Goal: Task Accomplishment & Management: Complete application form

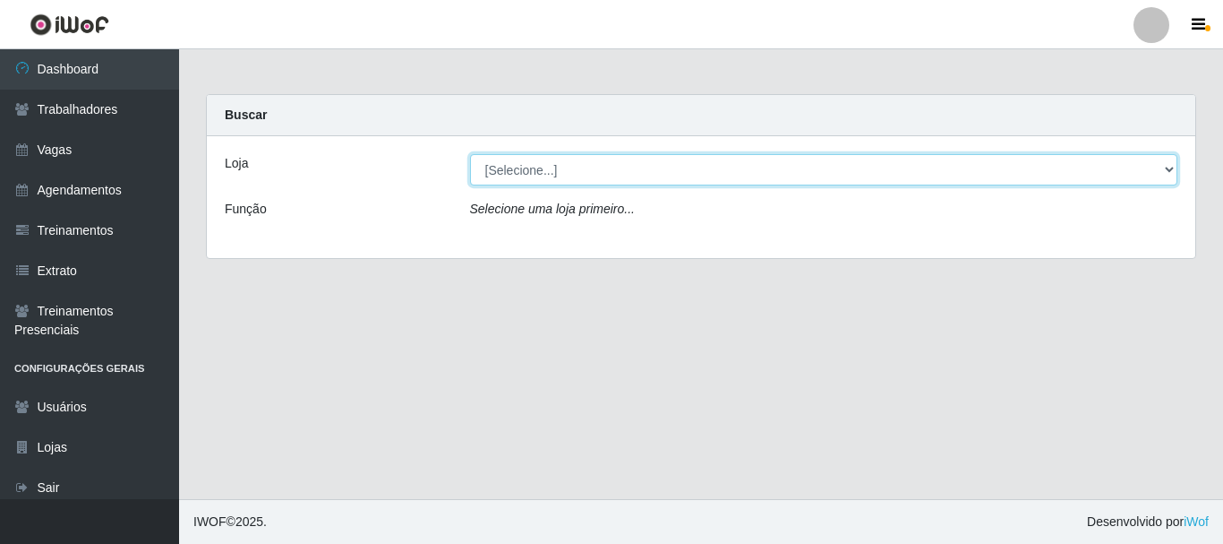
click at [567, 172] on select "[Selecione...] Necão Restaurante" at bounding box center [824, 169] width 708 height 31
select select "334"
click at [470, 154] on select "[Selecione...] Necão Restaurante" at bounding box center [824, 169] width 708 height 31
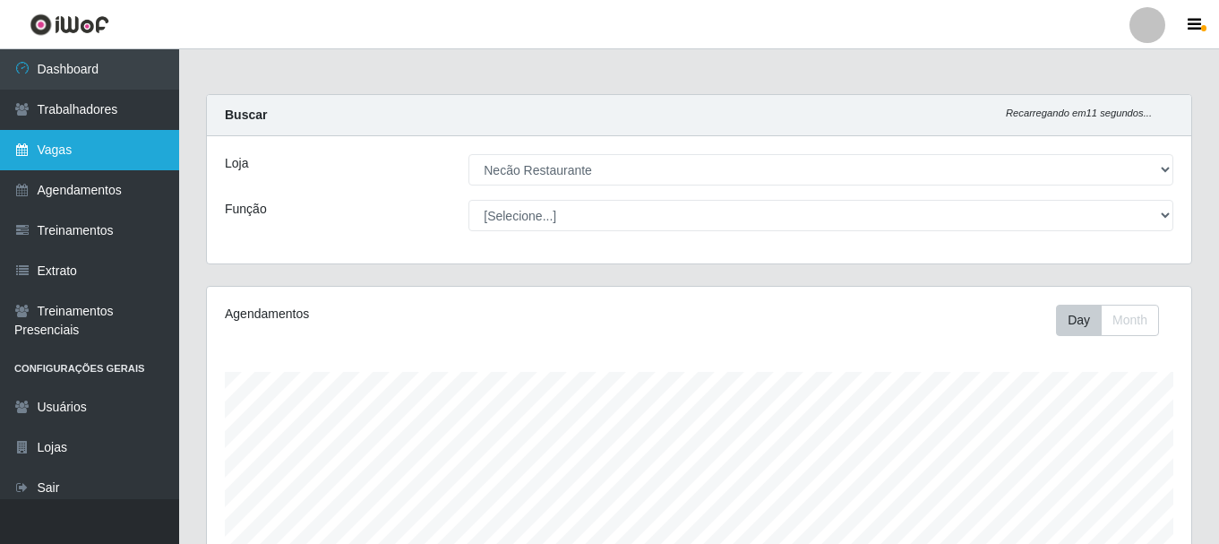
click at [108, 148] on link "Vagas" at bounding box center [89, 150] width 179 height 40
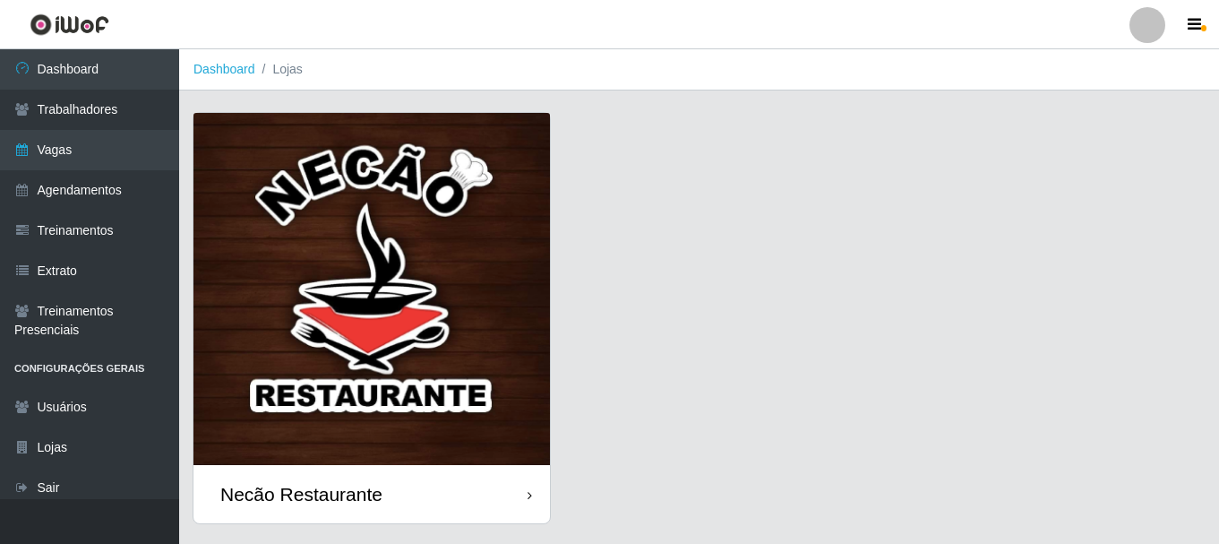
click at [514, 497] on div "Necão Restaurante" at bounding box center [371, 494] width 356 height 58
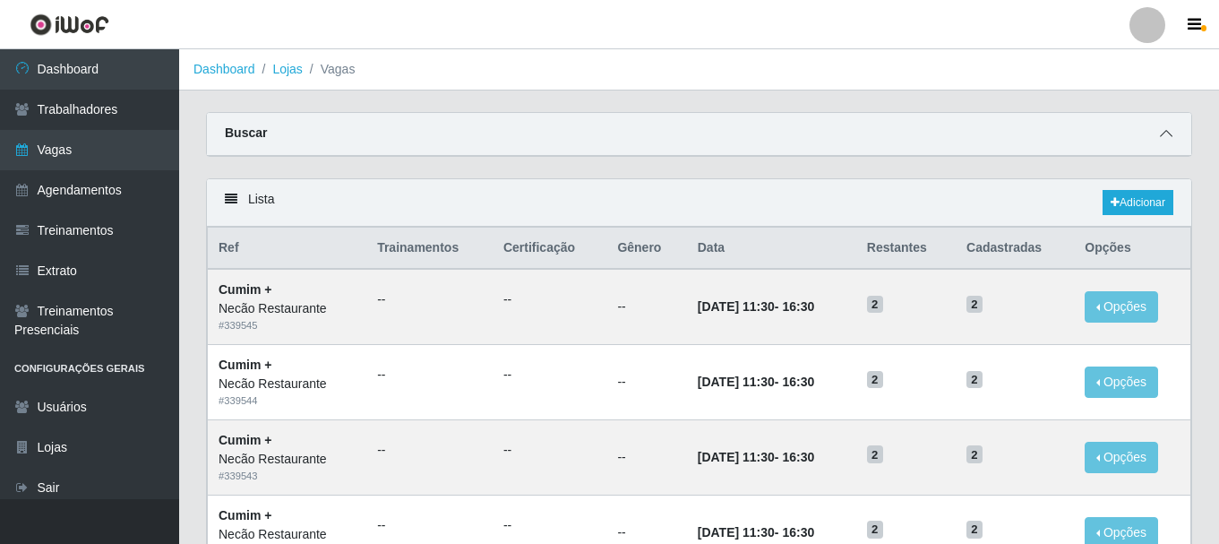
click at [1158, 135] on span at bounding box center [1165, 134] width 21 height 21
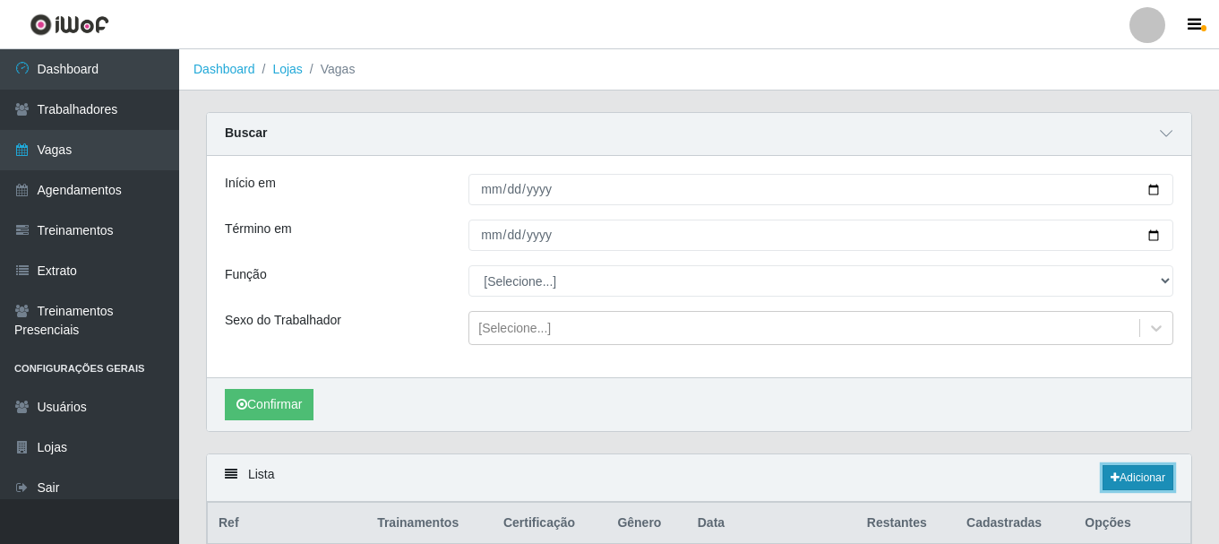
click at [1145, 478] on link "Adicionar" at bounding box center [1138, 477] width 71 height 25
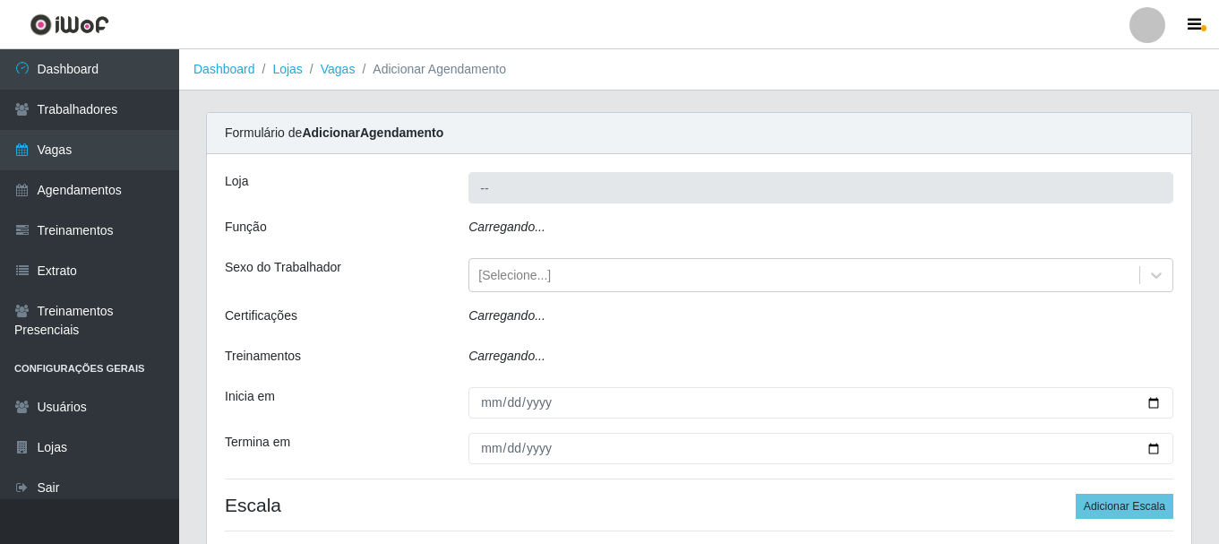
type input "Necão Restaurante"
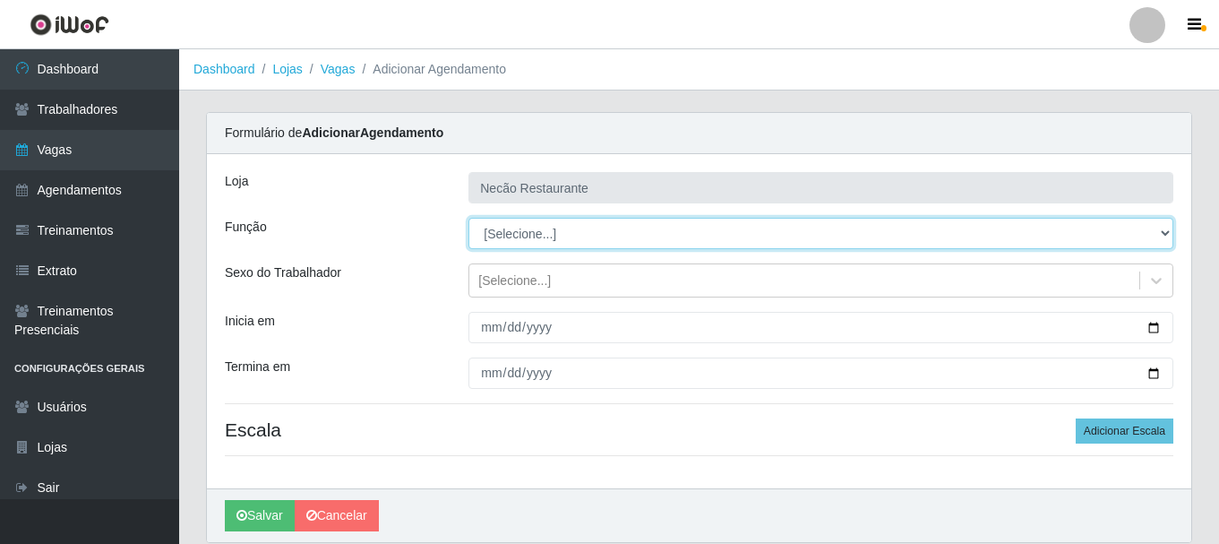
click at [531, 232] on select "[Selecione...] ASG ASG + ASG ++ Auxiliar de Cozinha Auxiliar de Cozinha + Auxil…" at bounding box center [820, 233] width 705 height 31
select select "20"
click at [468, 218] on select "[Selecione...] ASG ASG + ASG ++ Auxiliar de Cozinha Auxiliar de Cozinha + Auxil…" at bounding box center [820, 233] width 705 height 31
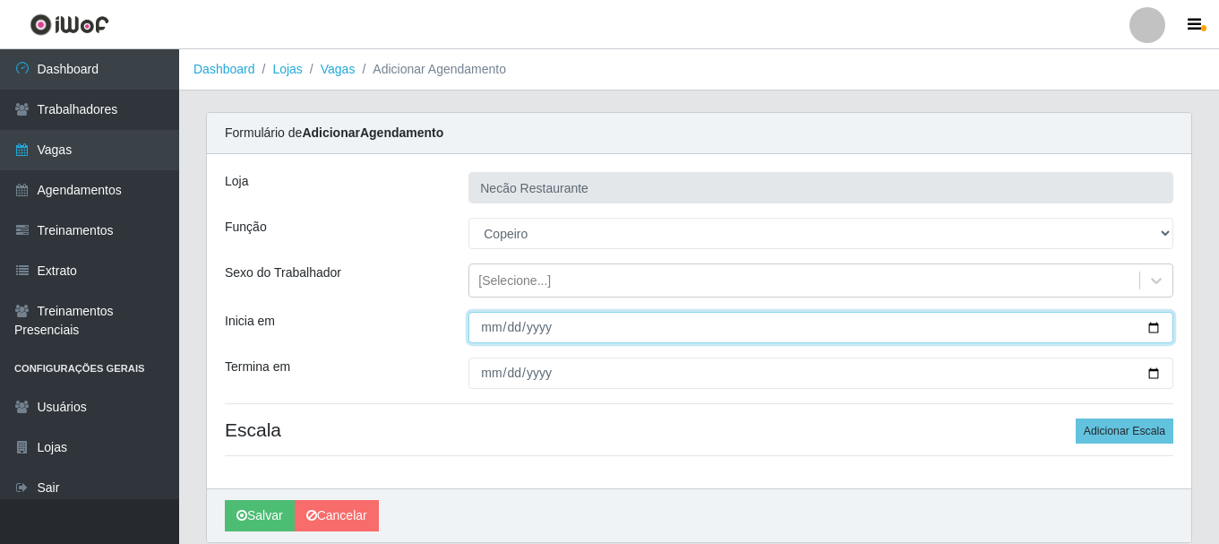
click at [1154, 324] on input "Inicia em" at bounding box center [820, 327] width 705 height 31
type input "2025-10-01"
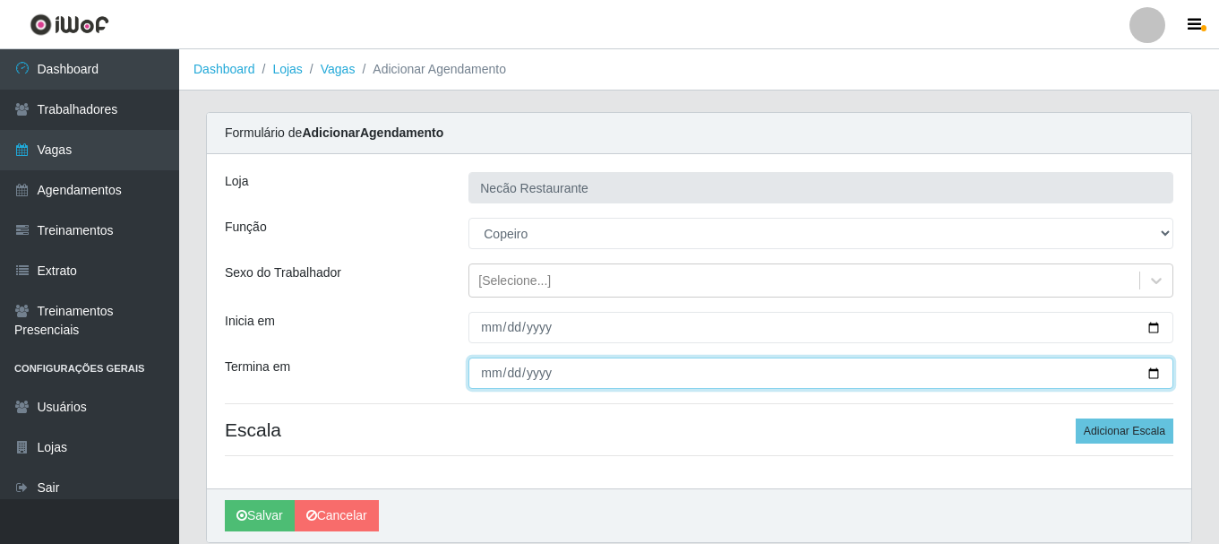
click at [1155, 373] on input "Termina em" at bounding box center [820, 372] width 705 height 31
type input "2025-11-30"
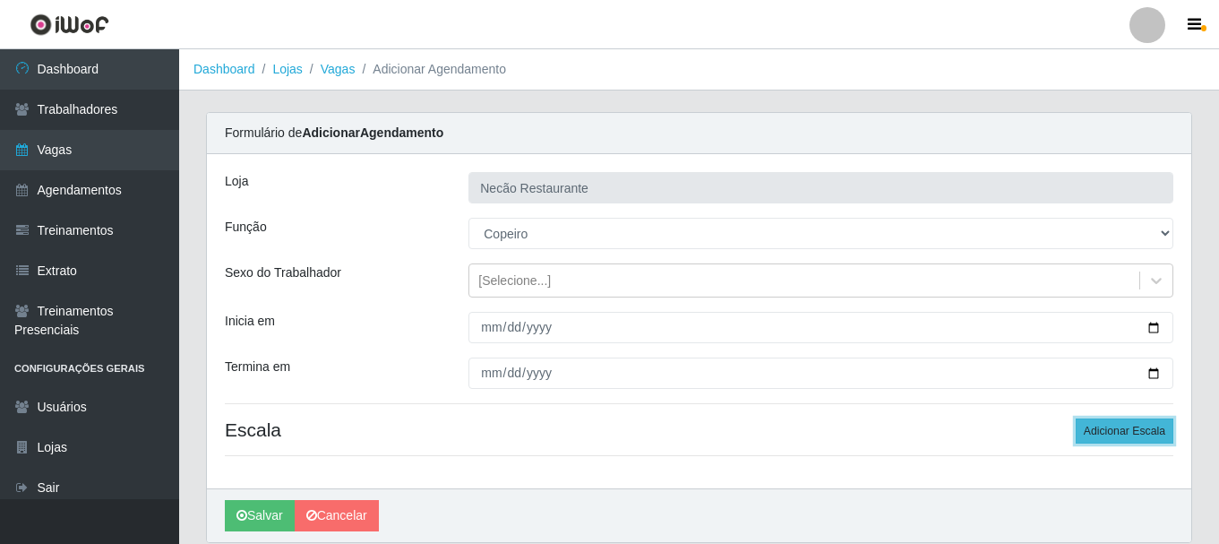
click at [1145, 427] on button "Adicionar Escala" at bounding box center [1125, 430] width 98 height 25
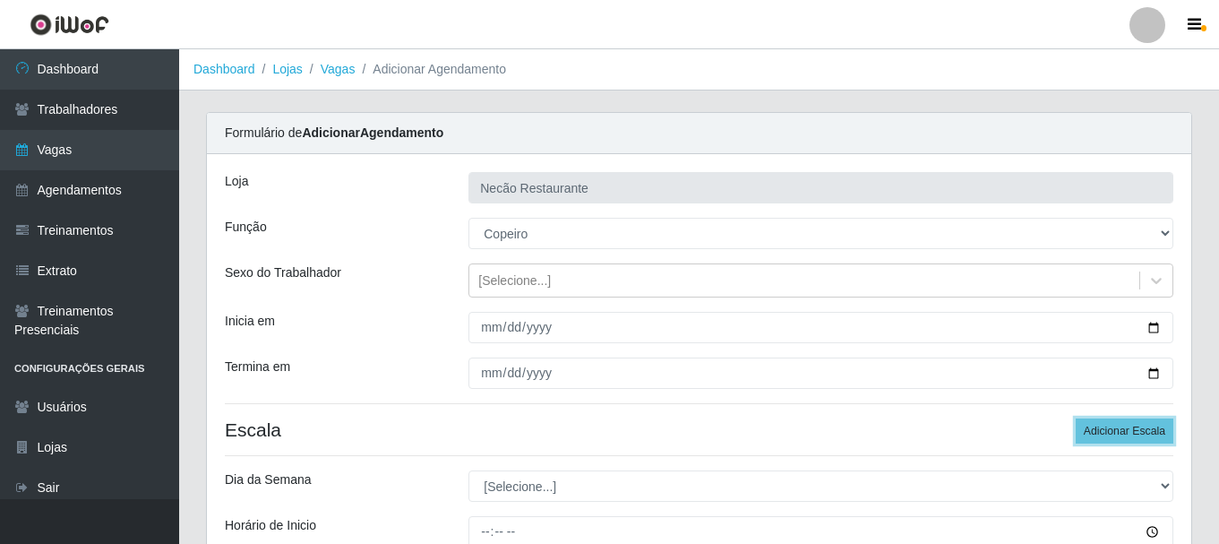
scroll to position [179, 0]
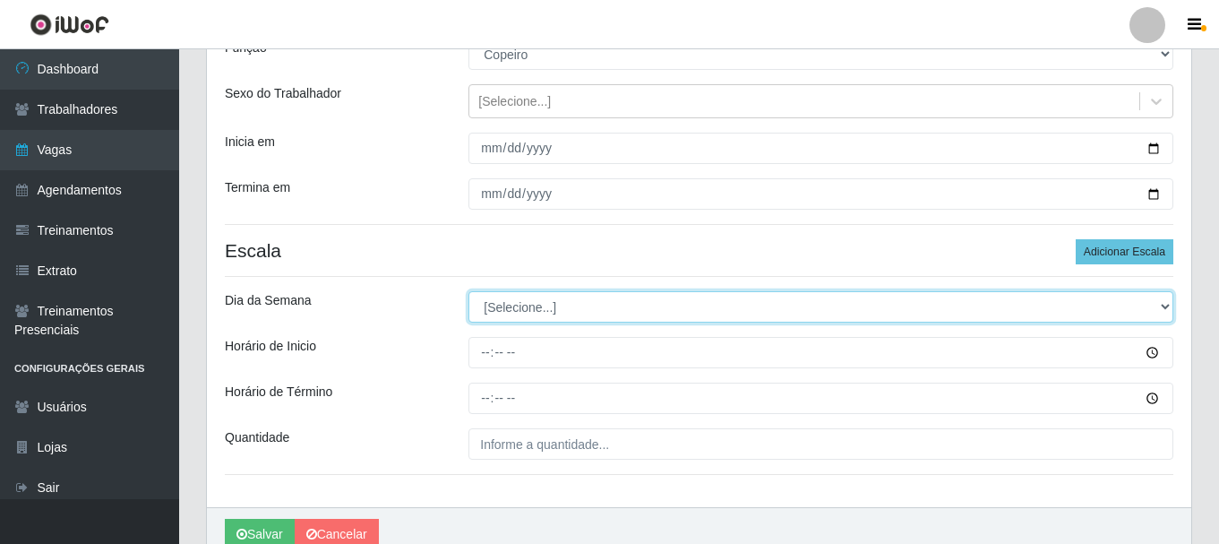
click at [1147, 307] on select "[Selecione...] Segunda Terça Quarta Quinta Sexta Sábado Domingo" at bounding box center [820, 306] width 705 height 31
select select "1"
click at [468, 291] on select "[Selecione...] Segunda Terça Quarta Quinta Sexta Sábado Domingo" at bounding box center [820, 306] width 705 height 31
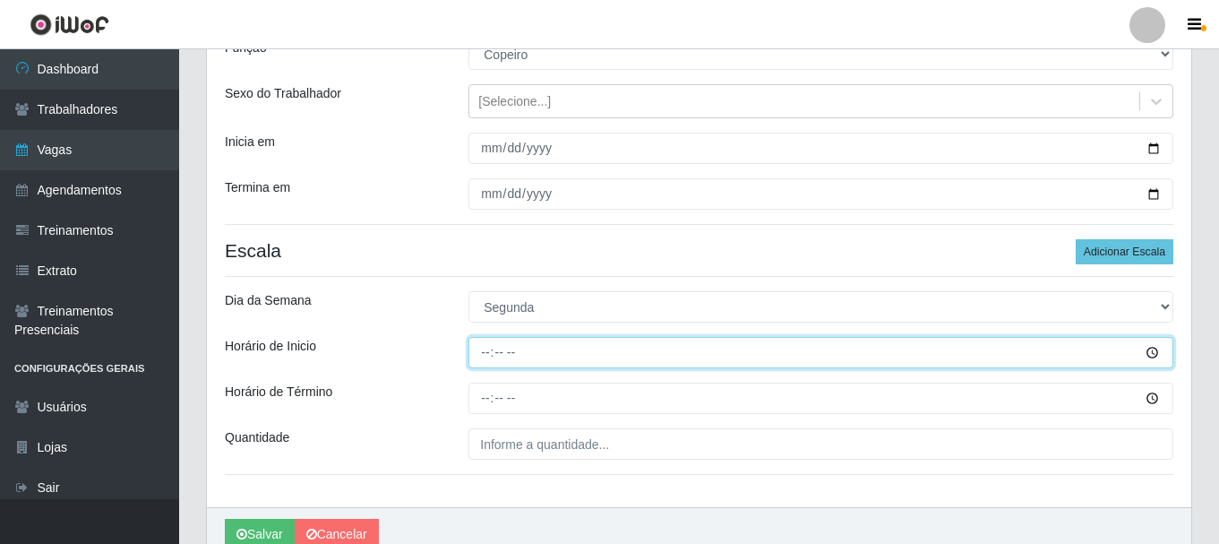
click at [485, 353] on input "Horário de Inicio" at bounding box center [820, 352] width 705 height 31
type input "11:00"
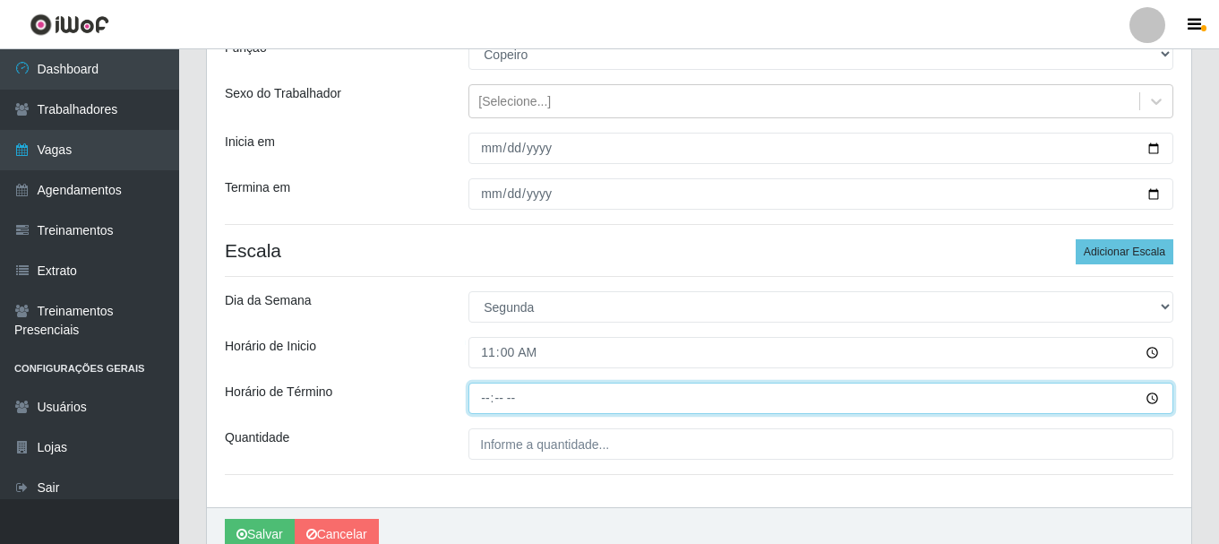
click at [488, 397] on input "Horário de Término" at bounding box center [820, 397] width 705 height 31
type input "17:00"
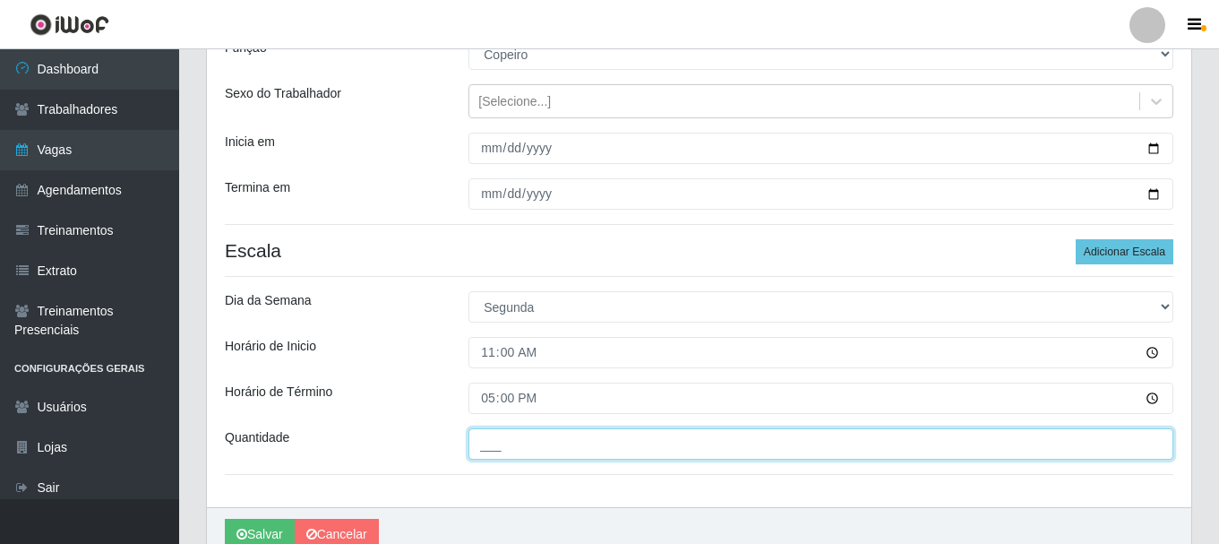
click at [509, 457] on input "___" at bounding box center [820, 443] width 705 height 31
type input "1__"
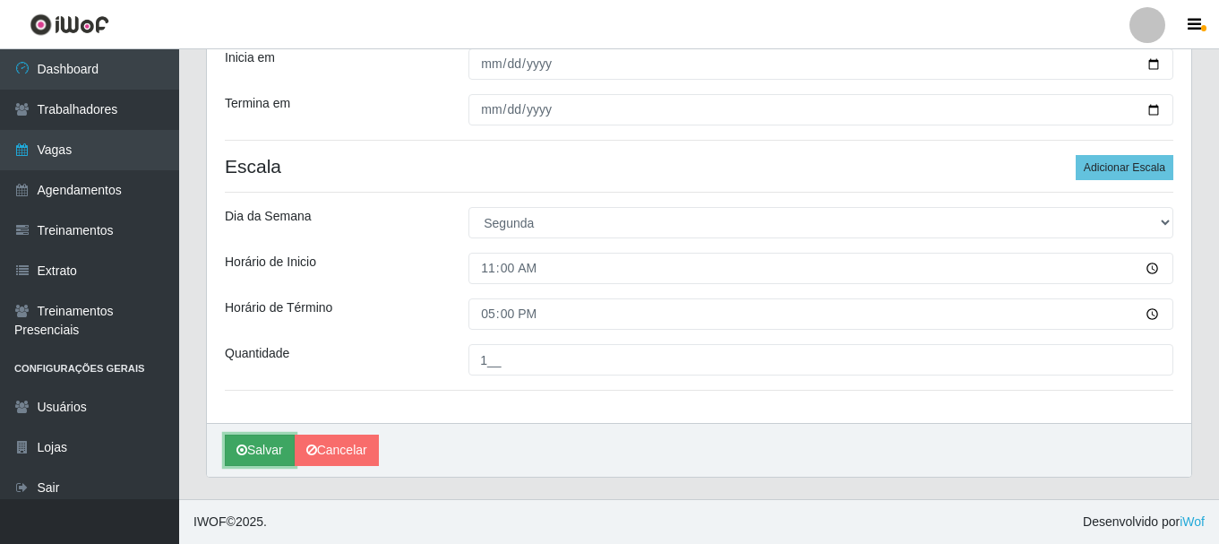
click at [265, 448] on button "Salvar" at bounding box center [260, 449] width 70 height 31
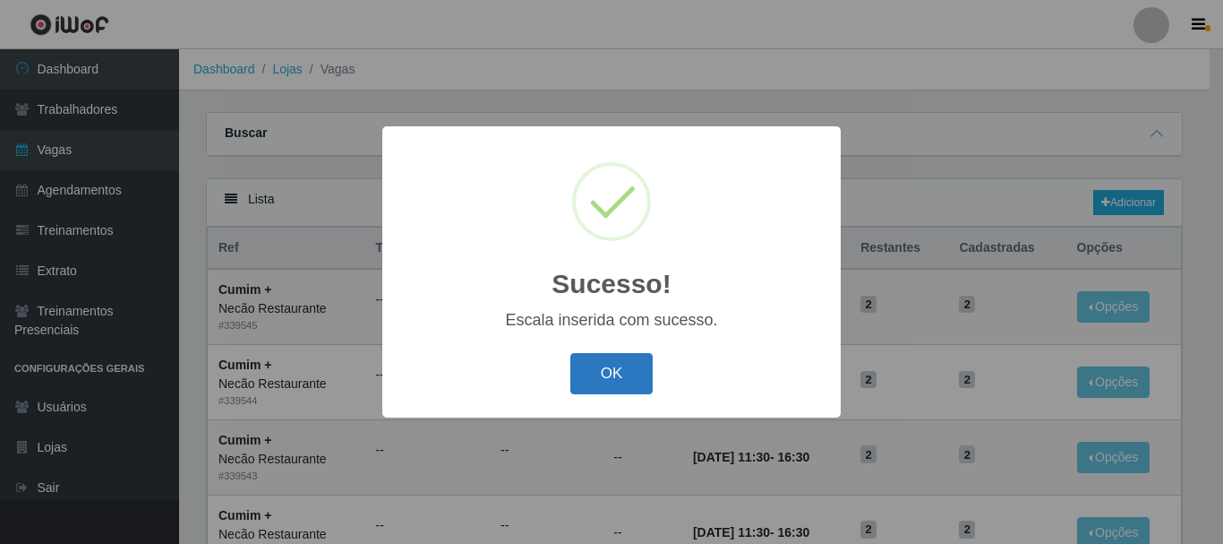
click at [631, 385] on button "OK" at bounding box center [612, 374] width 83 height 42
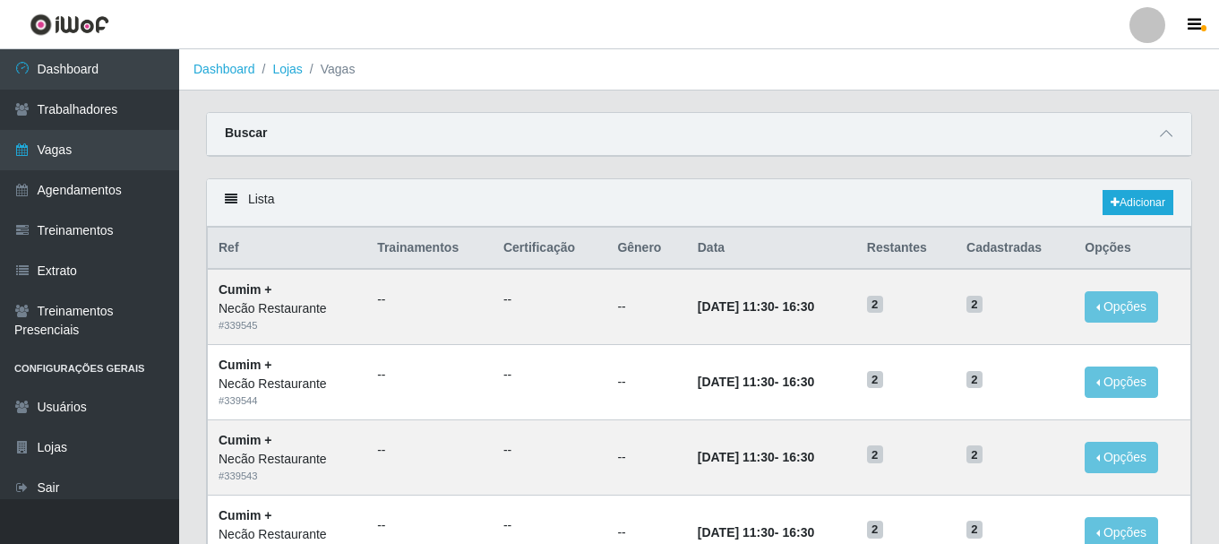
click at [1140, 185] on div "Lista Adicionar" at bounding box center [699, 202] width 984 height 47
click at [1140, 195] on link "Adicionar" at bounding box center [1138, 202] width 71 height 25
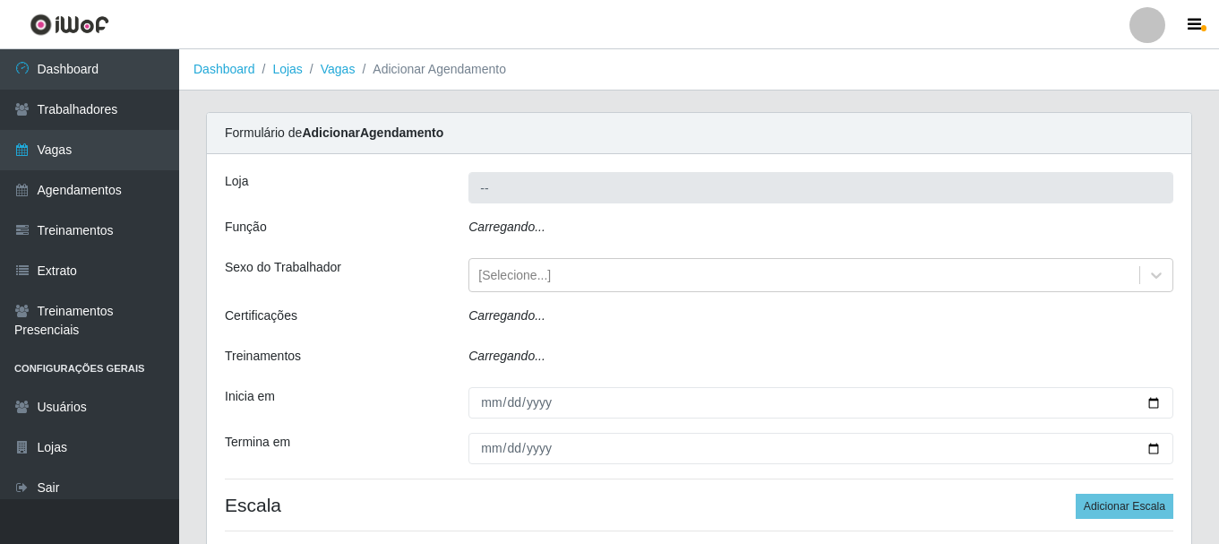
type input "Necão Restaurante"
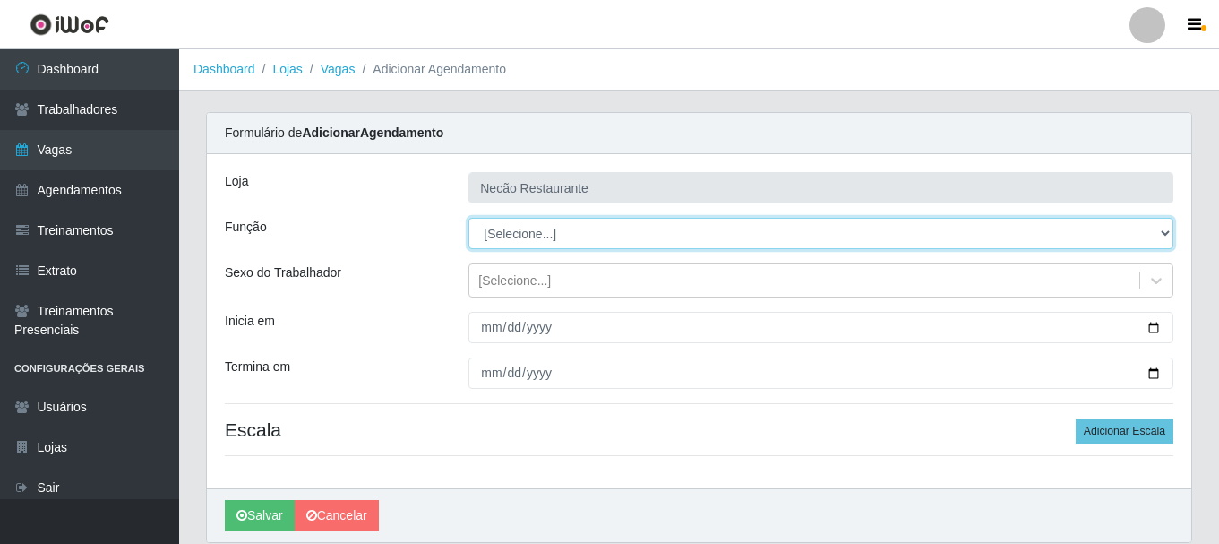
click at [558, 238] on select "[Selecione...] ASG ASG + ASG ++ Auxiliar de Cozinha Auxiliar de Cozinha + Auxil…" at bounding box center [820, 233] width 705 height 31
select select "20"
click at [468, 218] on select "[Selecione...] ASG ASG + ASG ++ Auxiliar de Cozinha Auxiliar de Cozinha + Auxil…" at bounding box center [820, 233] width 705 height 31
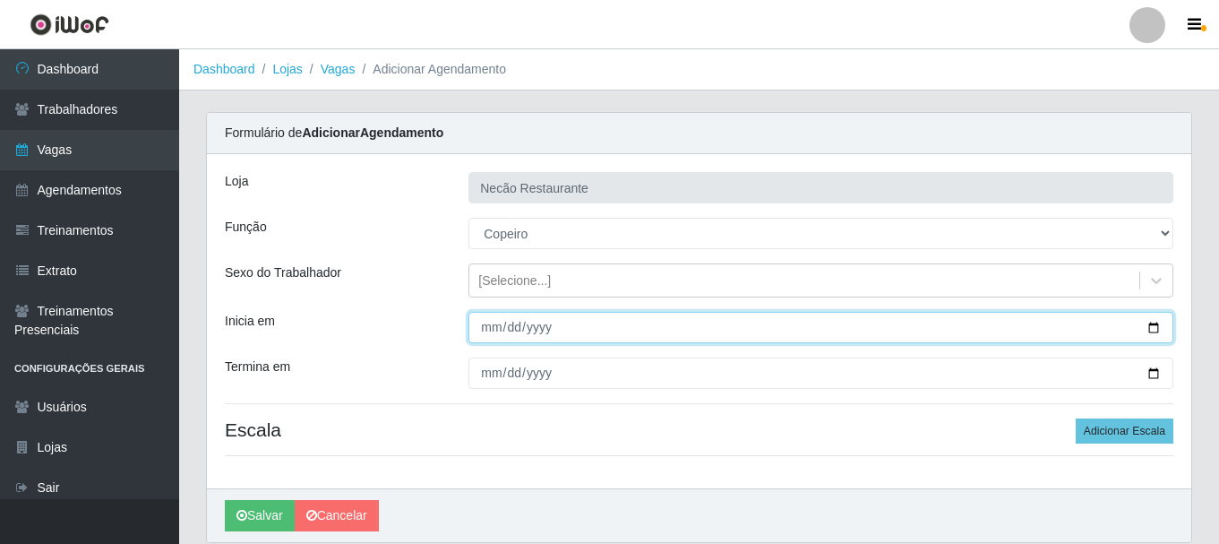
click at [1147, 325] on input "Inicia em" at bounding box center [820, 327] width 705 height 31
type input "2025-10-01"
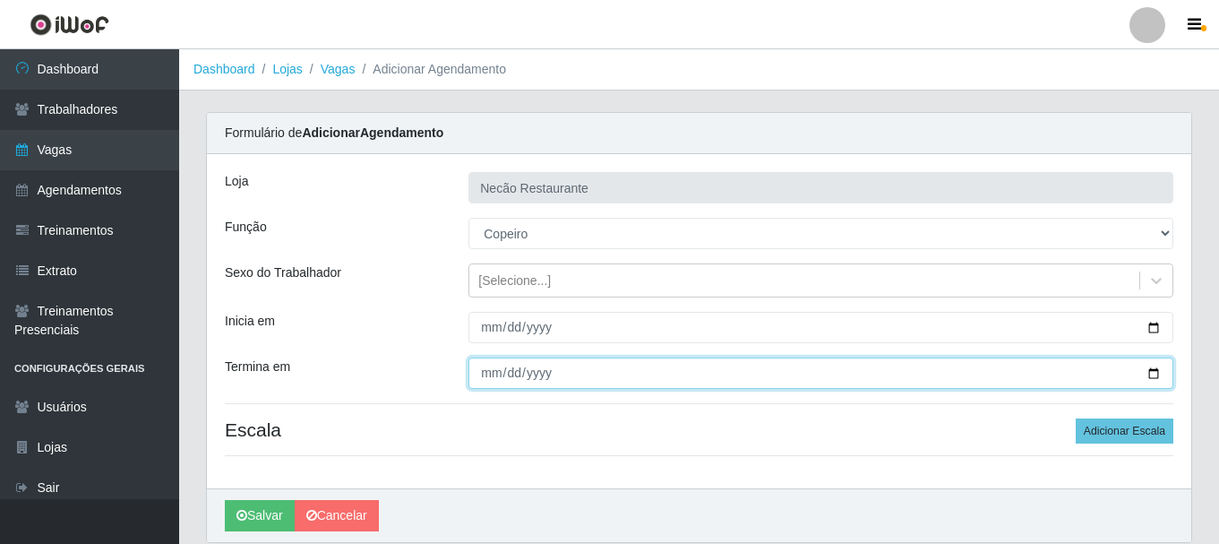
click at [1148, 373] on input "Termina em" at bounding box center [820, 372] width 705 height 31
type input "2025-11-30"
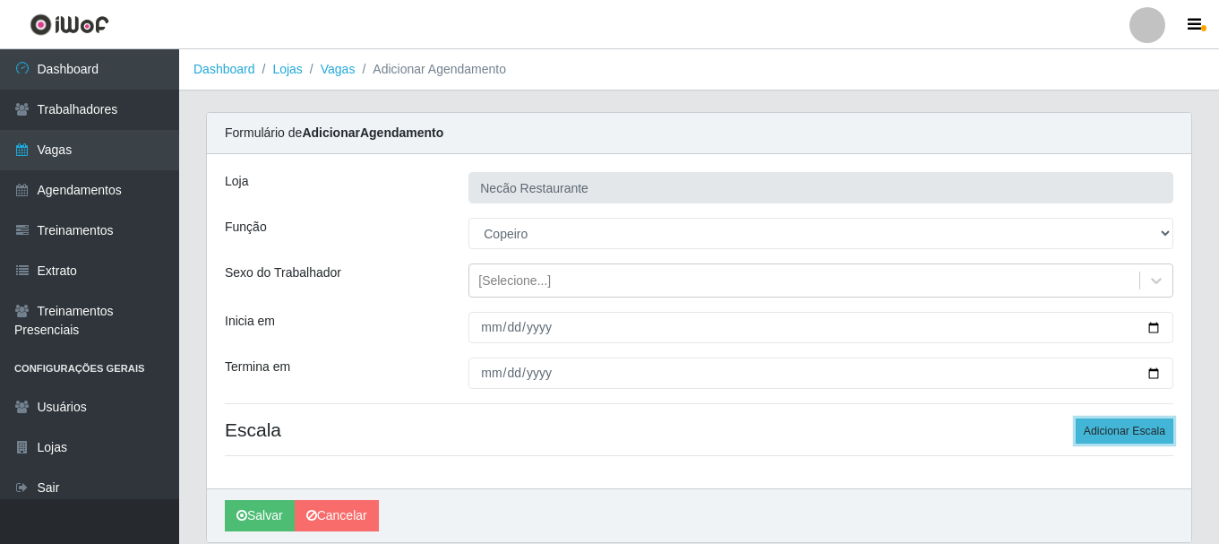
click at [1131, 433] on button "Adicionar Escala" at bounding box center [1125, 430] width 98 height 25
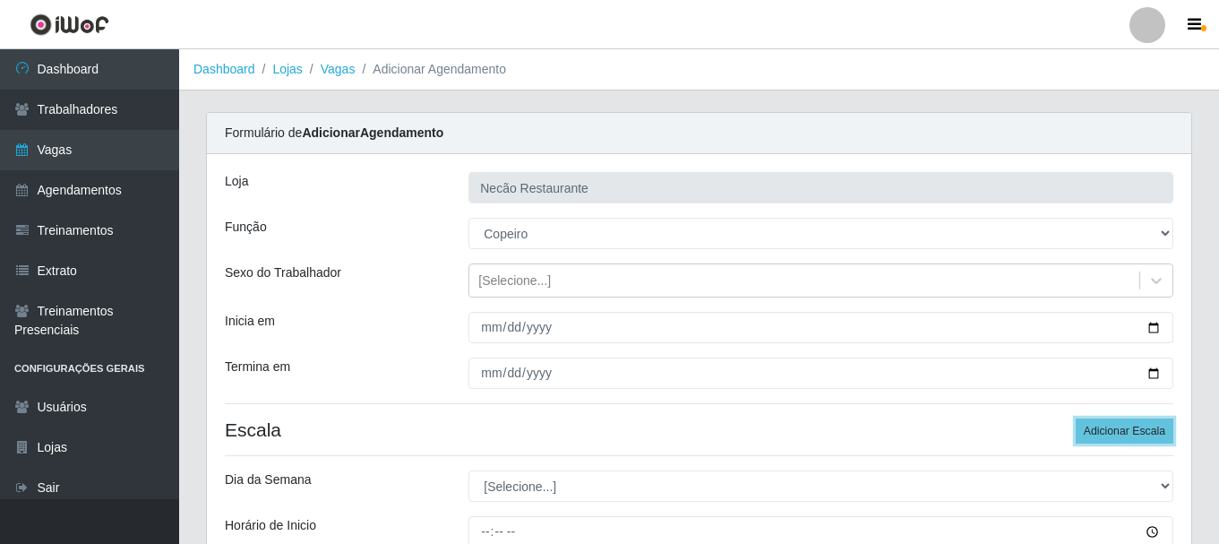
scroll to position [179, 0]
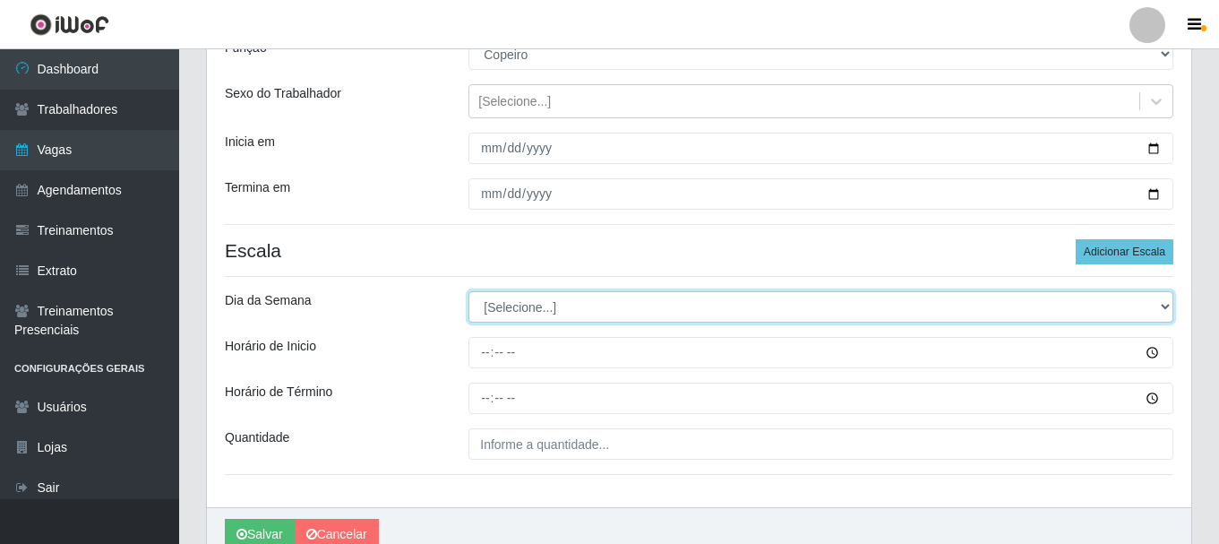
click at [673, 313] on select "[Selecione...] Segunda Terça Quarta Quinta Sexta Sábado Domingo" at bounding box center [820, 306] width 705 height 31
select select "2"
click at [468, 291] on select "[Selecione...] Segunda Terça Quarta Quinta Sexta Sábado Domingo" at bounding box center [820, 306] width 705 height 31
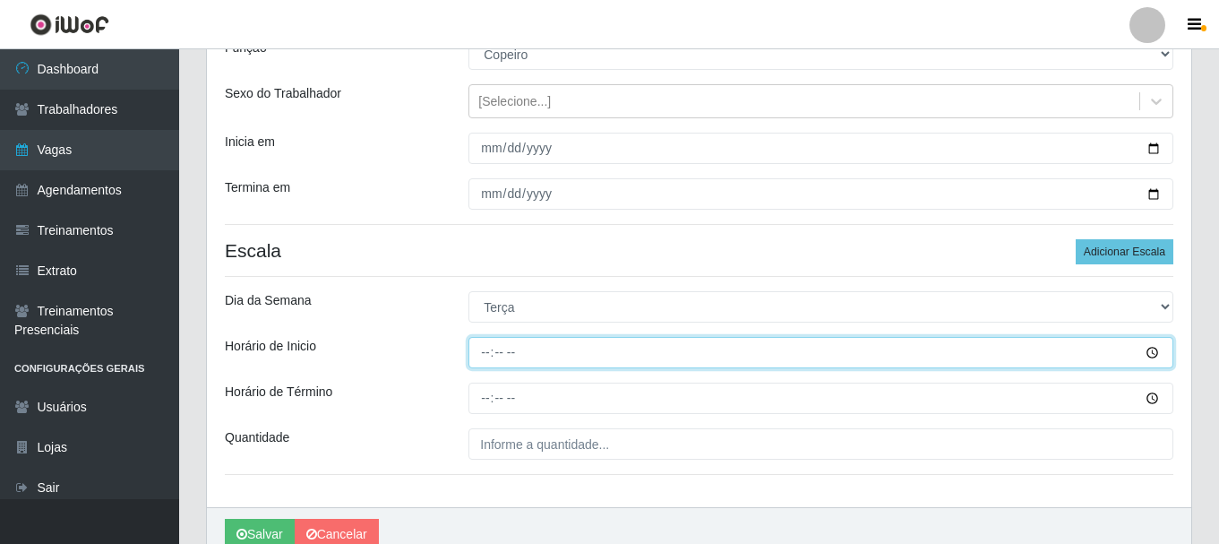
click at [478, 351] on input "Horário de Inicio" at bounding box center [820, 352] width 705 height 31
type input "11:00"
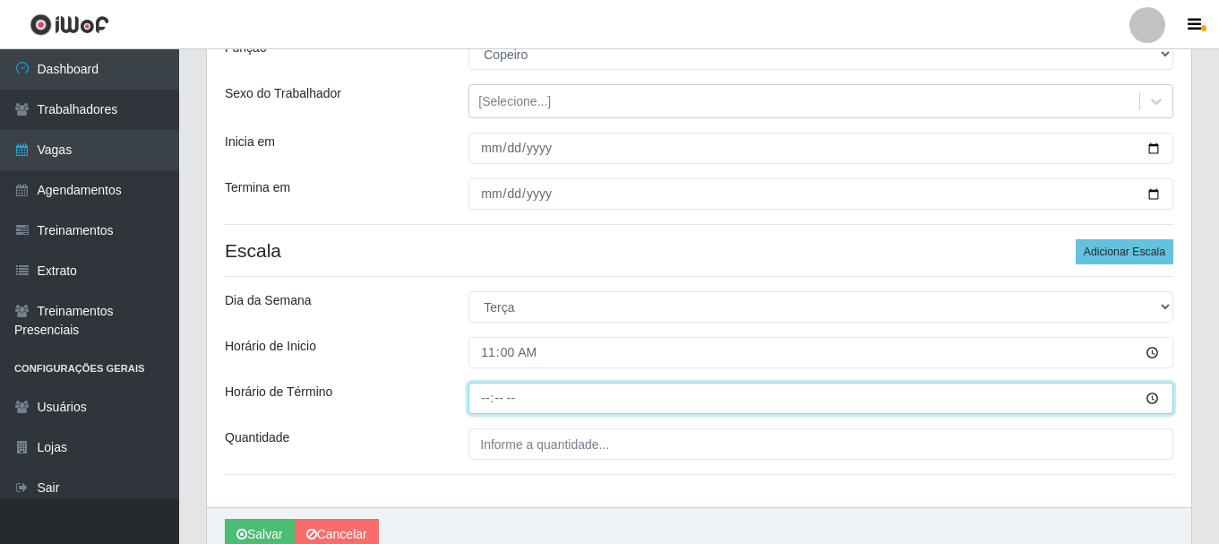
click at [476, 399] on input "Horário de Término" at bounding box center [820, 397] width 705 height 31
type input "17:00"
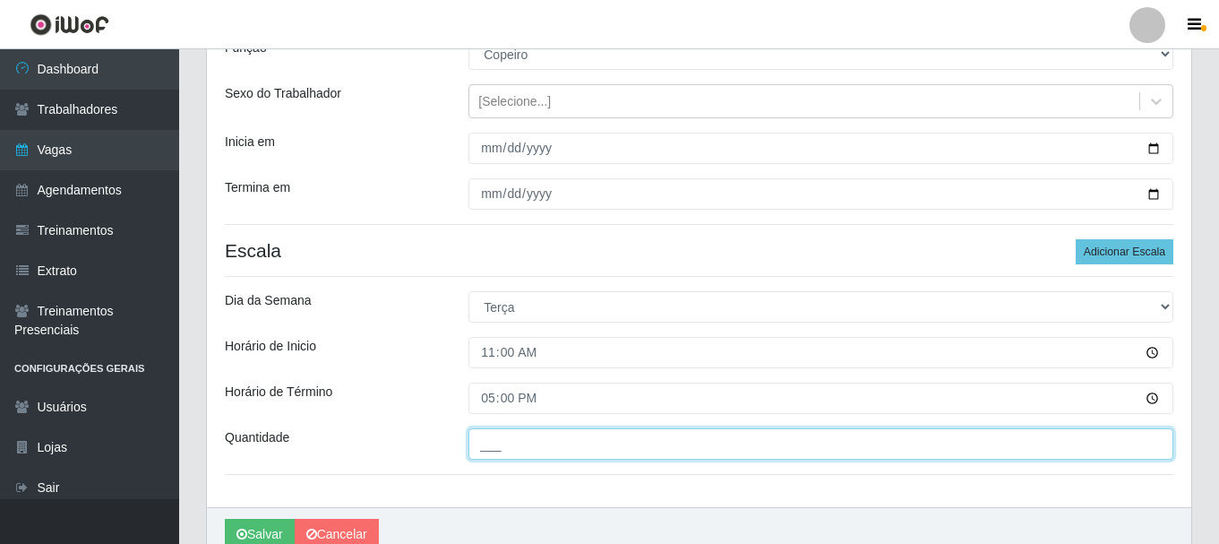
click at [540, 448] on input "___" at bounding box center [820, 443] width 705 height 31
type input "1__"
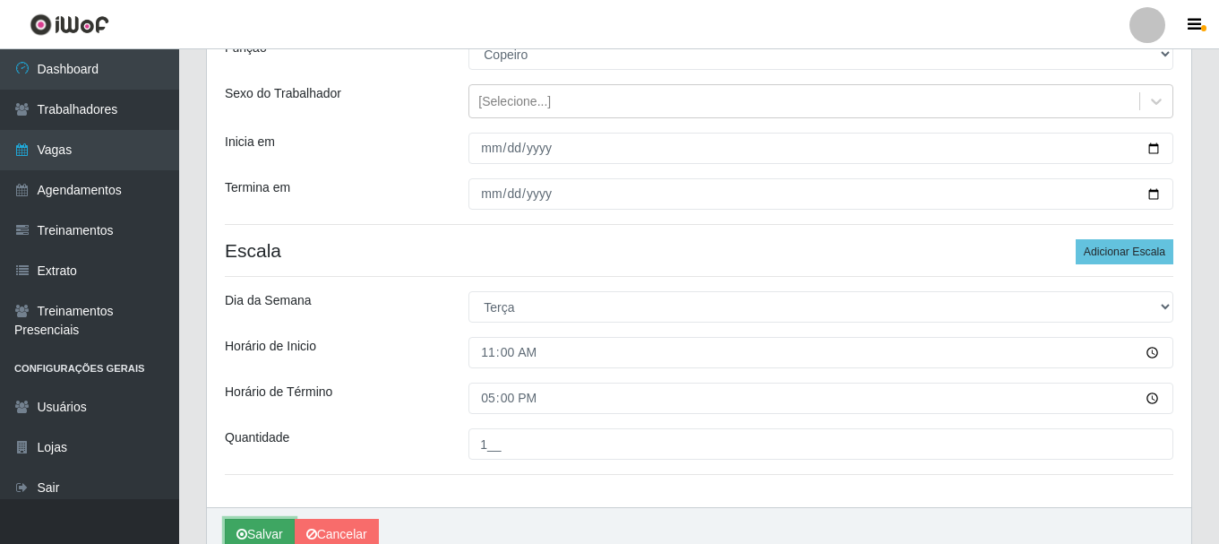
click at [272, 533] on button "Salvar" at bounding box center [260, 534] width 70 height 31
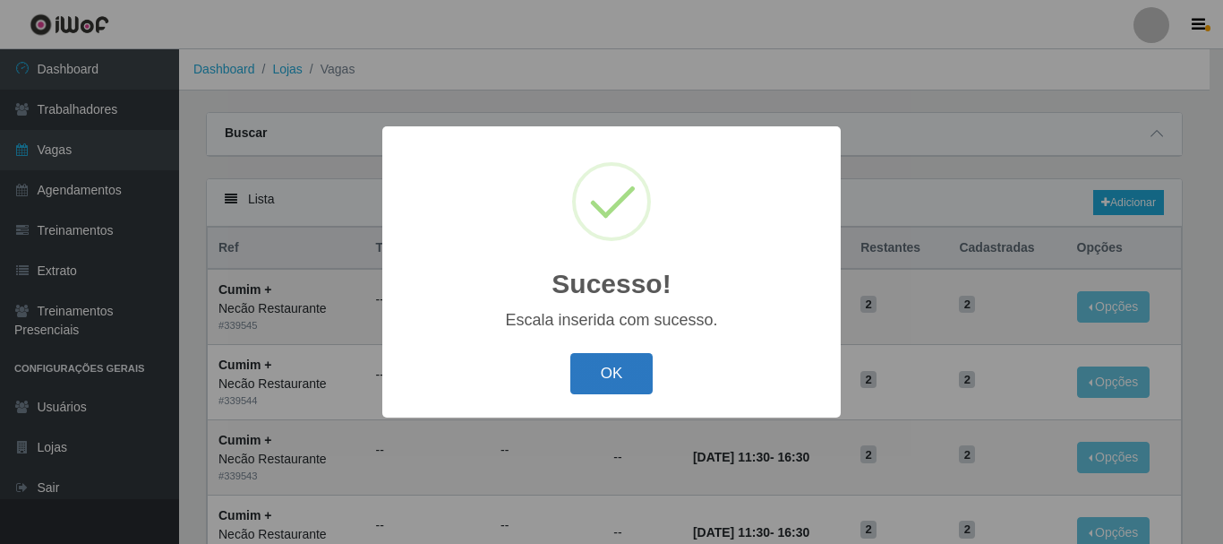
click at [634, 379] on button "OK" at bounding box center [612, 374] width 83 height 42
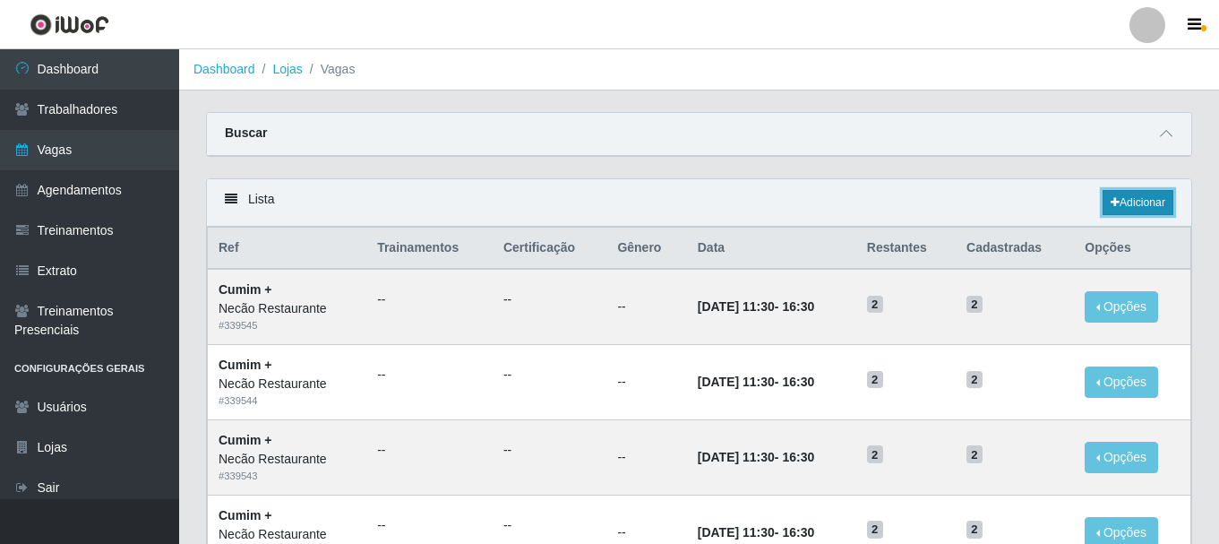
click at [1154, 199] on link "Adicionar" at bounding box center [1138, 202] width 71 height 25
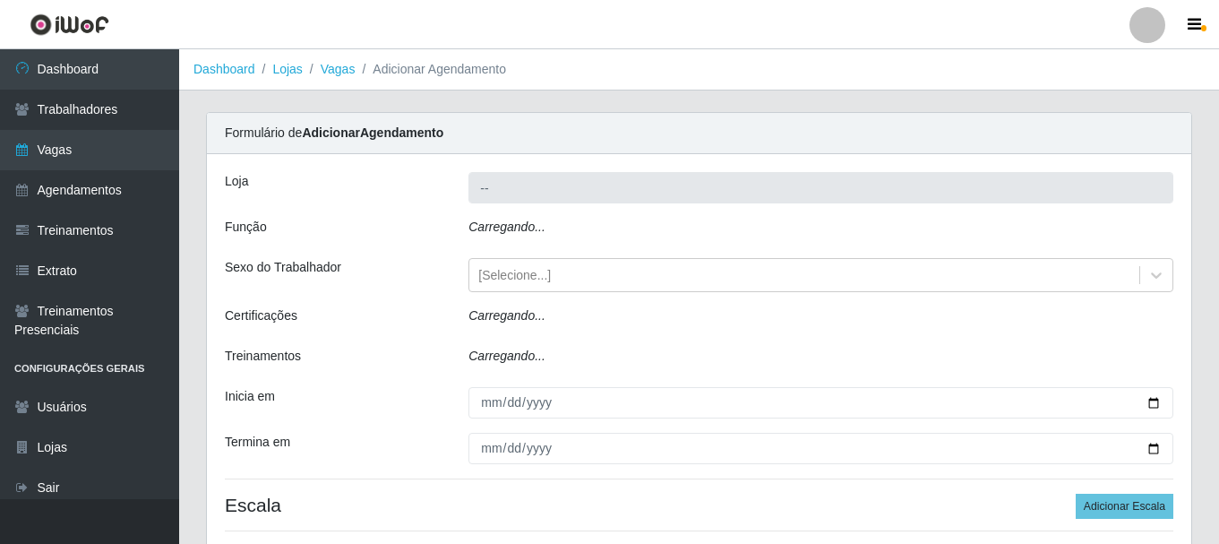
type input "Necão Restaurante"
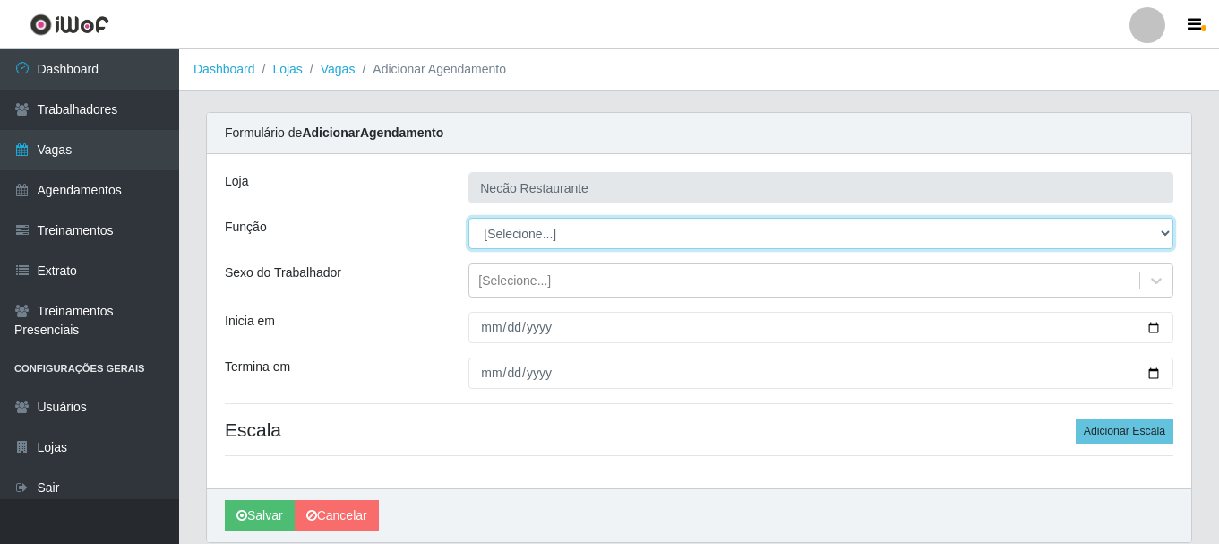
click at [531, 240] on select "[Selecione...] ASG ASG + ASG ++ Auxiliar de Cozinha Auxiliar de Cozinha + Auxil…" at bounding box center [820, 233] width 705 height 31
select select "20"
click at [468, 218] on select "[Selecione...] ASG ASG + ASG ++ Auxiliar de Cozinha Auxiliar de Cozinha + Auxil…" at bounding box center [820, 233] width 705 height 31
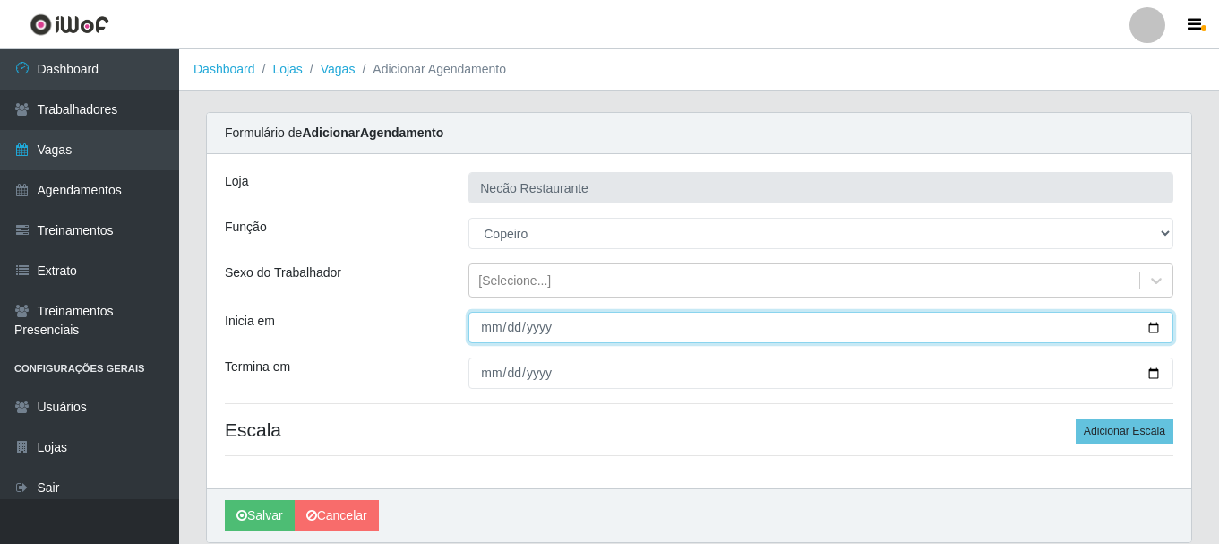
click at [1158, 328] on input "Inicia em" at bounding box center [820, 327] width 705 height 31
type input "2025-10-01"
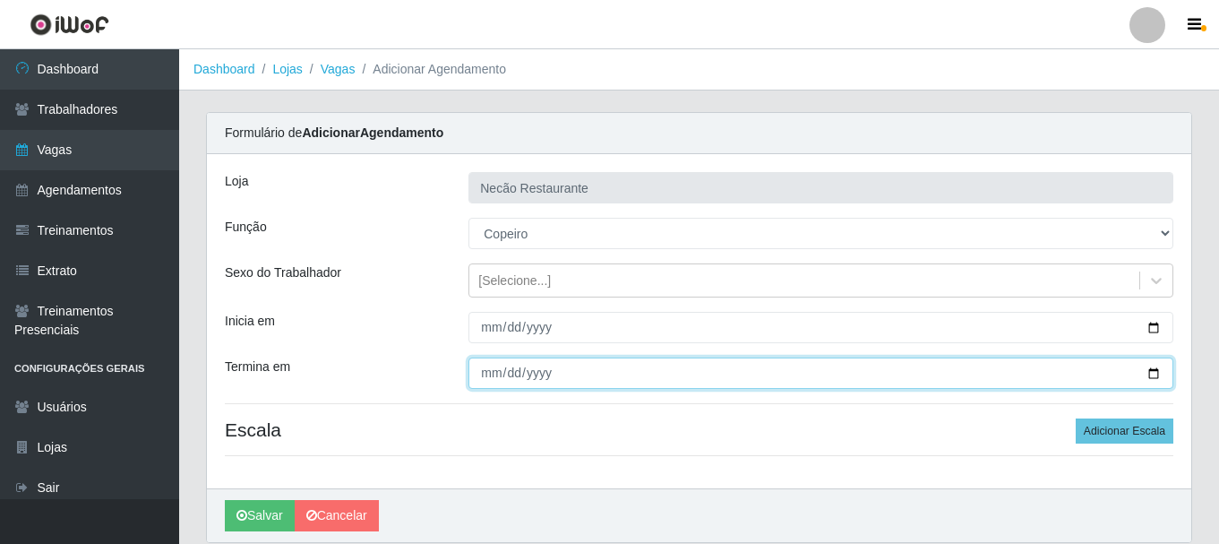
click at [1154, 378] on input "Termina em" at bounding box center [820, 372] width 705 height 31
type input "2025-11-30"
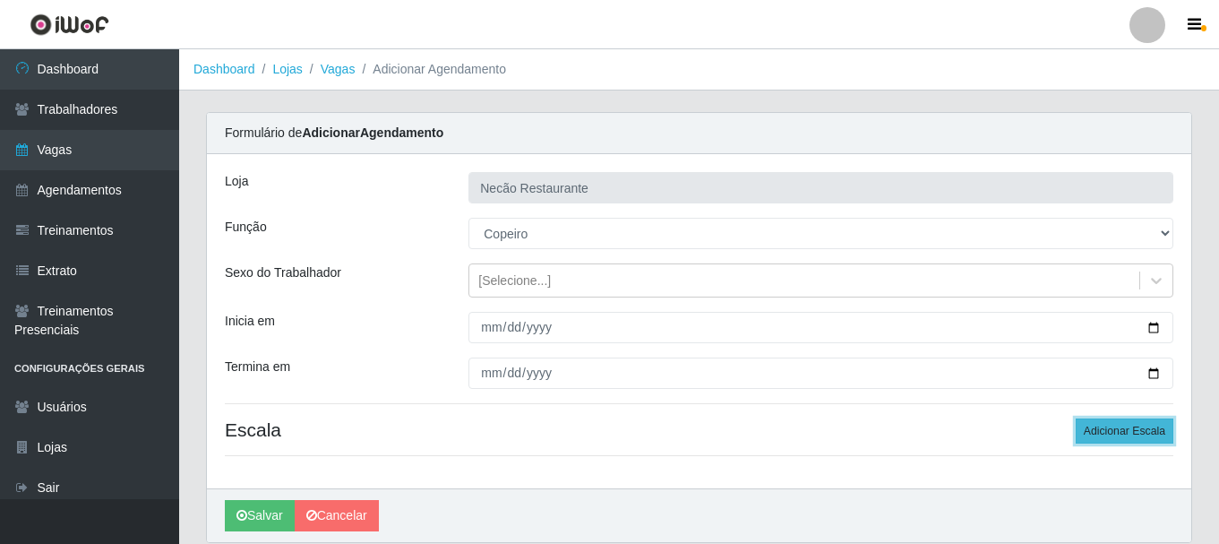
click at [1152, 438] on button "Adicionar Escala" at bounding box center [1125, 430] width 98 height 25
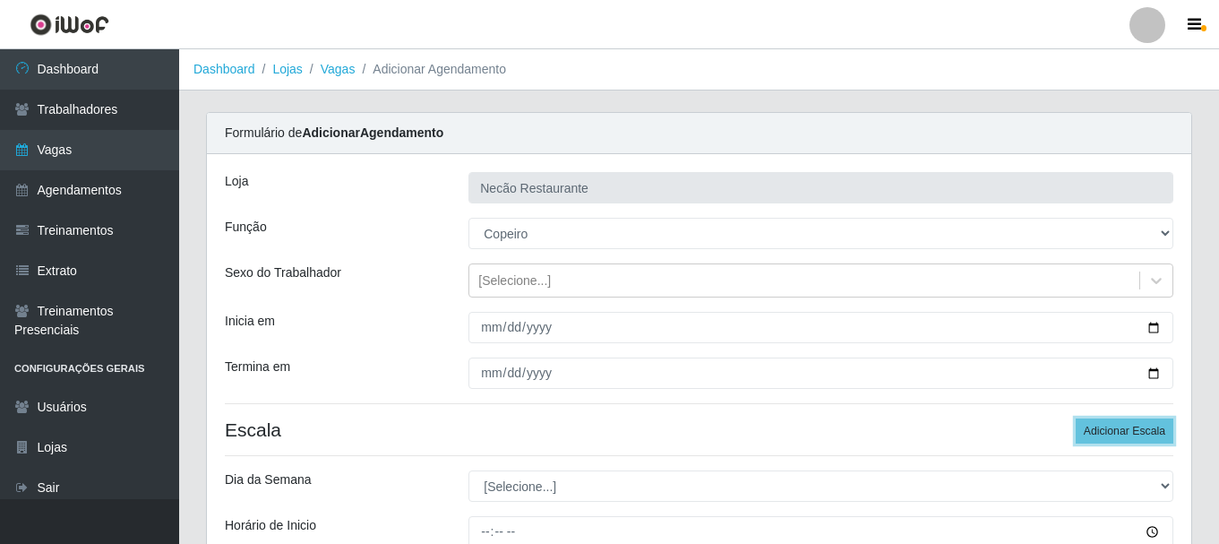
scroll to position [179, 0]
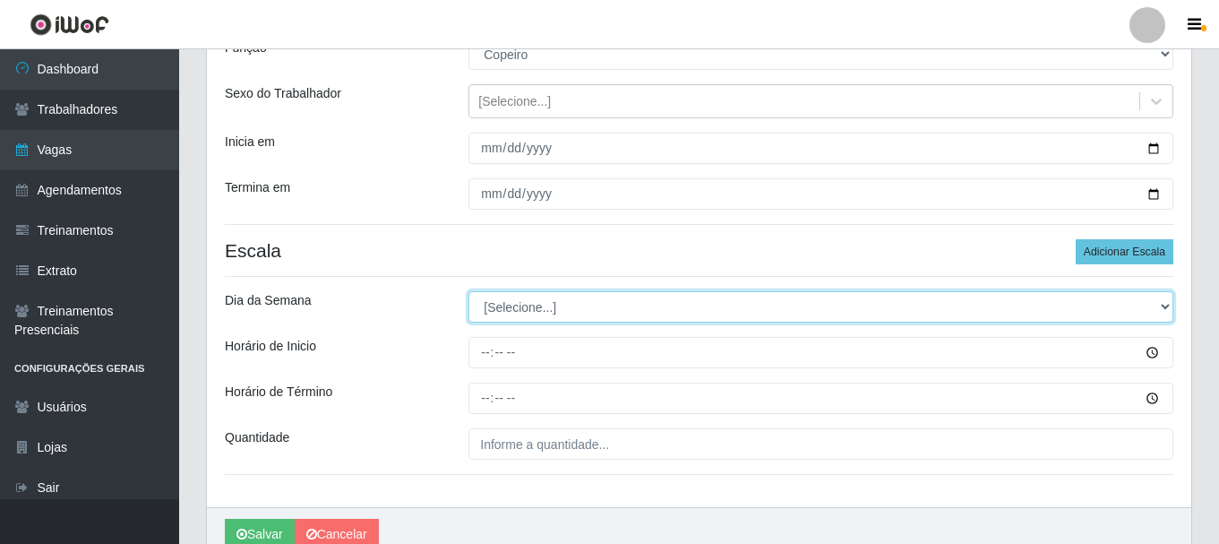
click at [572, 302] on select "[Selecione...] Segunda Terça Quarta Quinta Sexta Sábado Domingo" at bounding box center [820, 306] width 705 height 31
select select "4"
click at [468, 291] on select "[Selecione...] Segunda Terça Quarta Quinta Sexta Sábado Domingo" at bounding box center [820, 306] width 705 height 31
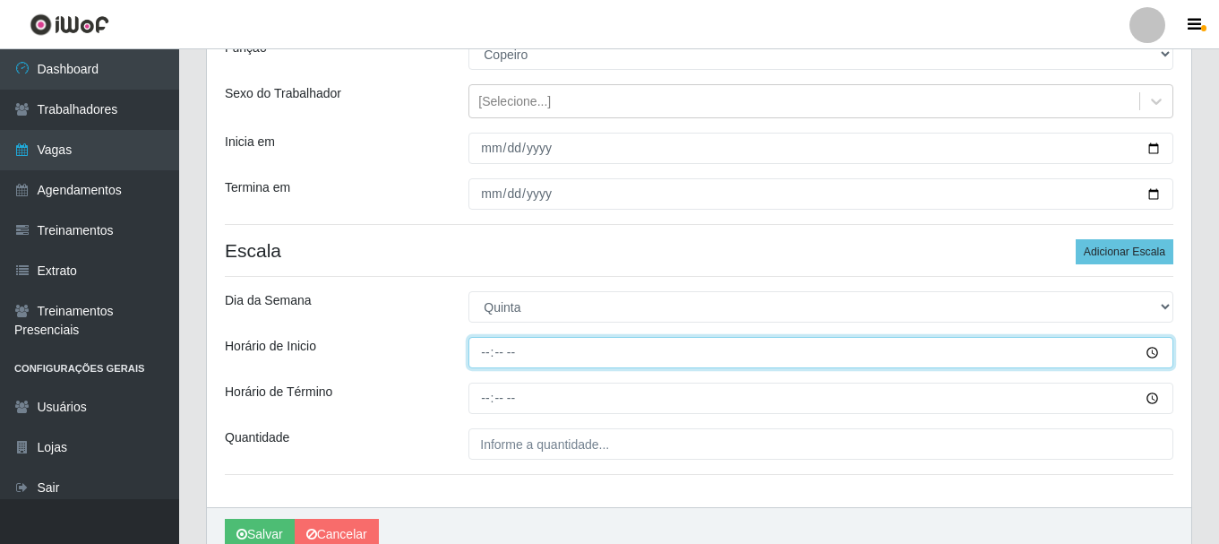
click at [484, 354] on input "Horário de Inicio" at bounding box center [820, 352] width 705 height 31
type input "11:00"
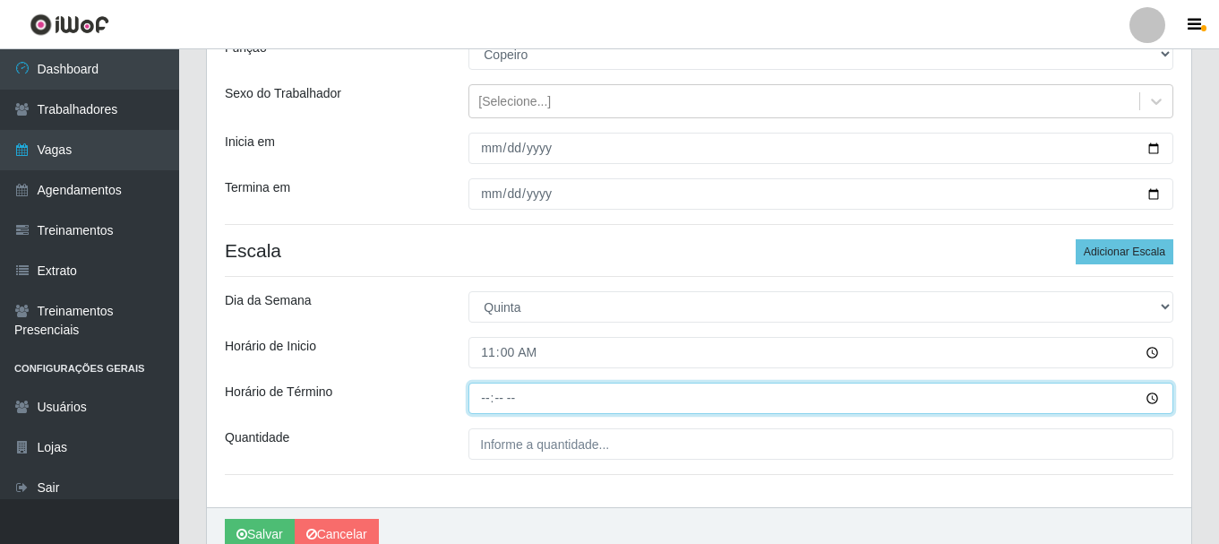
click at [485, 402] on input "Horário de Término" at bounding box center [820, 397] width 705 height 31
type input "17:00"
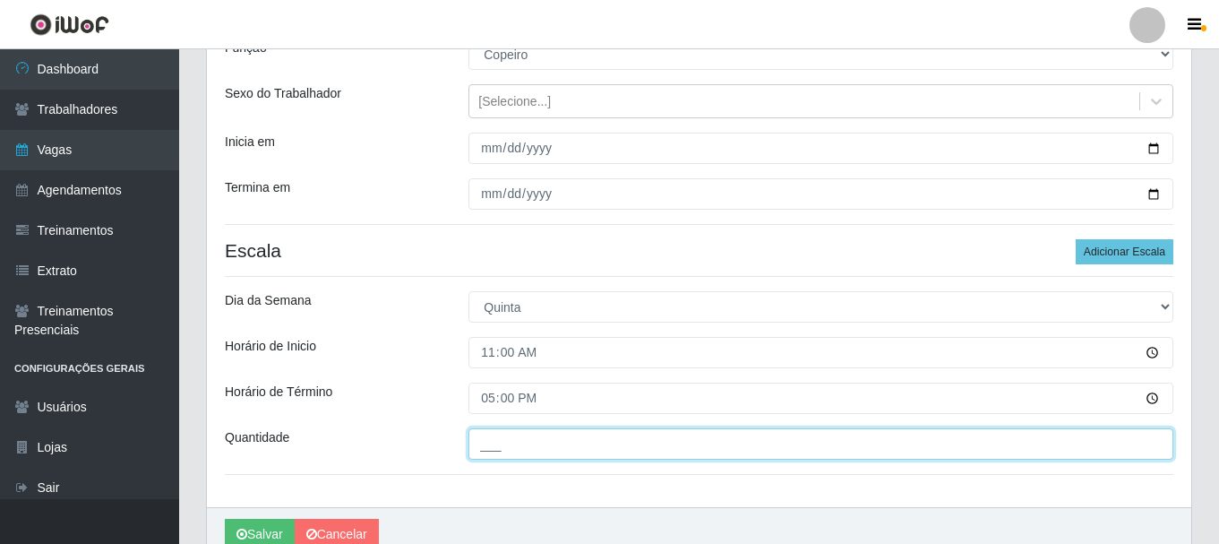
click at [504, 447] on input "___" at bounding box center [820, 443] width 705 height 31
type input "1__"
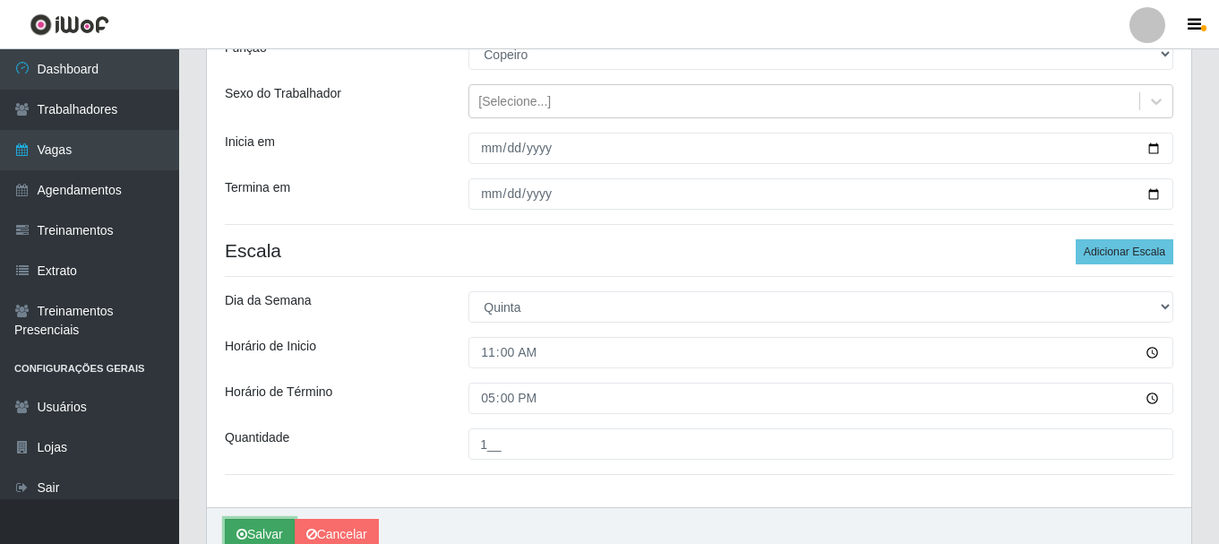
click at [250, 529] on button "Salvar" at bounding box center [260, 534] width 70 height 31
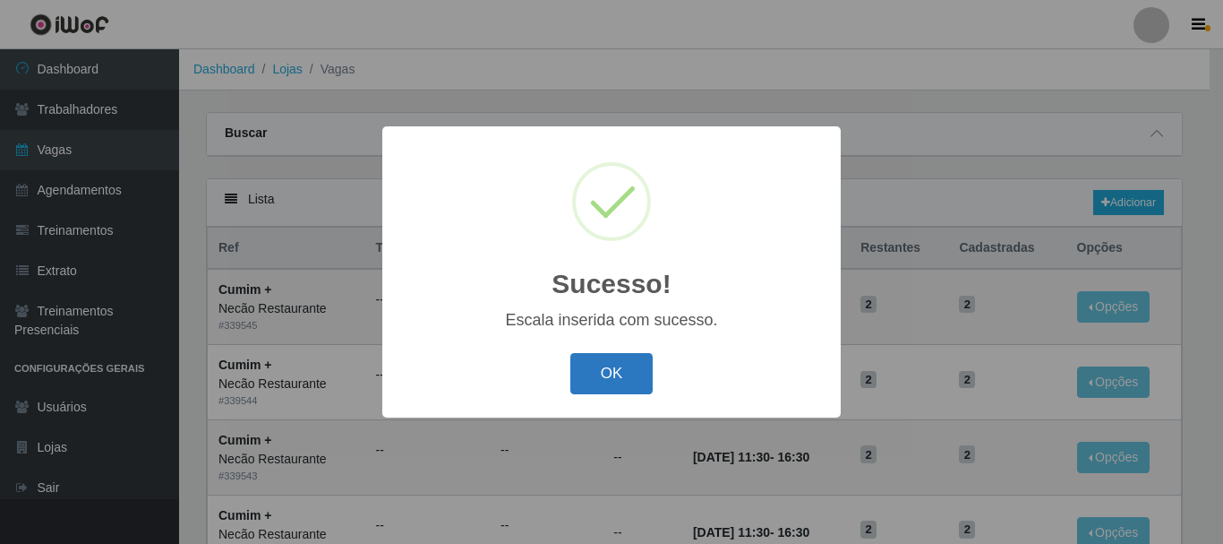
click at [640, 373] on button "OK" at bounding box center [612, 374] width 83 height 42
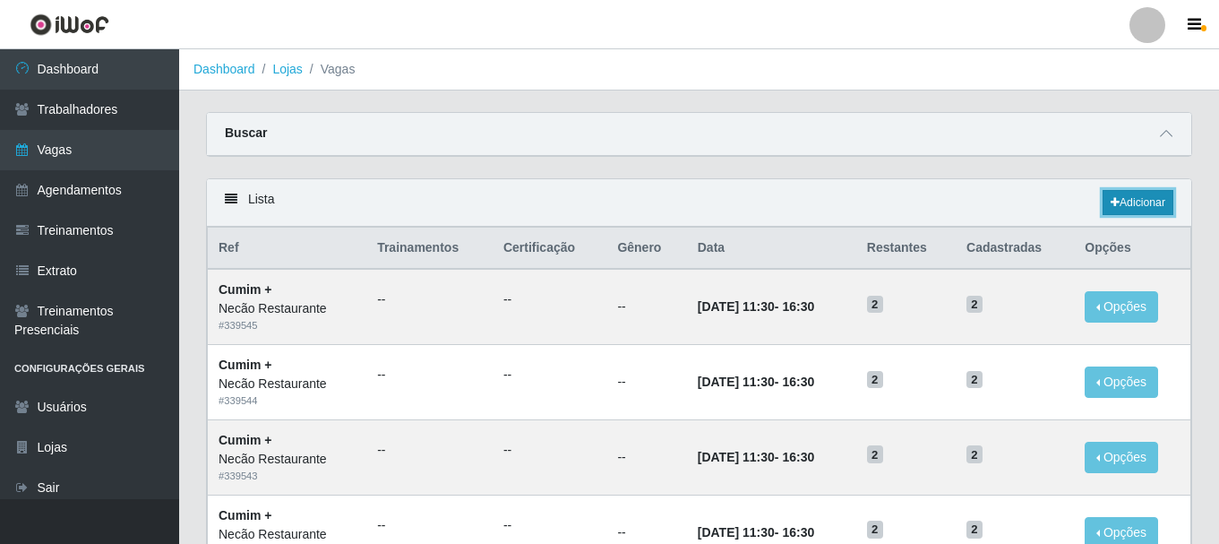
click at [1111, 202] on icon at bounding box center [1115, 202] width 9 height 11
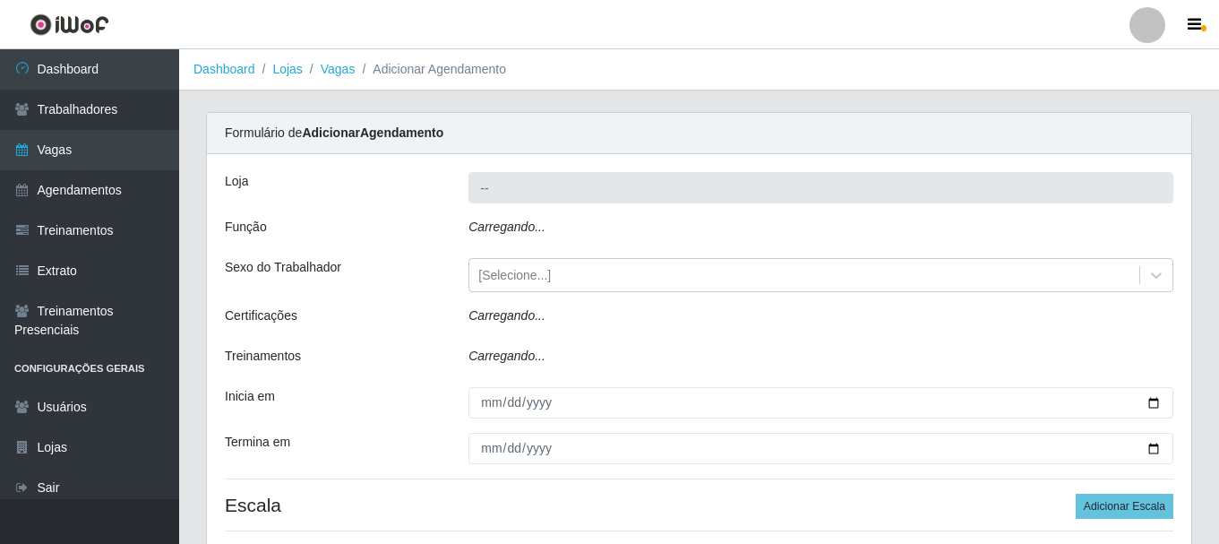
type input "Necão Restaurante"
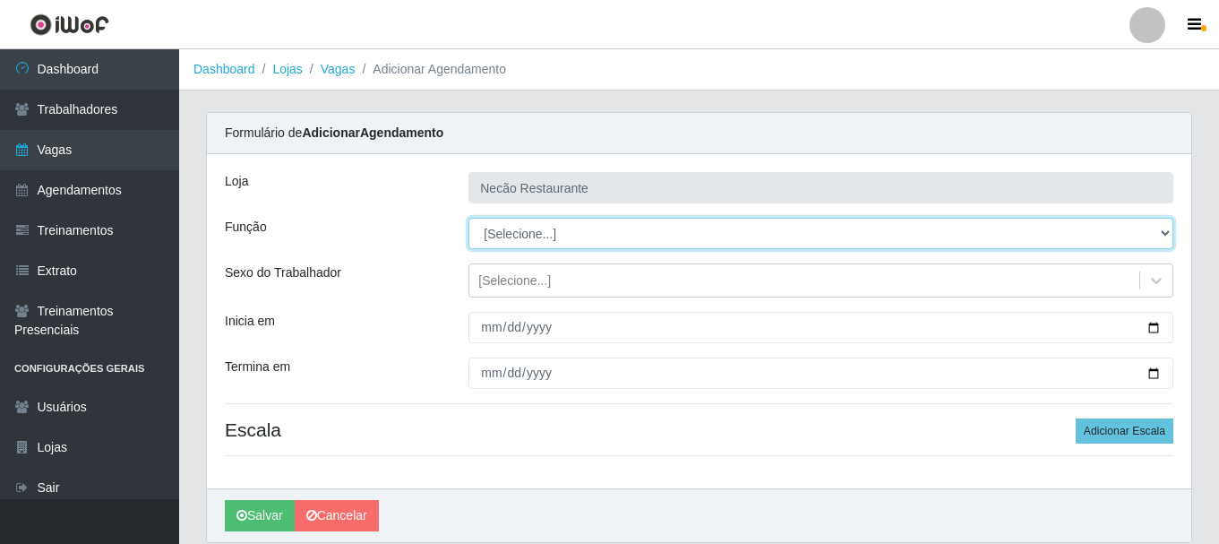
click at [579, 222] on select "[Selecione...] ASG ASG + ASG ++ Auxiliar de Cozinha Auxiliar de Cozinha + Auxil…" at bounding box center [820, 233] width 705 height 31
select select "20"
click at [468, 218] on select "[Selecione...] ASG ASG + ASG ++ Auxiliar de Cozinha Auxiliar de Cozinha + Auxil…" at bounding box center [820, 233] width 705 height 31
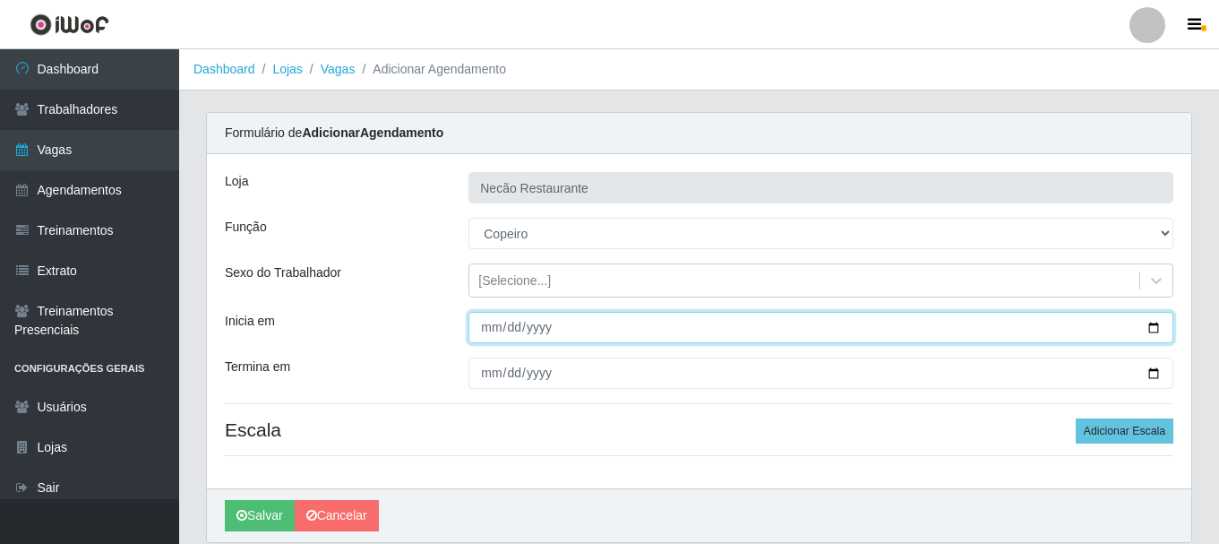
click at [493, 323] on input "Inicia em" at bounding box center [820, 327] width 705 height 31
click at [1154, 329] on input "Inicia em" at bounding box center [820, 327] width 705 height 31
type input "2025-10-01"
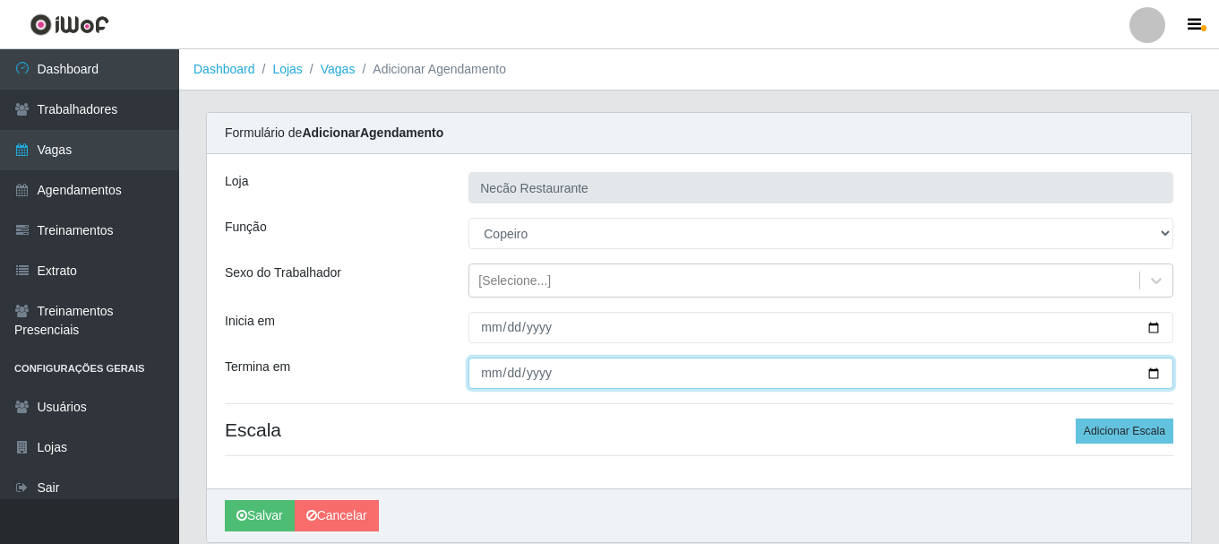
click at [1162, 374] on input "Termina em" at bounding box center [820, 372] width 705 height 31
click at [1156, 376] on input "Termina em" at bounding box center [820, 372] width 705 height 31
type input "2025-11-30"
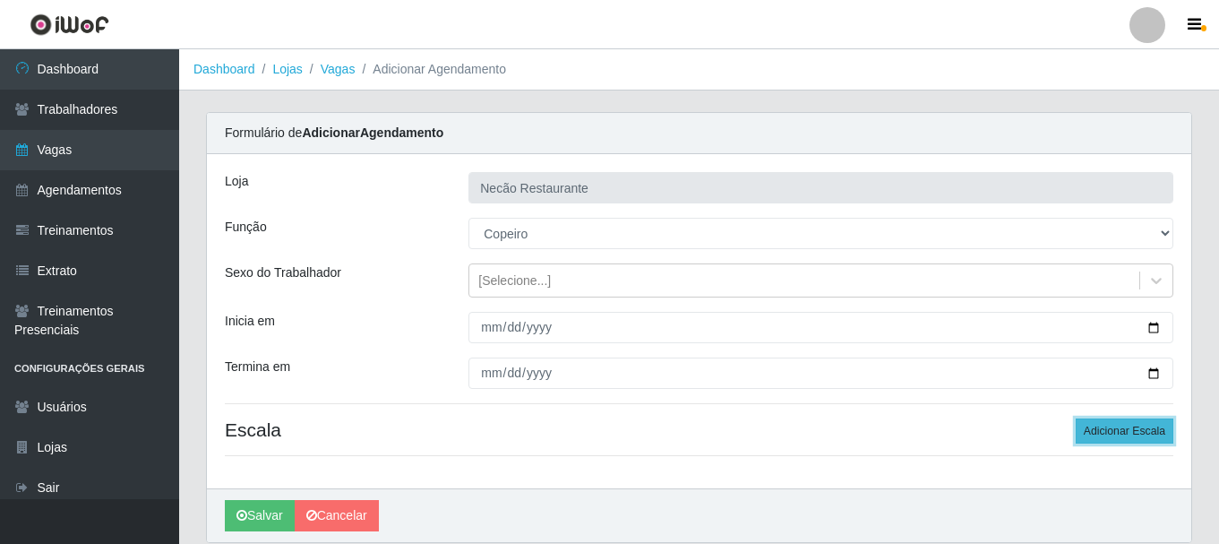
click at [1162, 432] on button "Adicionar Escala" at bounding box center [1125, 430] width 98 height 25
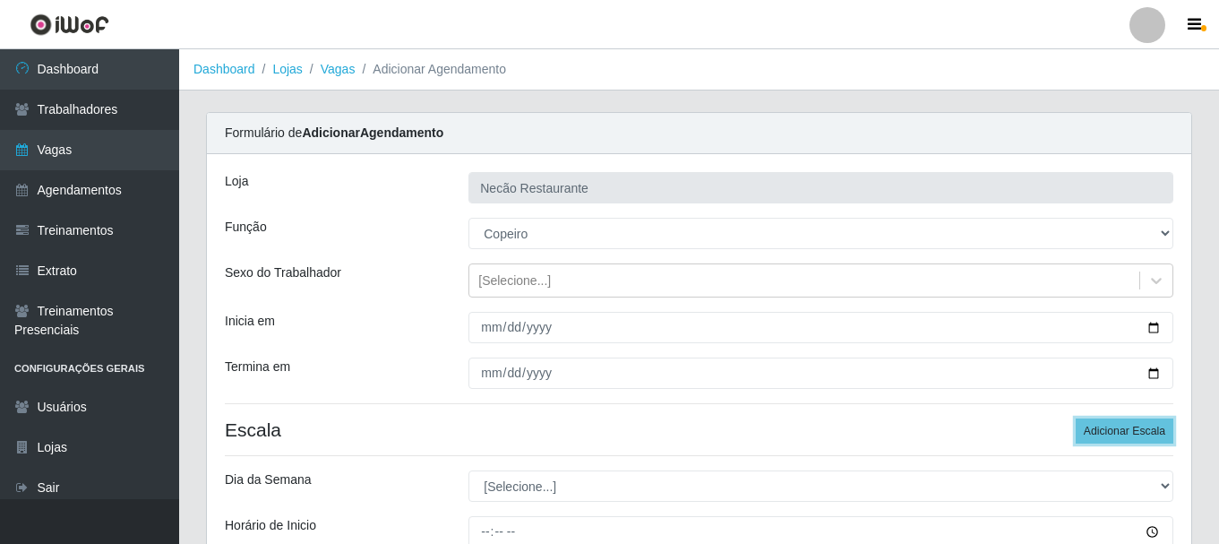
scroll to position [179, 0]
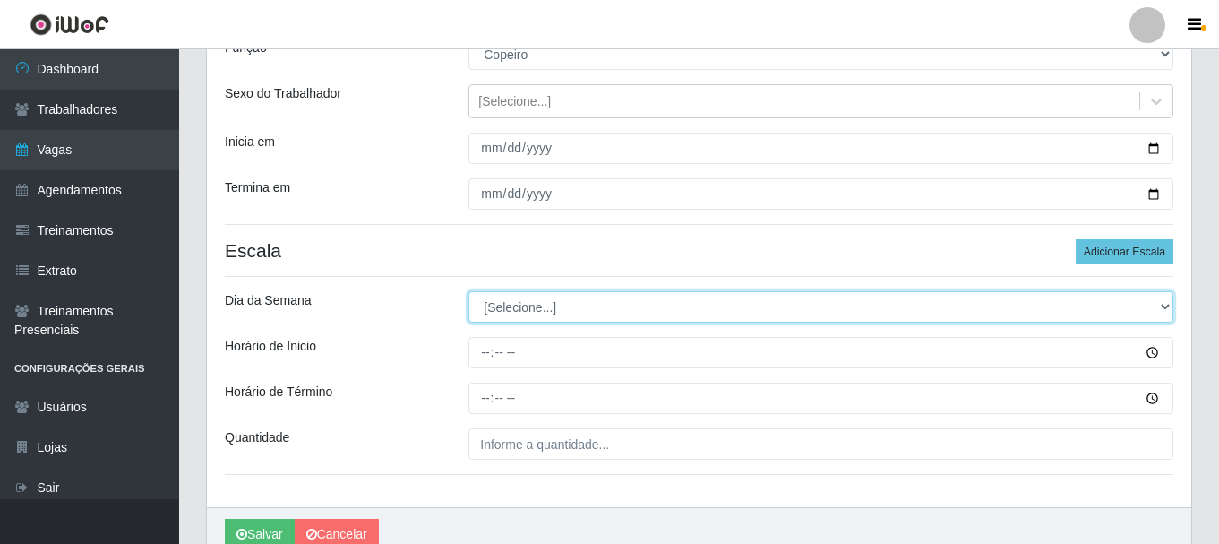
click at [567, 310] on select "[Selecione...] Segunda Terça Quarta Quinta Sexta Sábado Domingo" at bounding box center [820, 306] width 705 height 31
select select "5"
click at [468, 291] on select "[Selecione...] Segunda Terça Quarta Quinta Sexta Sábado Domingo" at bounding box center [820, 306] width 705 height 31
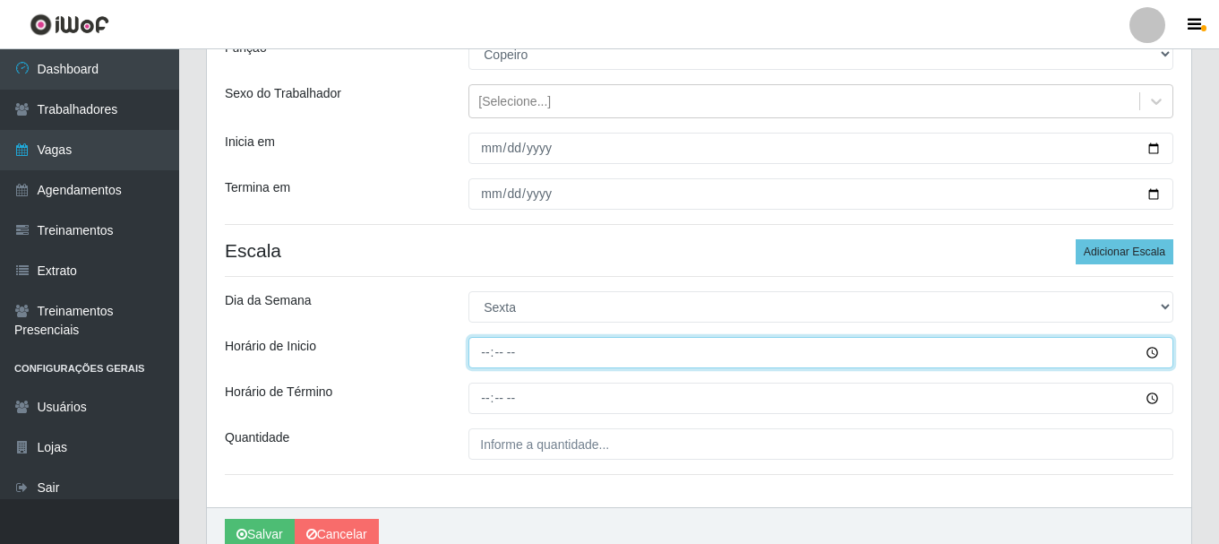
click at [489, 353] on input "Horário de Inicio" at bounding box center [820, 352] width 705 height 31
type input "11:00"
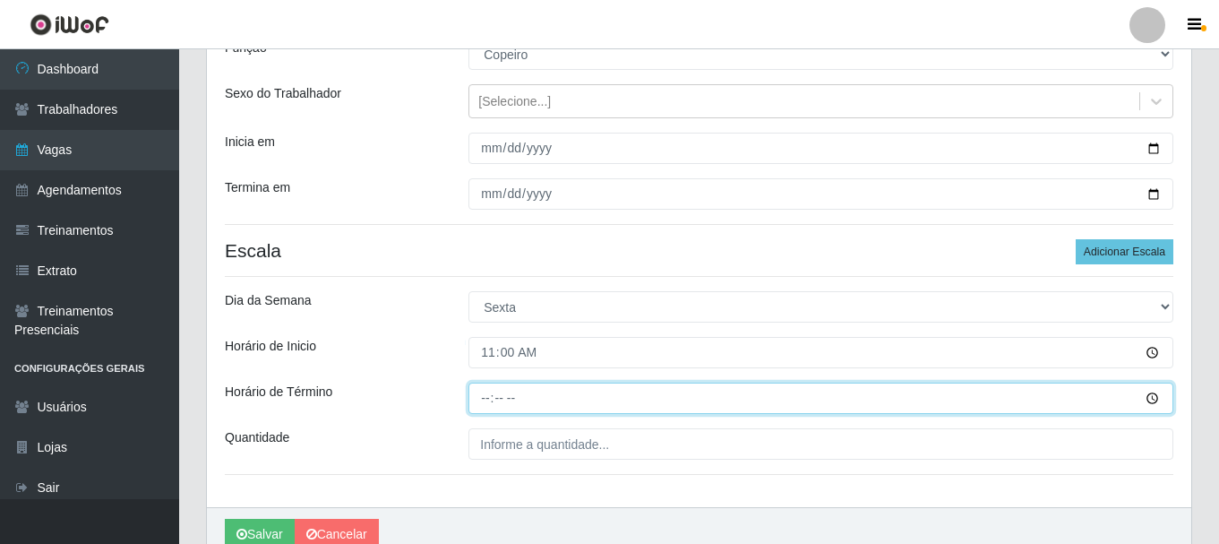
click at [489, 402] on input "Horário de Término" at bounding box center [820, 397] width 705 height 31
type input "17:00"
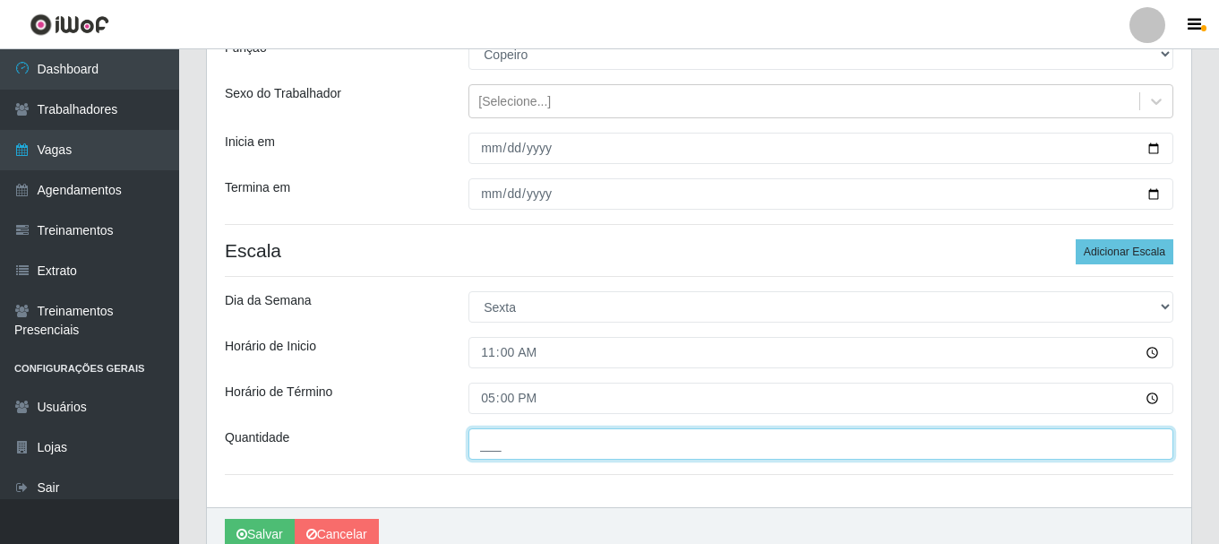
click at [528, 449] on input "___" at bounding box center [820, 443] width 705 height 31
type input "1__"
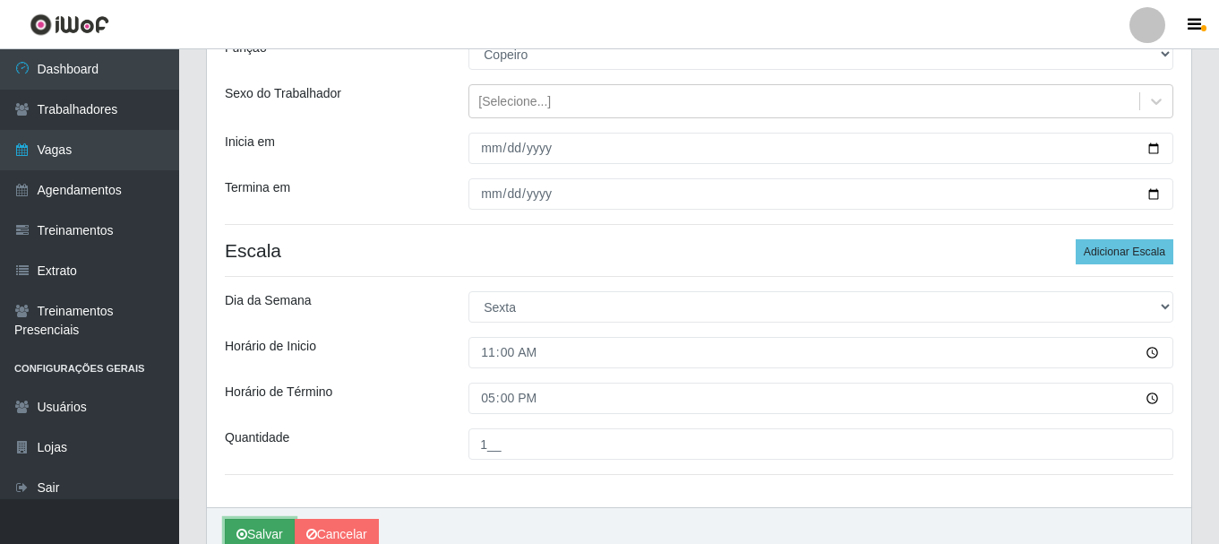
click at [282, 524] on button "Salvar" at bounding box center [260, 534] width 70 height 31
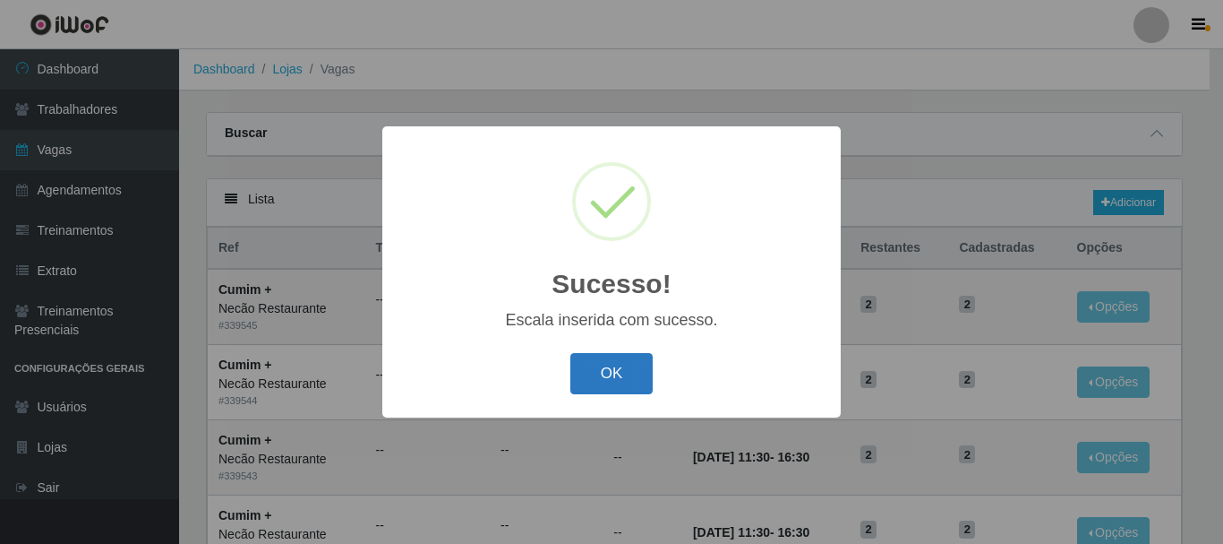
click at [621, 393] on button "OK" at bounding box center [612, 374] width 83 height 42
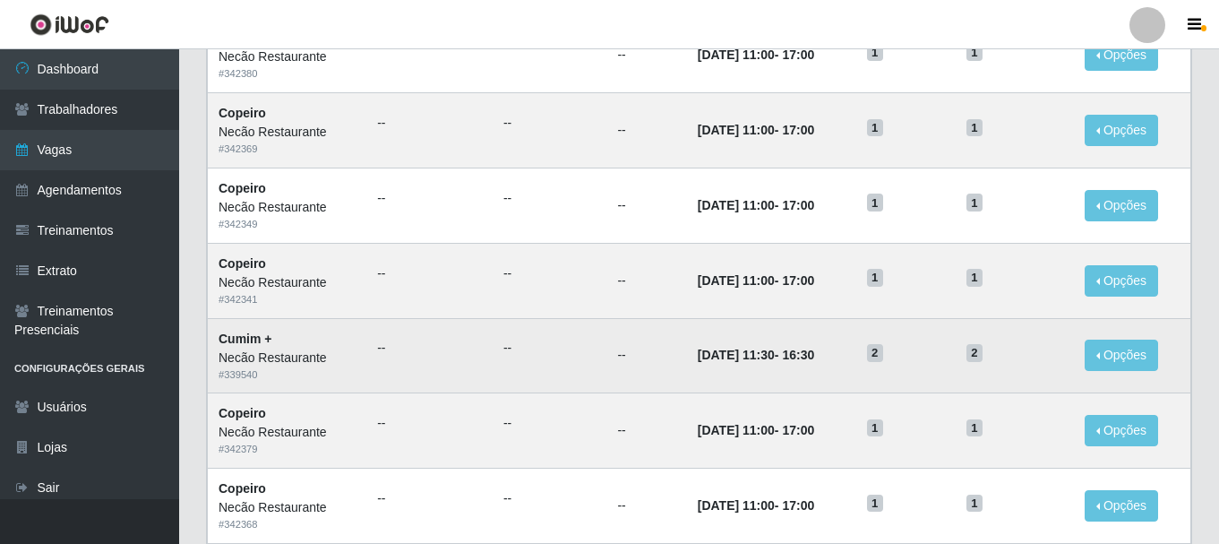
scroll to position [974, 0]
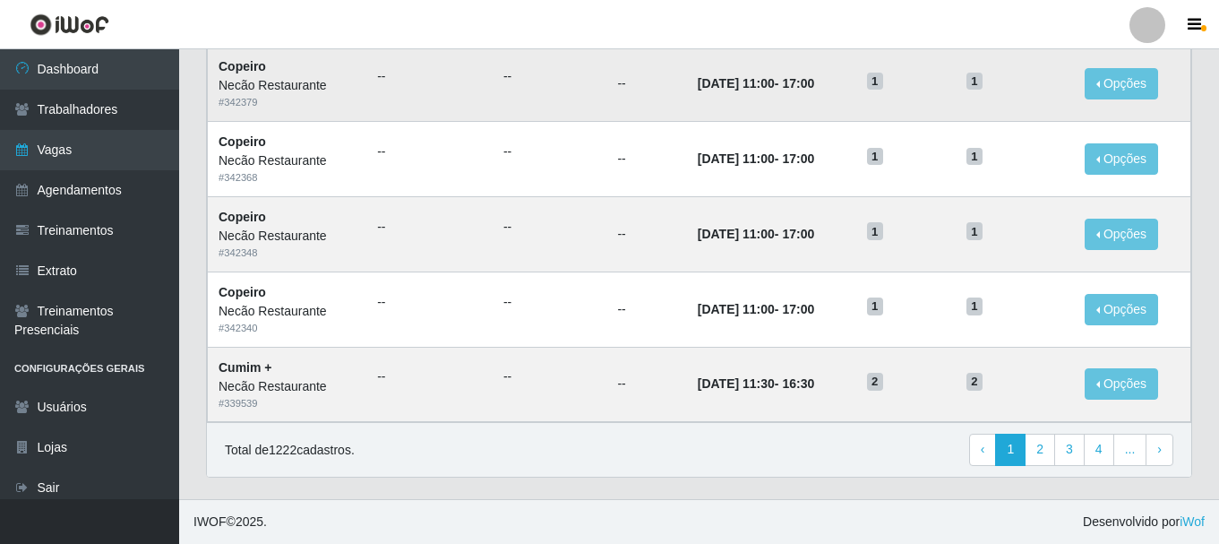
click at [741, 109] on td "21/11/2025, 11:00 - 17:00" at bounding box center [771, 84] width 169 height 75
click at [1108, 446] on link "4" at bounding box center [1099, 449] width 30 height 32
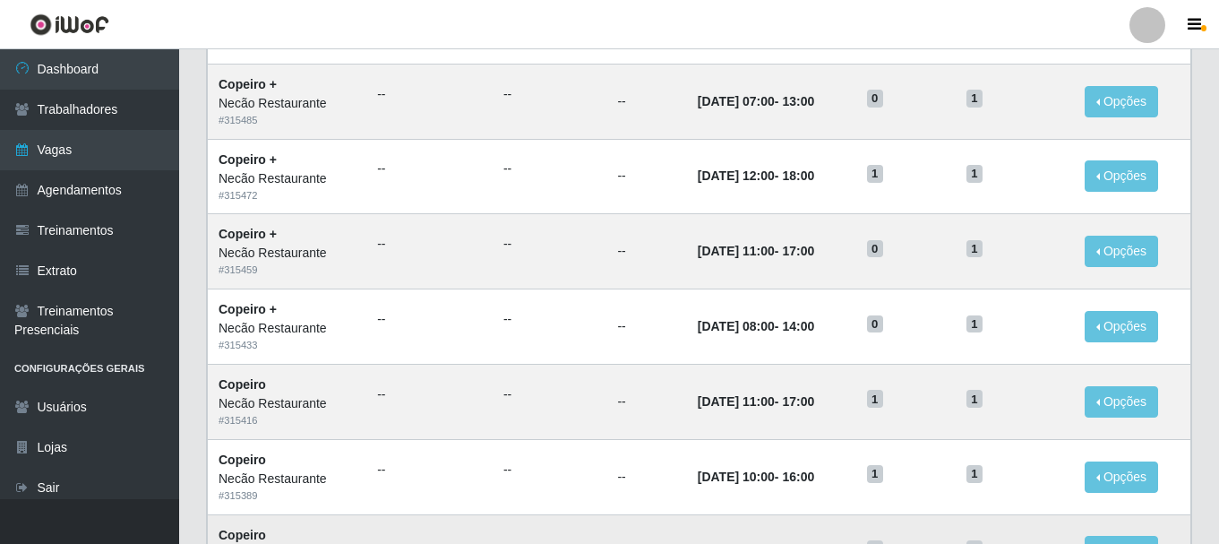
scroll to position [974, 0]
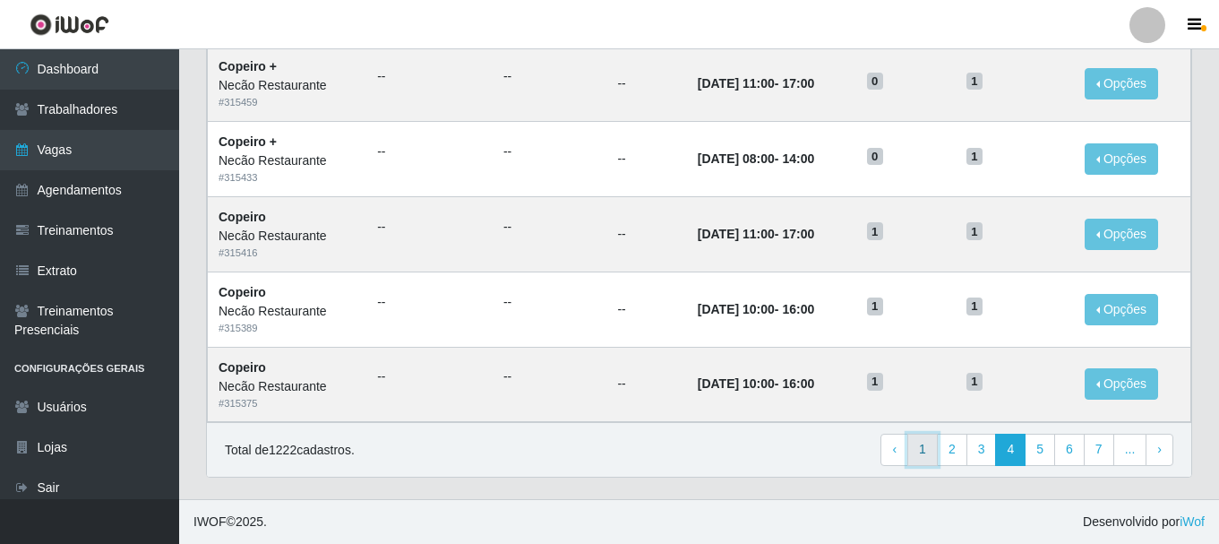
click at [911, 450] on link "1" at bounding box center [922, 449] width 30 height 32
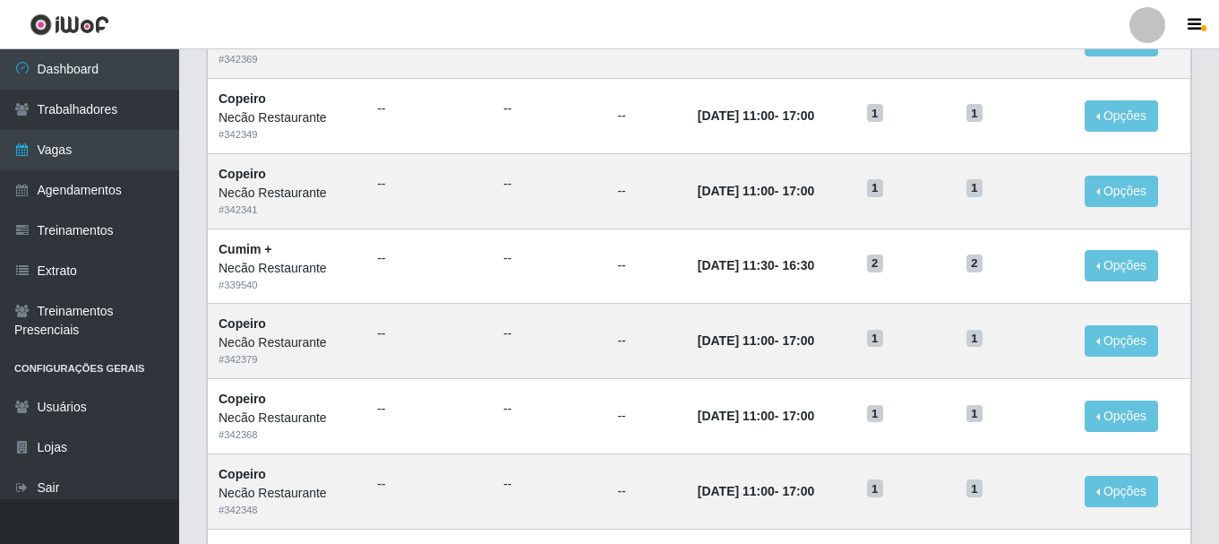
scroll to position [974, 0]
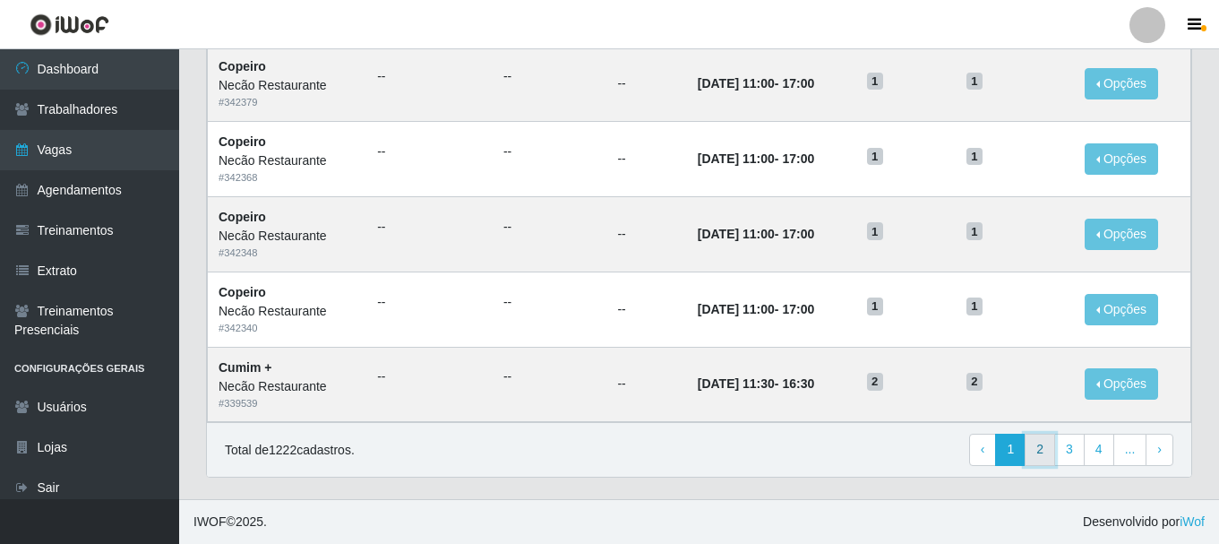
click at [1051, 449] on link "2" at bounding box center [1040, 449] width 30 height 32
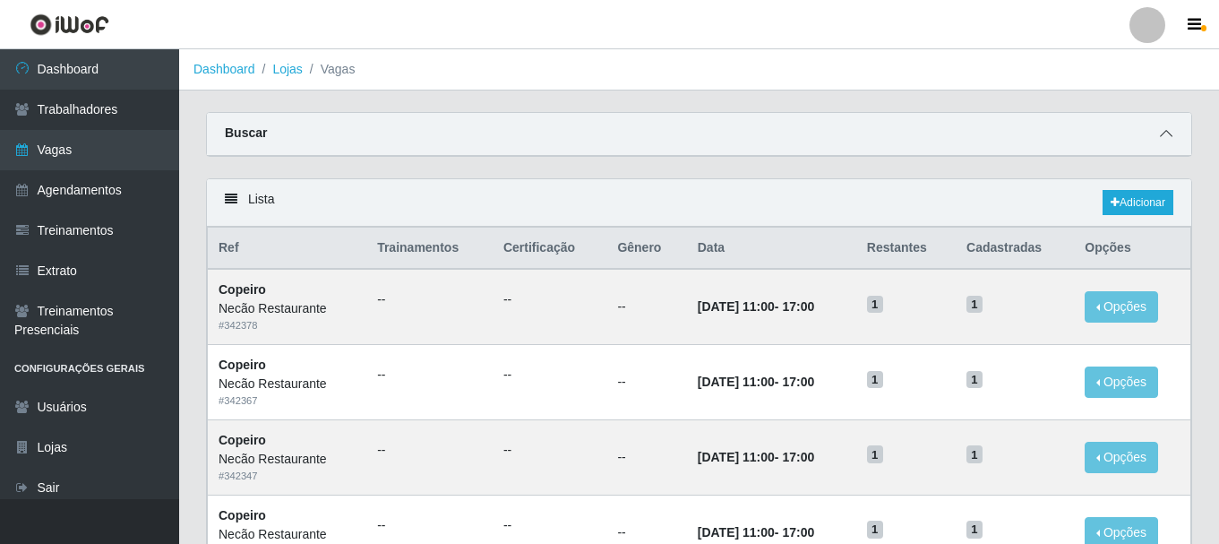
click at [1163, 142] on span at bounding box center [1165, 134] width 21 height 21
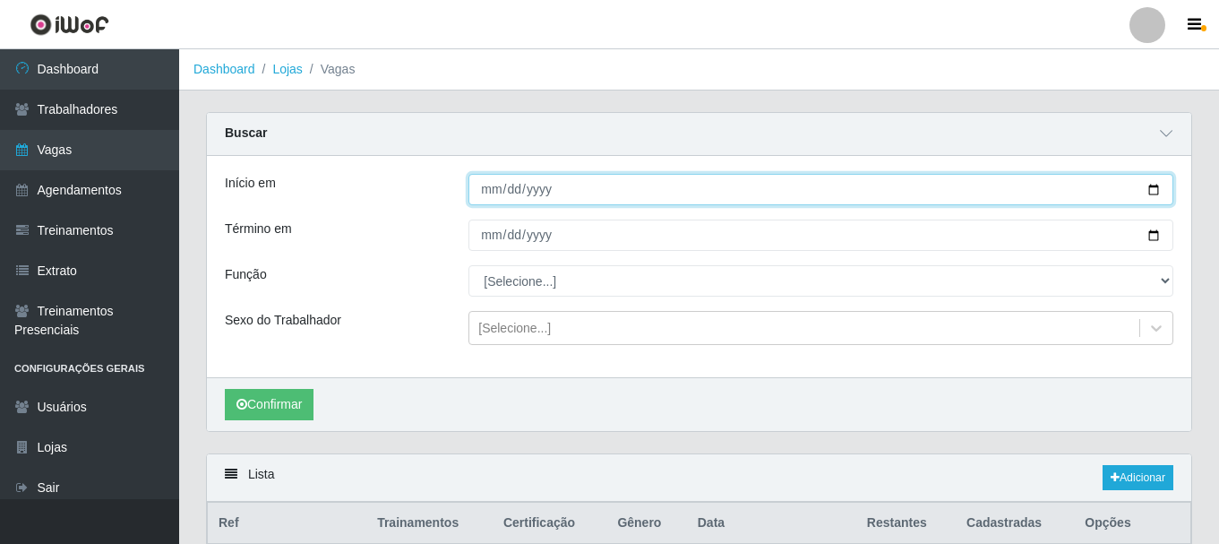
click at [490, 186] on input "Início em" at bounding box center [820, 189] width 705 height 31
type input "2025-09-06"
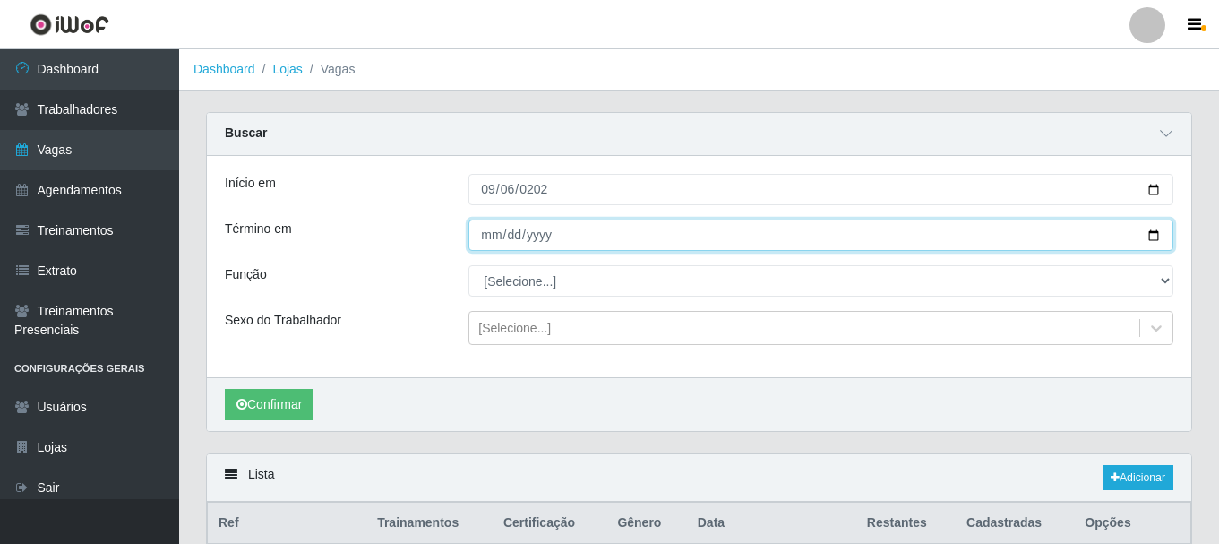
click at [499, 232] on input "Término em" at bounding box center [820, 234] width 705 height 31
type input "2025-09-06"
click at [225, 389] on button "Confirmar" at bounding box center [269, 404] width 89 height 31
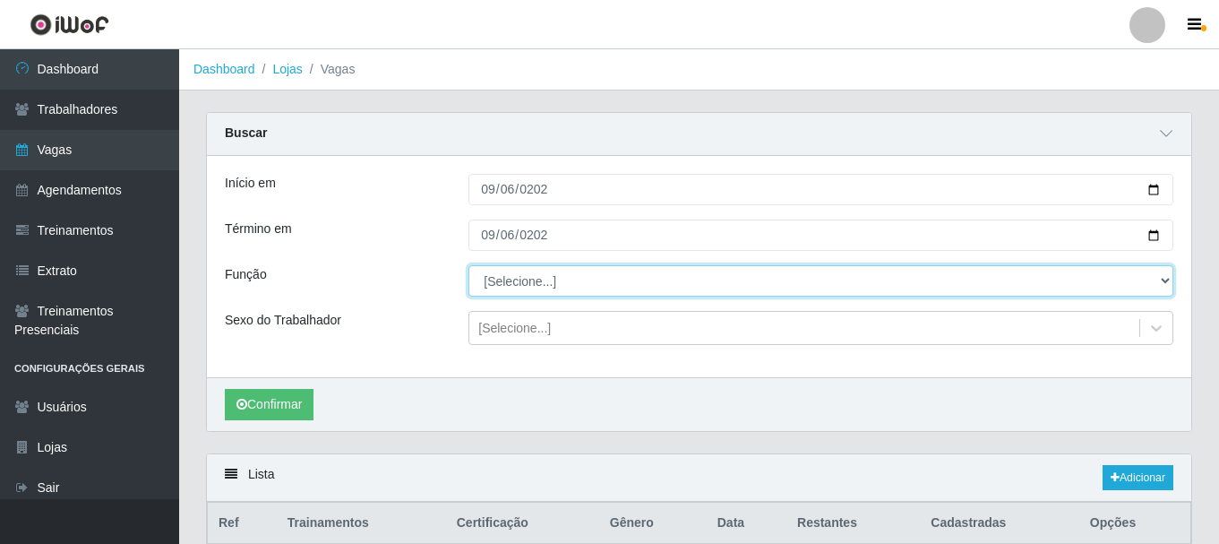
click at [508, 295] on select "[Selecione...] ASG ASG + ASG ++ Auxiliar de Cozinha Auxiliar de Cozinha + Auxil…" at bounding box center [820, 280] width 705 height 31
select select "20"
click at [468, 266] on select "[Selecione...] ASG ASG + ASG ++ Auxiliar de Cozinha Auxiliar de Cozinha + Auxil…" at bounding box center [820, 280] width 705 height 31
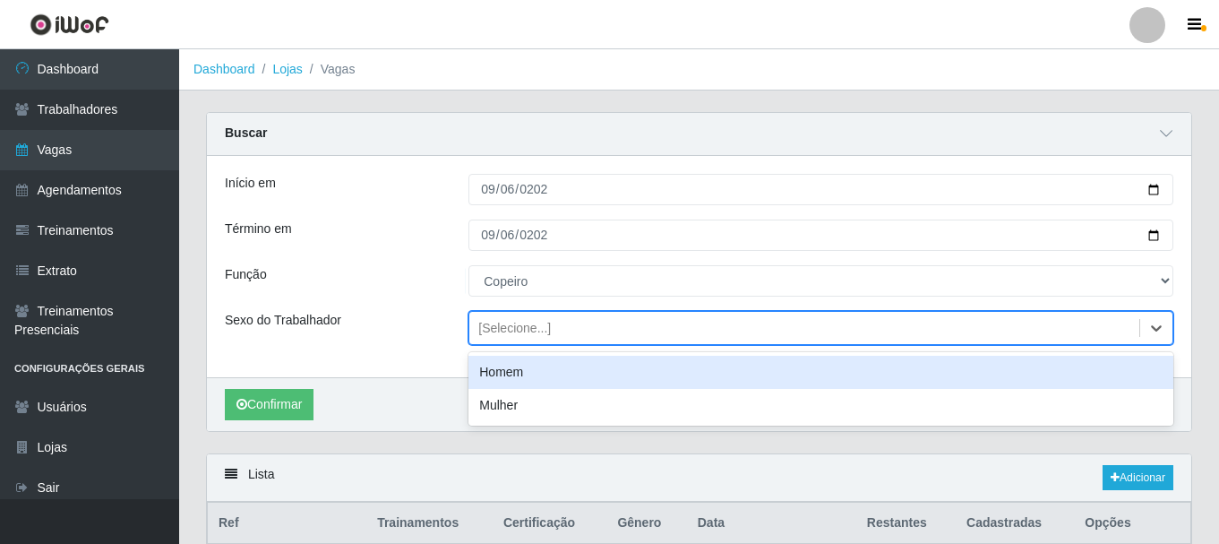
click at [517, 322] on div "[Selecione...]" at bounding box center [514, 328] width 73 height 19
click at [440, 276] on div "Função" at bounding box center [333, 280] width 244 height 31
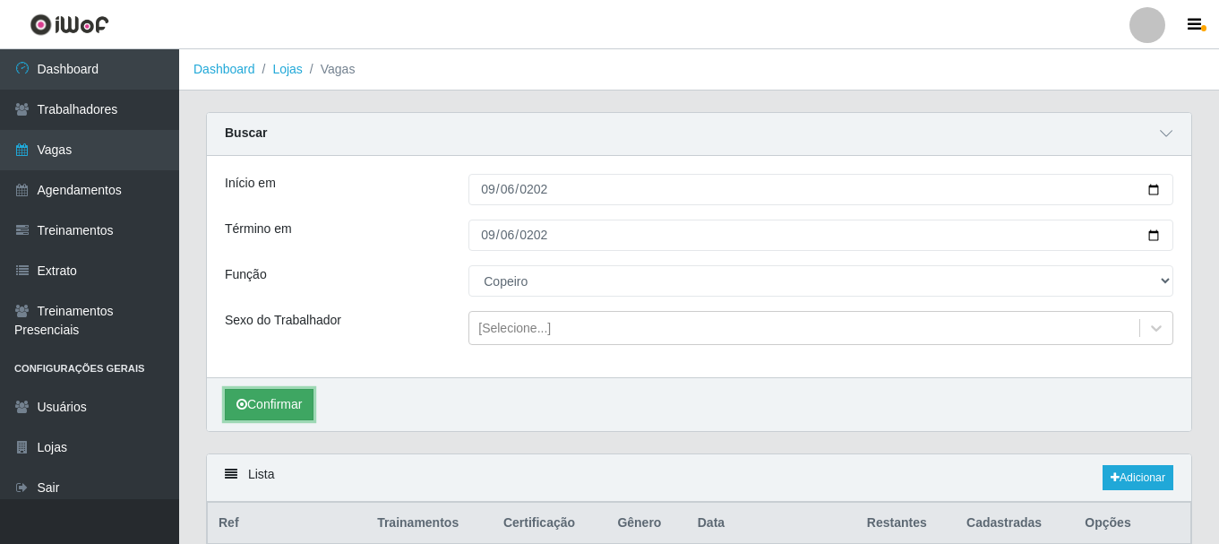
click at [285, 403] on button "Confirmar" at bounding box center [269, 404] width 89 height 31
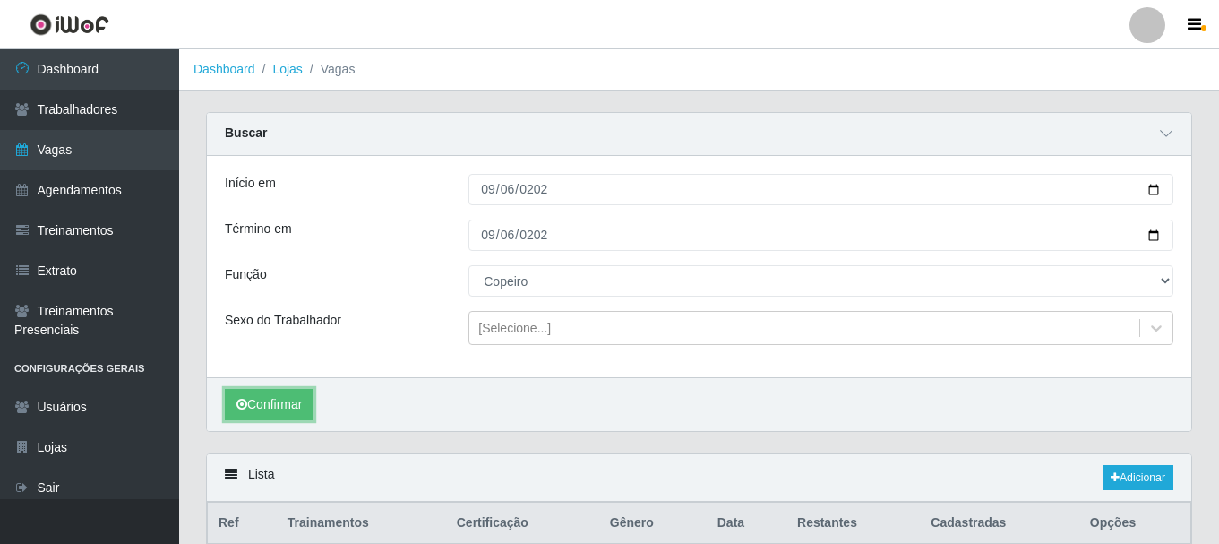
scroll to position [110, 0]
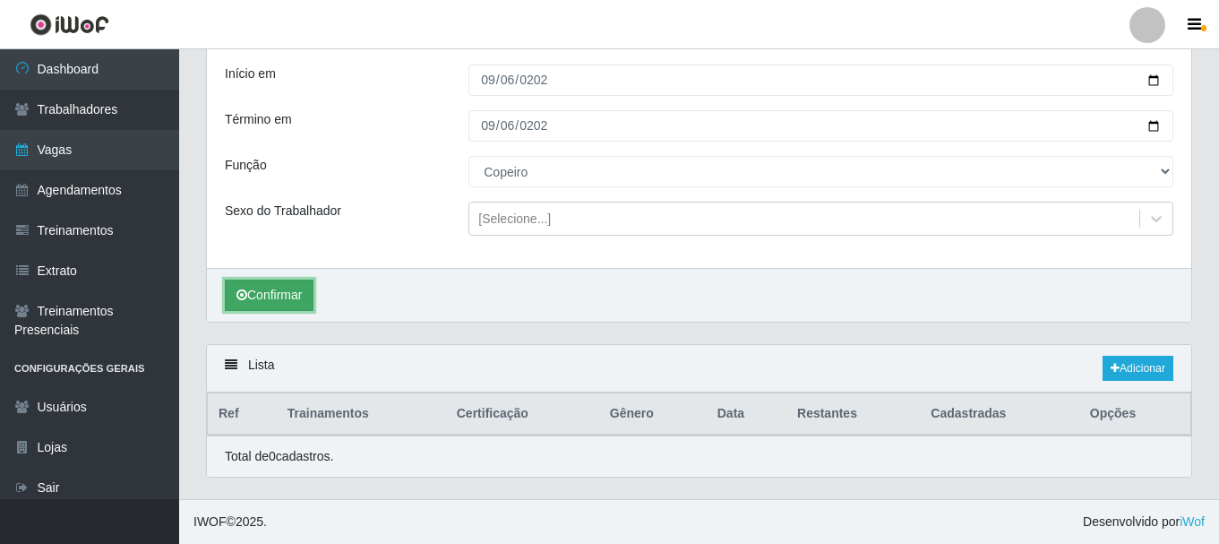
click at [278, 292] on button "Confirmar" at bounding box center [269, 294] width 89 height 31
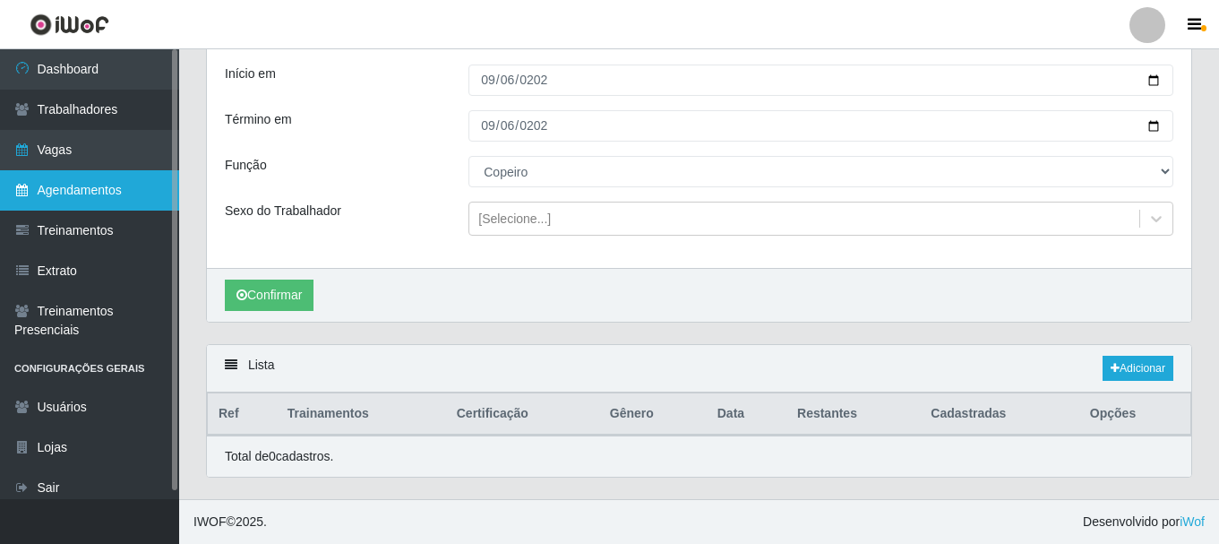
click at [76, 187] on link "Agendamentos" at bounding box center [89, 190] width 179 height 40
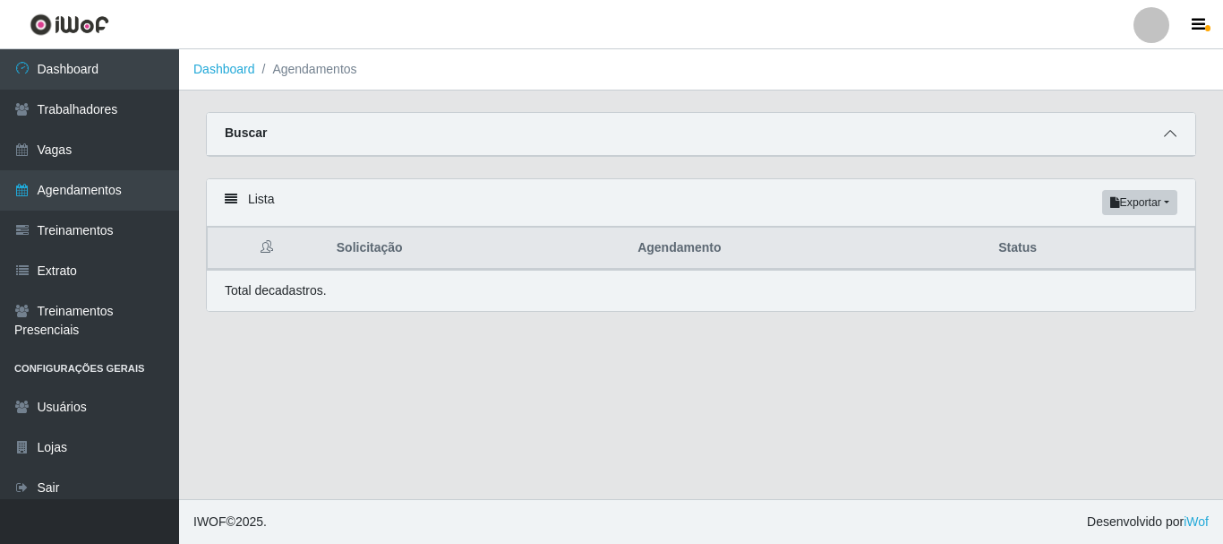
click at [1173, 134] on icon at bounding box center [1170, 133] width 13 height 13
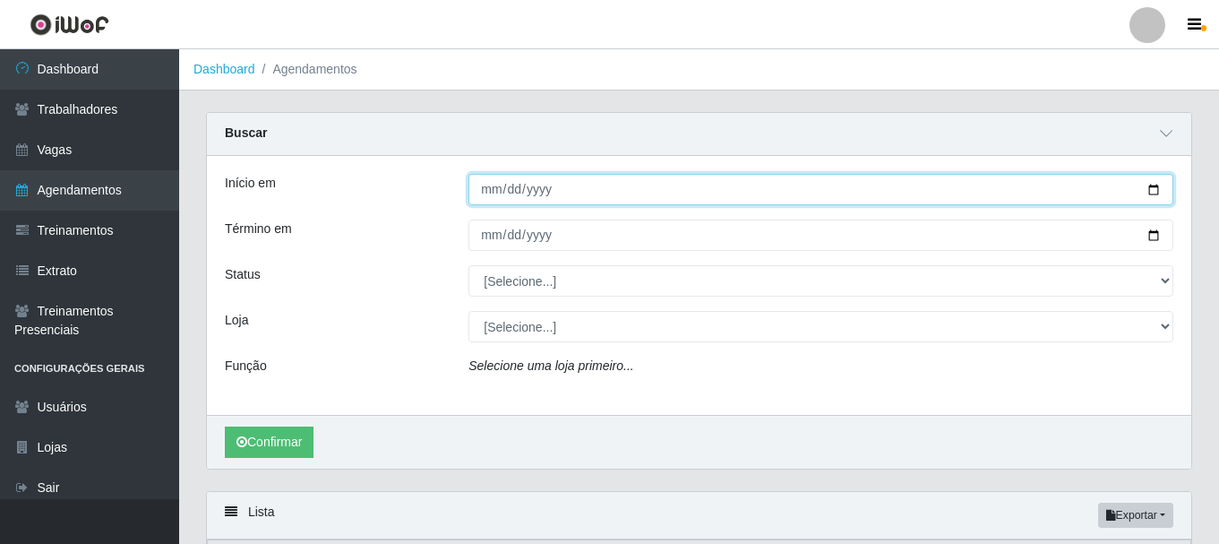
click at [1151, 185] on input "Início em" at bounding box center [820, 189] width 705 height 31
type input "2025-09-06"
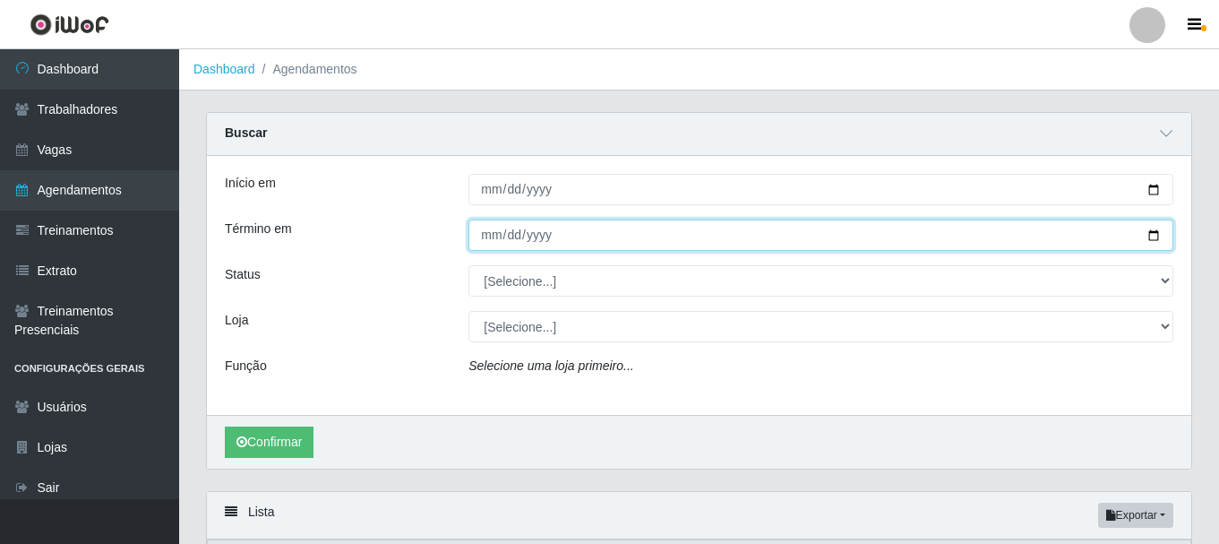
click at [1147, 232] on input "Término em" at bounding box center [820, 234] width 705 height 31
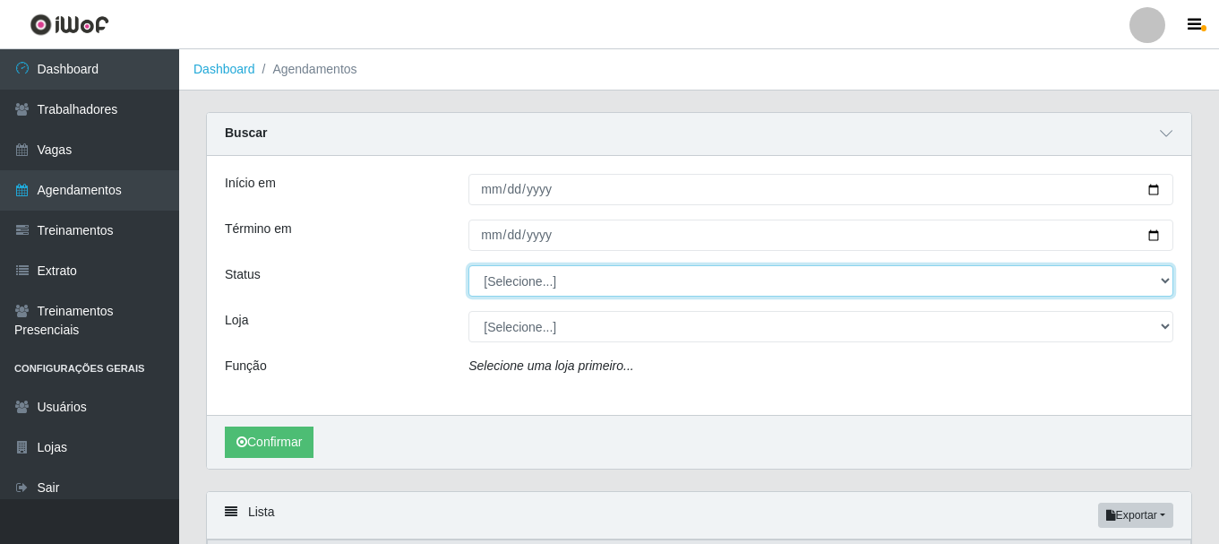
click at [1104, 284] on select "[Selecione...] AGENDADO AGUARDANDO LIBERAR EM ANDAMENTO EM REVISÃO FINALIZADO C…" at bounding box center [820, 280] width 705 height 31
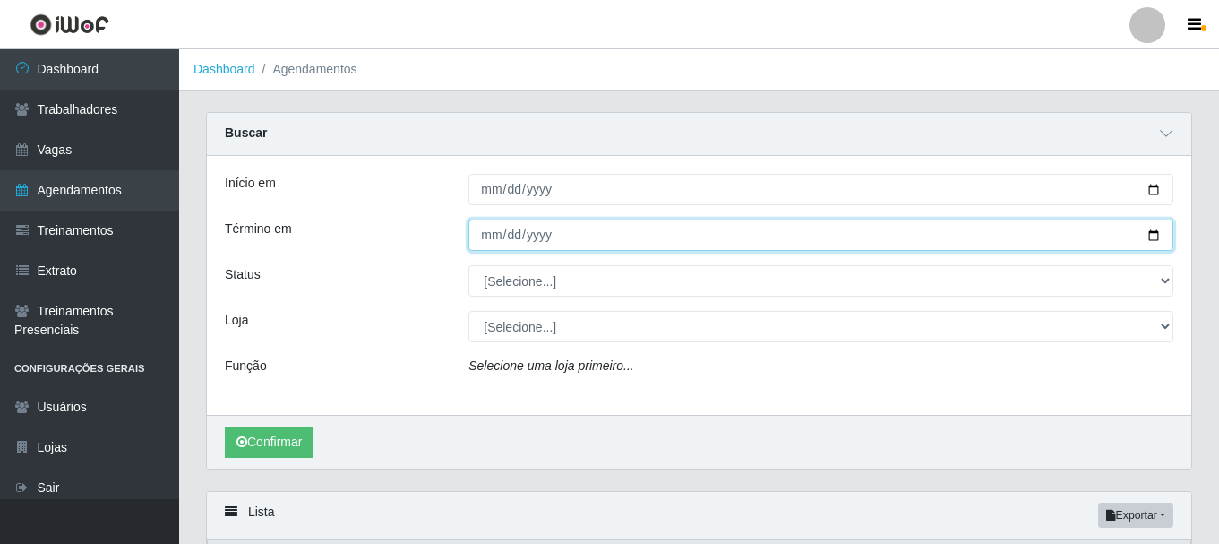
click at [1150, 231] on input "[DATE]" at bounding box center [820, 234] width 705 height 31
type input "2025-09-06"
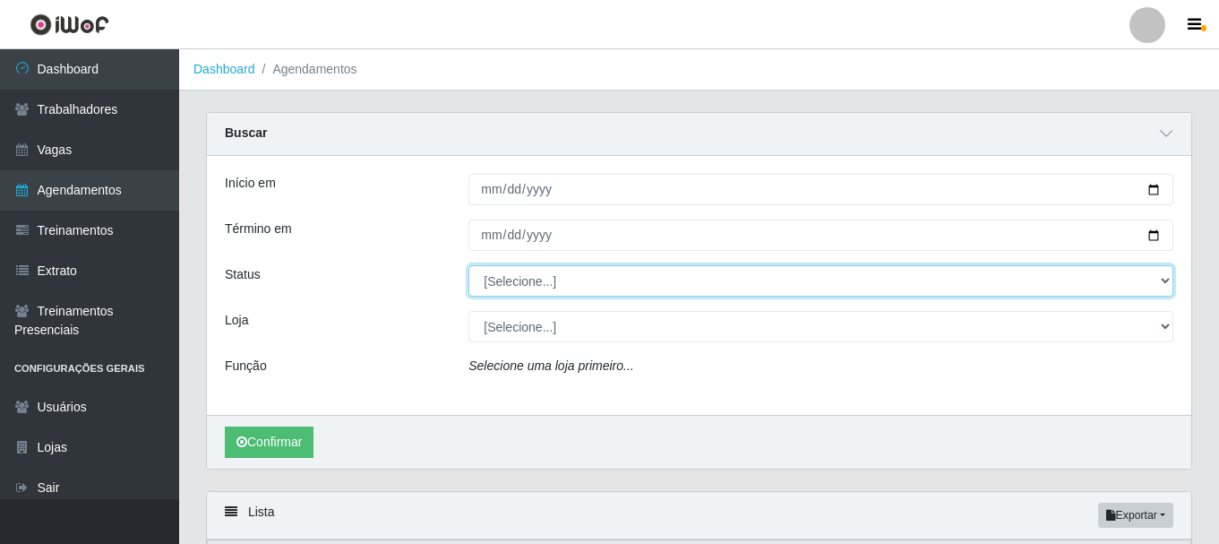
click at [610, 274] on select "[Selecione...] AGENDADO AGUARDANDO LIBERAR EM ANDAMENTO EM REVISÃO FINALIZADO C…" at bounding box center [820, 280] width 705 height 31
select select "AGENDADO"
click at [468, 266] on select "[Selecione...] AGENDADO AGUARDANDO LIBERAR EM ANDAMENTO EM REVISÃO FINALIZADO C…" at bounding box center [820, 280] width 705 height 31
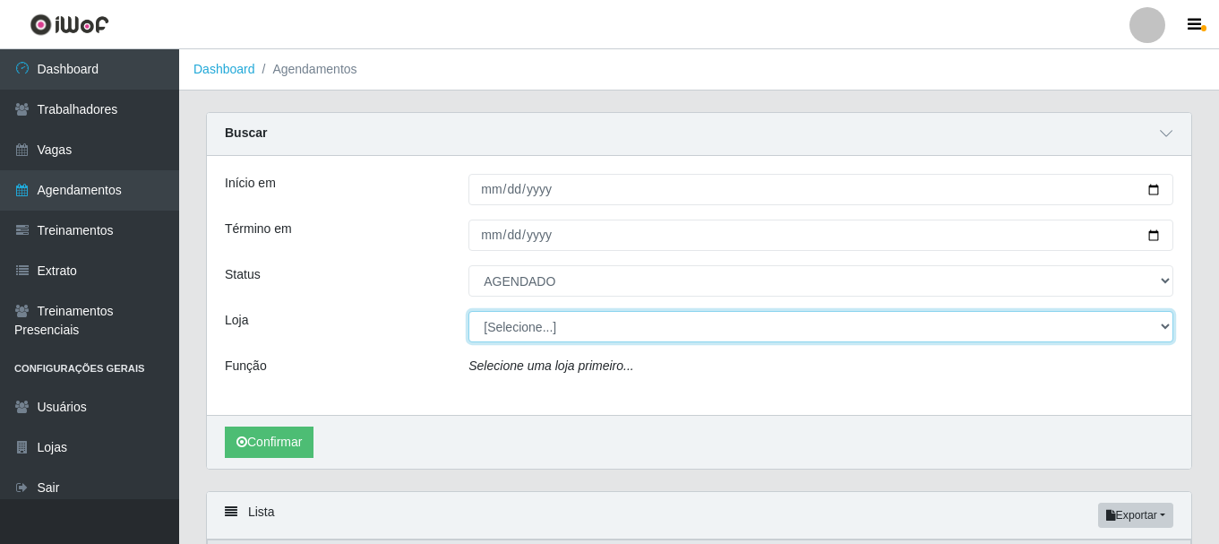
click at [551, 324] on select "[Selecione...] Necão Restaurante" at bounding box center [820, 326] width 705 height 31
select select "334"
click at [468, 312] on select "[Selecione...] Necão Restaurante" at bounding box center [820, 326] width 705 height 31
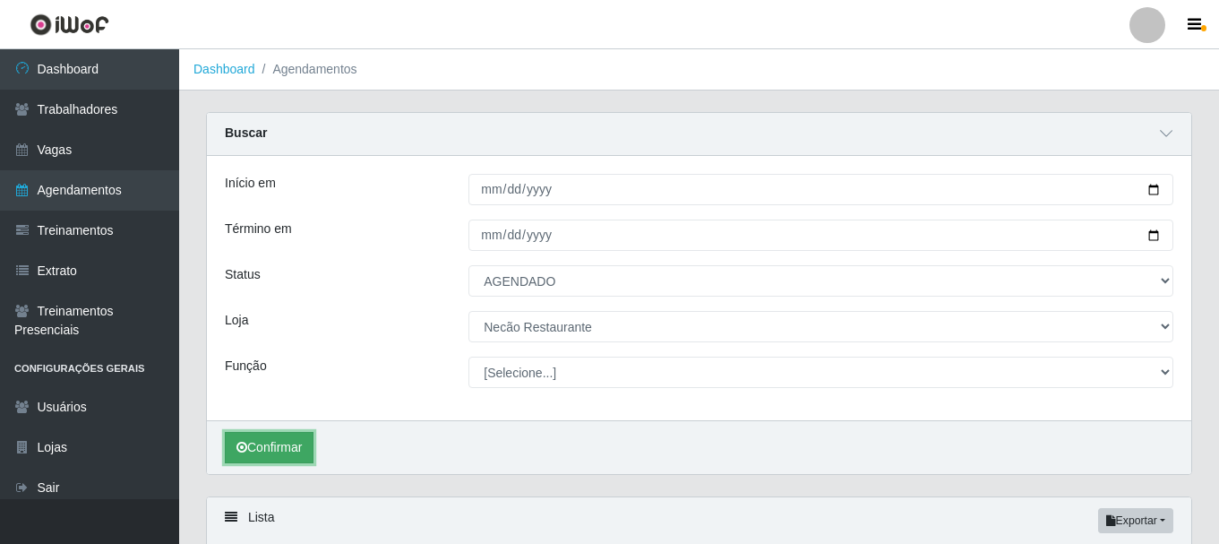
click at [268, 441] on button "Confirmar" at bounding box center [269, 447] width 89 height 31
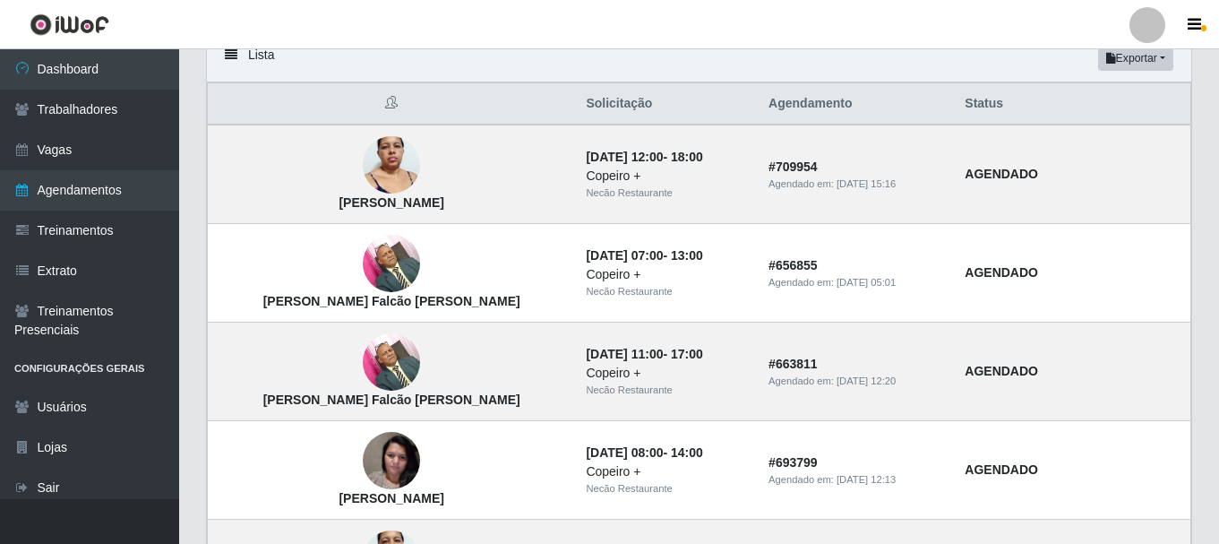
scroll to position [193, 0]
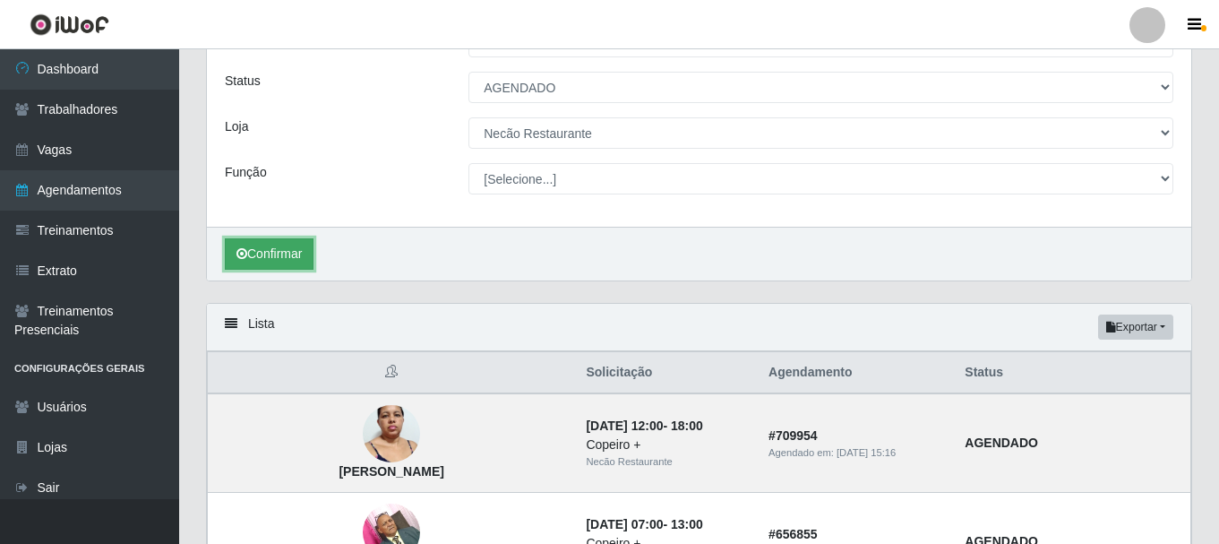
click at [248, 245] on button "Confirmar" at bounding box center [269, 253] width 89 height 31
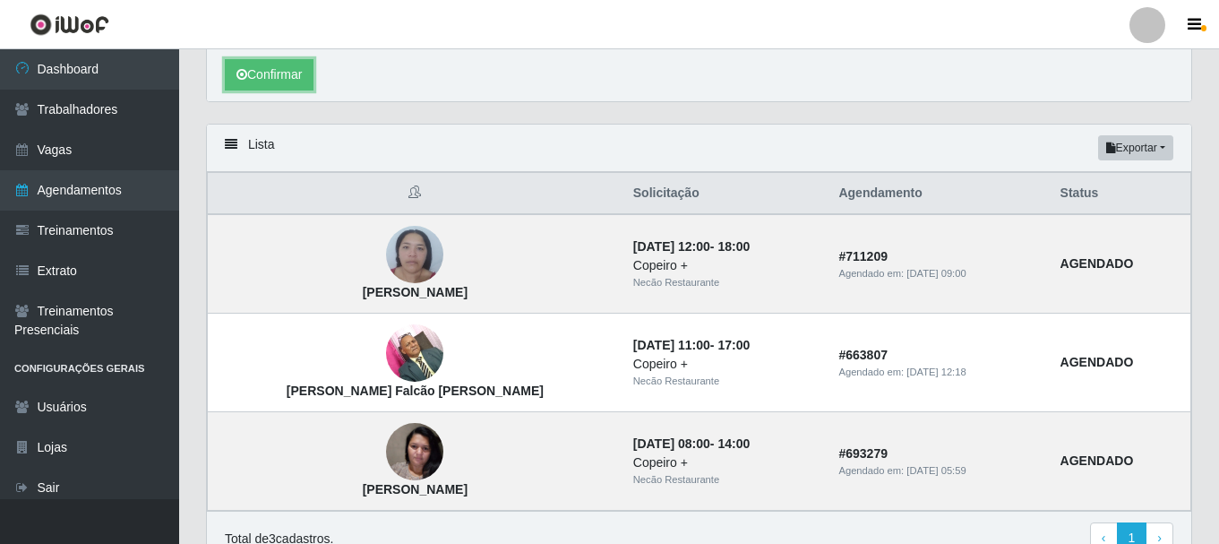
scroll to position [462, 0]
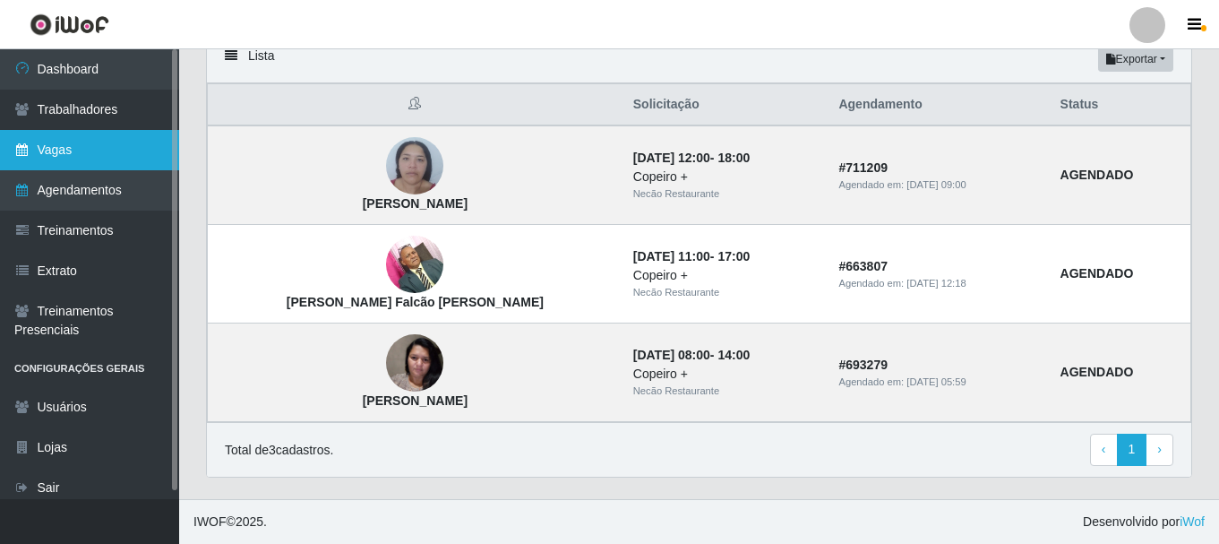
click at [91, 152] on link "Vagas" at bounding box center [89, 150] width 179 height 40
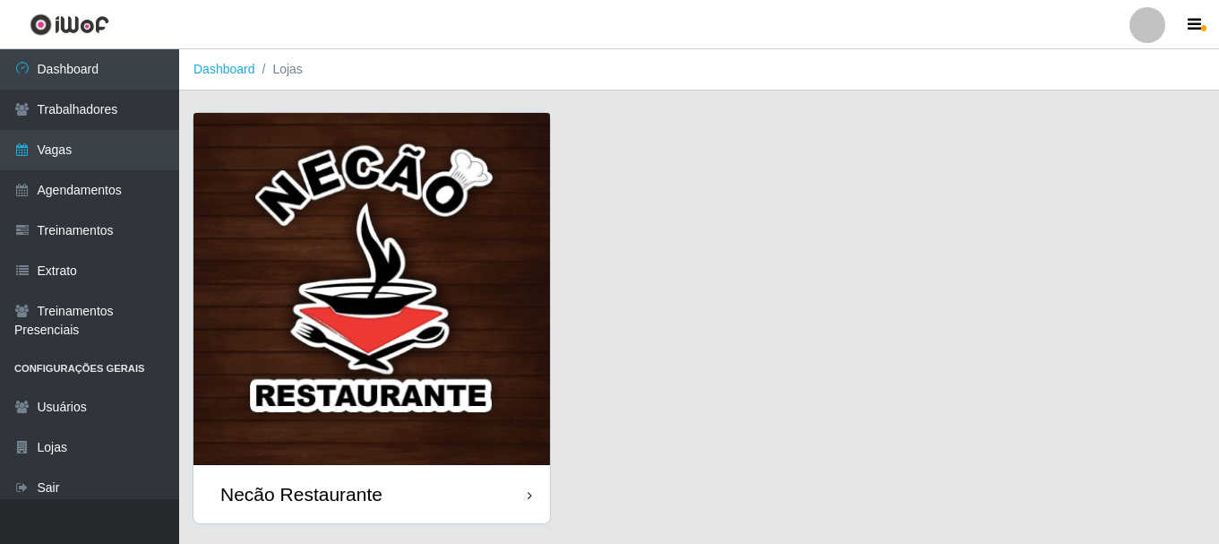
click at [517, 483] on div "Necão Restaurante" at bounding box center [371, 494] width 356 height 58
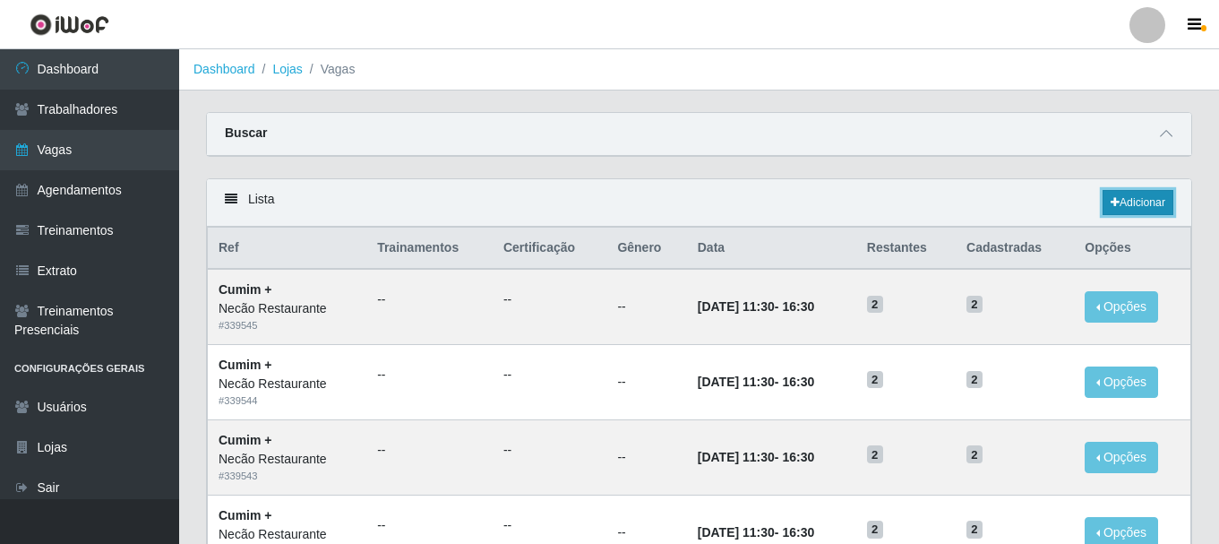
click at [1135, 202] on link "Adicionar" at bounding box center [1138, 202] width 71 height 25
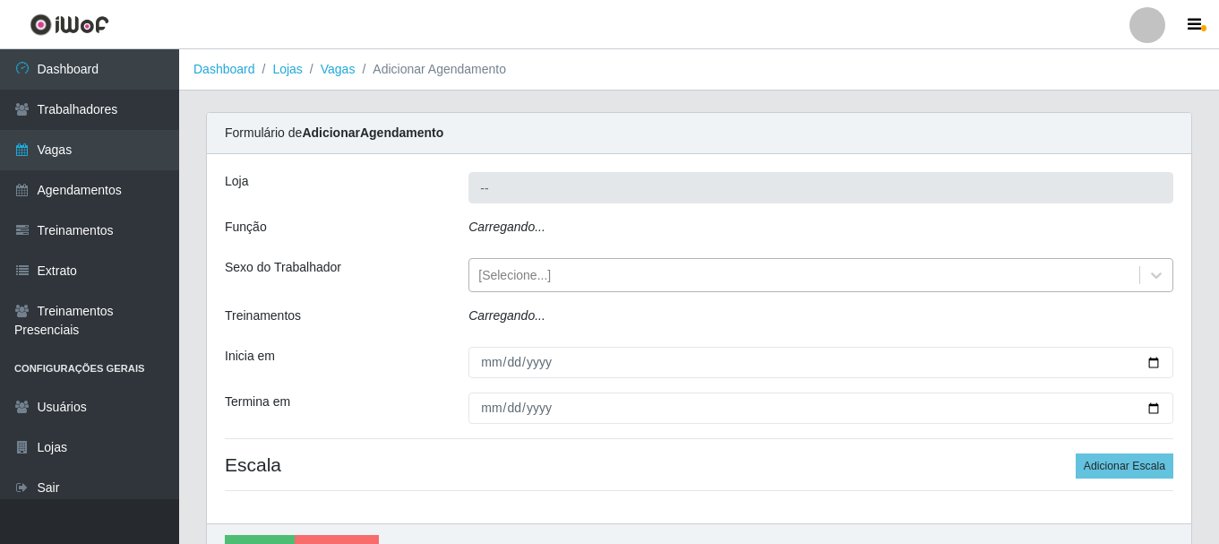
type input "Necão Restaurante"
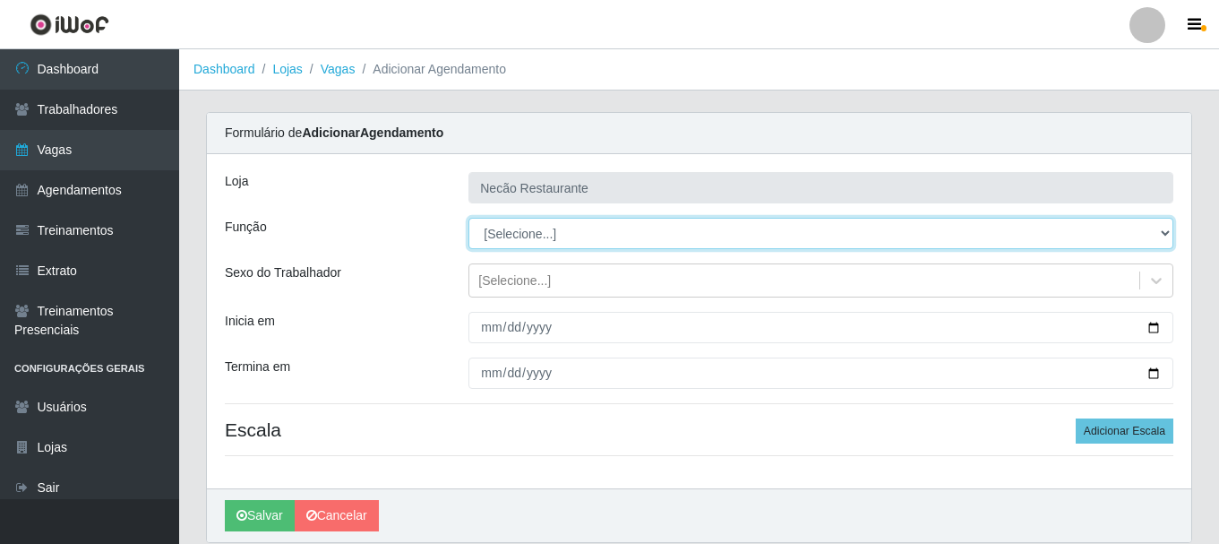
click at [556, 224] on select "[Selecione...] ASG ASG + ASG ++ Auxiliar de Cozinha Auxiliar de Cozinha + Auxil…" at bounding box center [820, 233] width 705 height 31
click at [468, 218] on select "[Selecione...] ASG ASG + ASG ++ Auxiliar de Cozinha Auxiliar de Cozinha + Auxil…" at bounding box center [820, 233] width 705 height 31
click at [540, 226] on select "[Selecione...] ASG ASG + ASG ++ Auxiliar de Cozinha Auxiliar de Cozinha + Auxil…" at bounding box center [820, 233] width 705 height 31
select select "96"
click at [468, 218] on select "[Selecione...] ASG ASG + ASG ++ Auxiliar de Cozinha Auxiliar de Cozinha + Auxil…" at bounding box center [820, 233] width 705 height 31
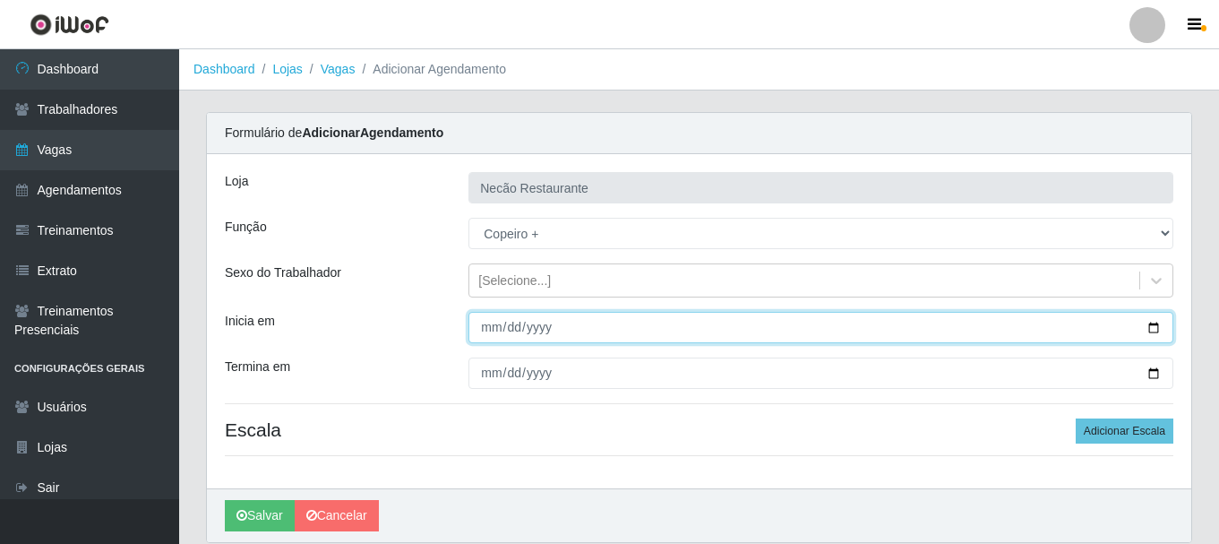
click at [1161, 323] on input "Inicia em" at bounding box center [820, 327] width 705 height 31
type input "2025-10-01"
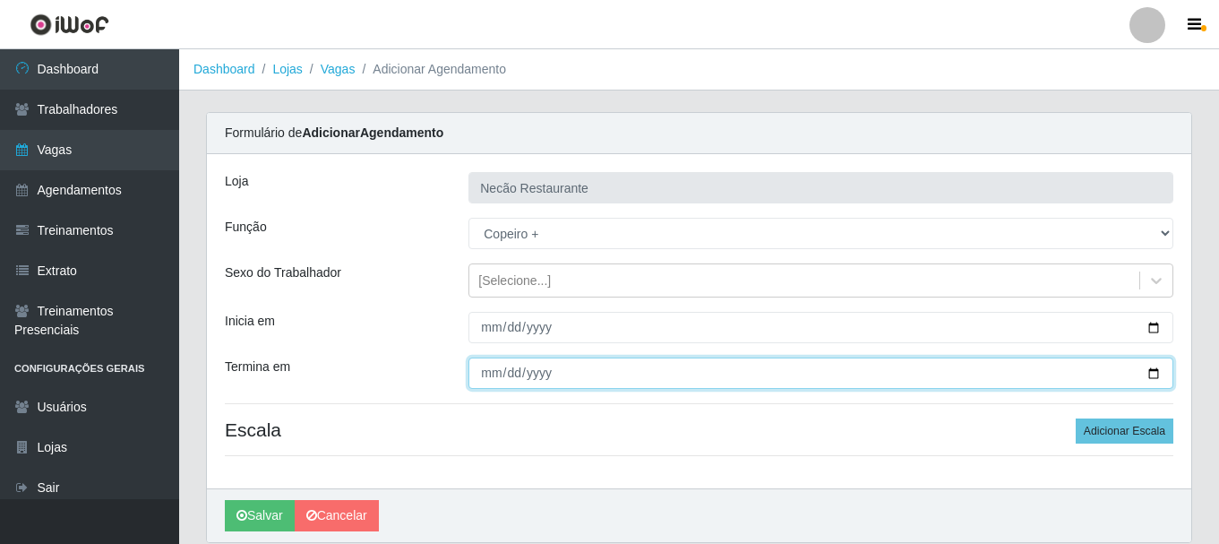
click at [1139, 372] on input "Termina em" at bounding box center [820, 372] width 705 height 31
click at [1147, 372] on input "Termina em" at bounding box center [820, 372] width 705 height 31
type input "2025-11-30"
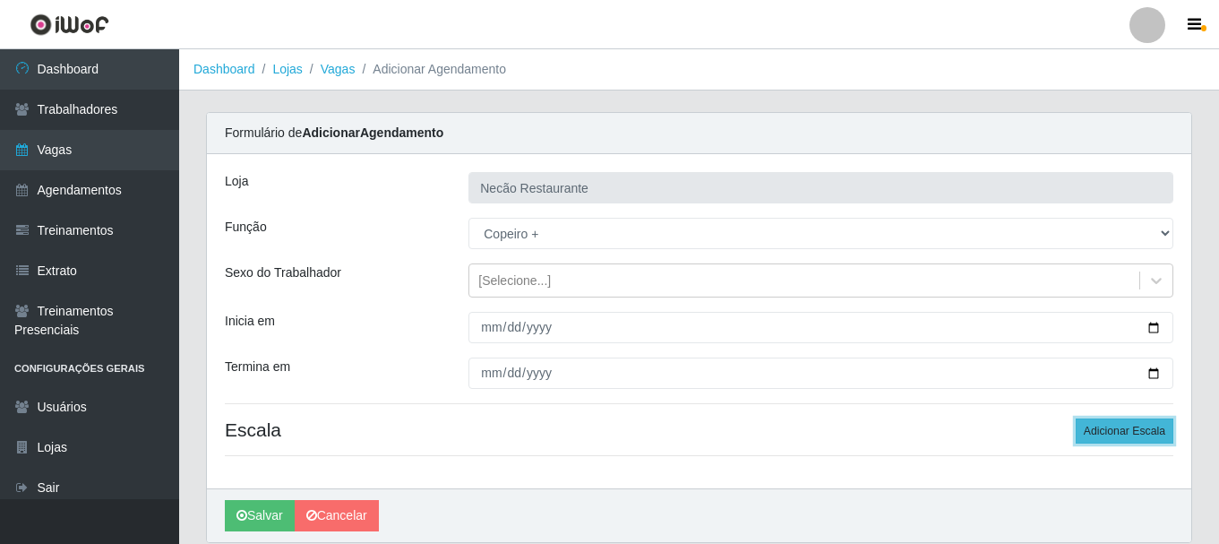
click at [1097, 428] on button "Adicionar Escala" at bounding box center [1125, 430] width 98 height 25
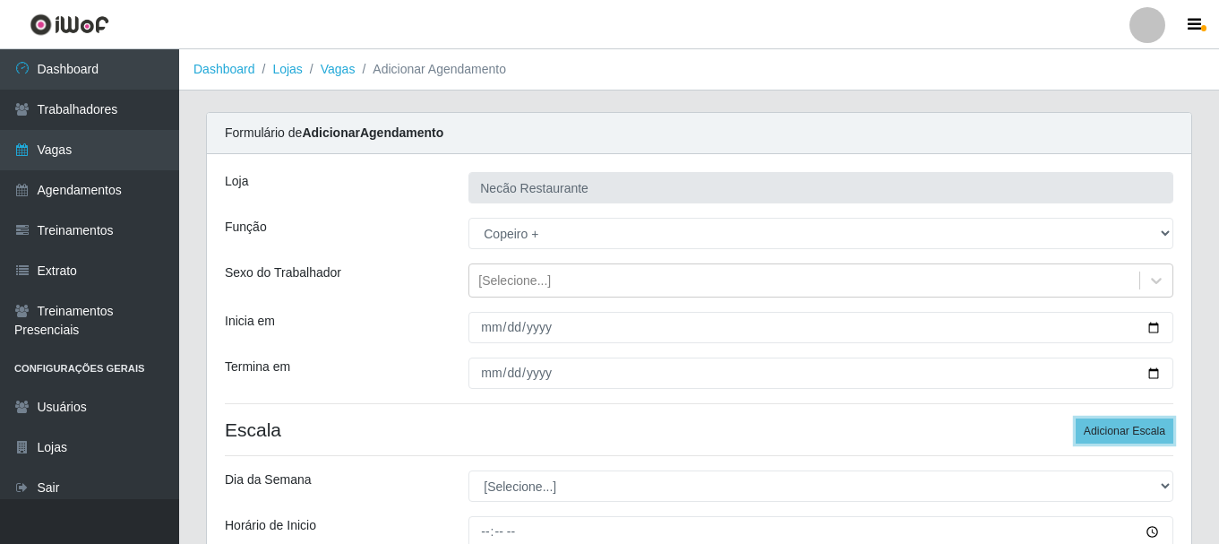
scroll to position [263, 0]
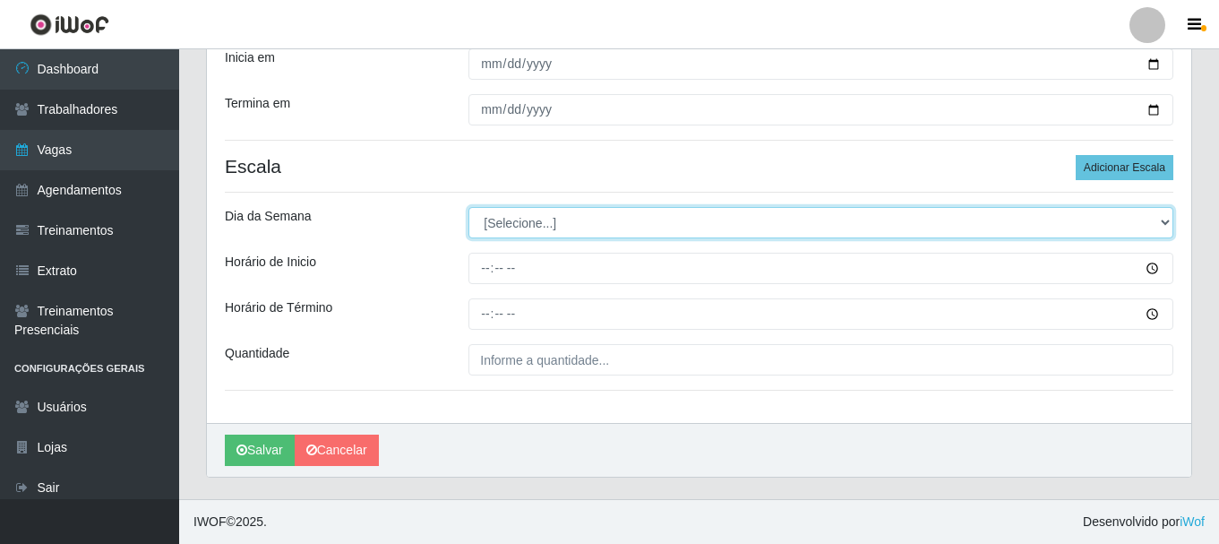
click at [531, 225] on select "[Selecione...] Segunda Terça Quarta Quinta Sexta Sábado Domingo" at bounding box center [820, 222] width 705 height 31
select select "6"
click at [468, 207] on select "[Selecione...] Segunda Terça Quarta Quinta Sexta Sábado Domingo" at bounding box center [820, 222] width 705 height 31
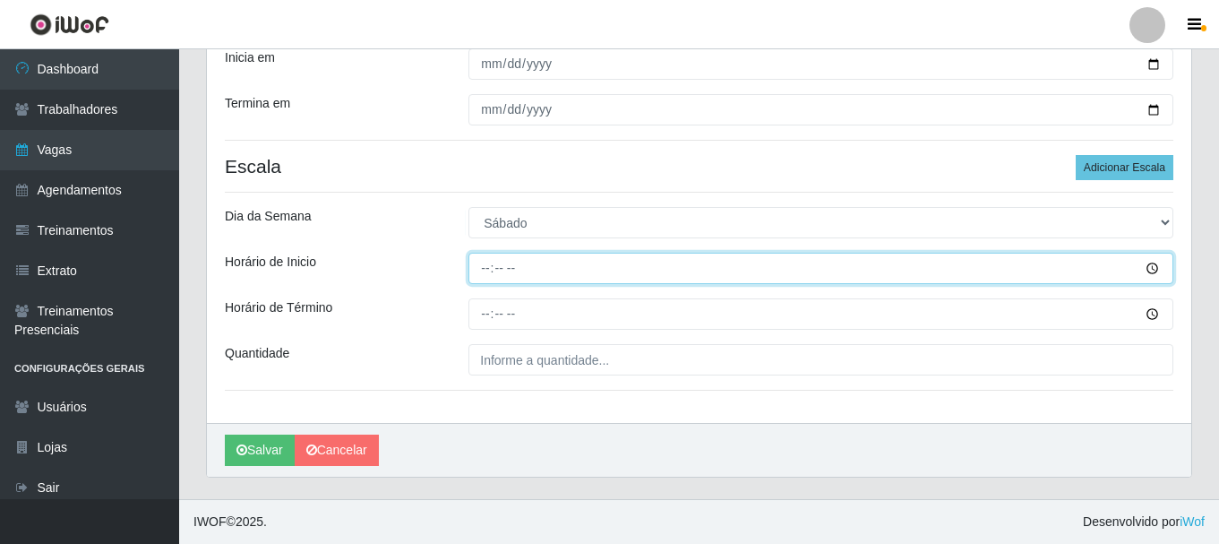
click at [486, 275] on input "Horário de Inicio" at bounding box center [820, 268] width 705 height 31
type input "08:00"
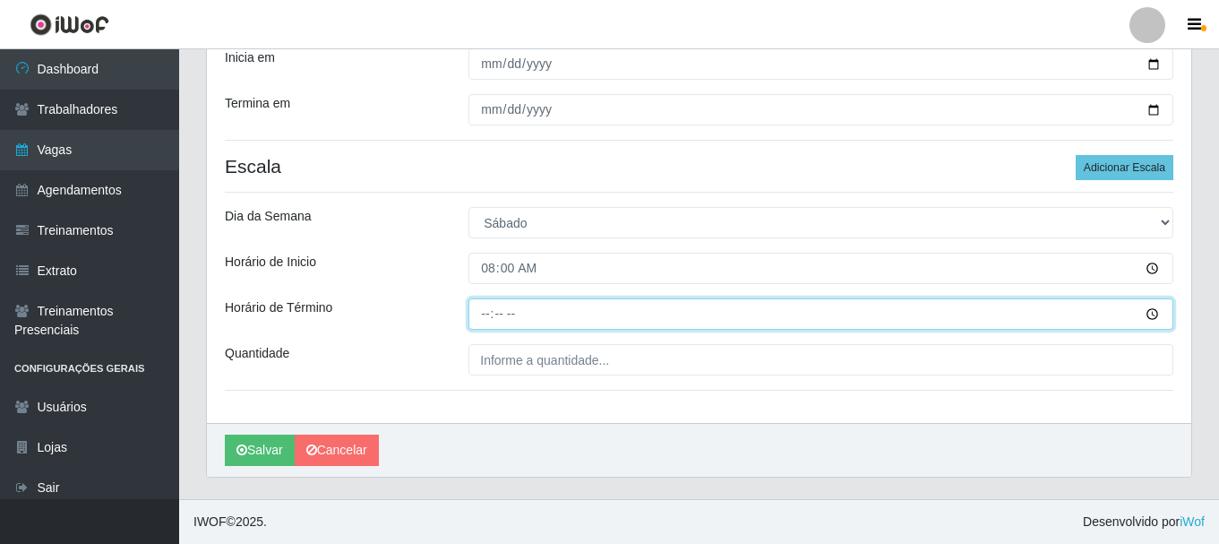
click at [481, 312] on input "Horário de Término" at bounding box center [820, 313] width 705 height 31
type input "14:00"
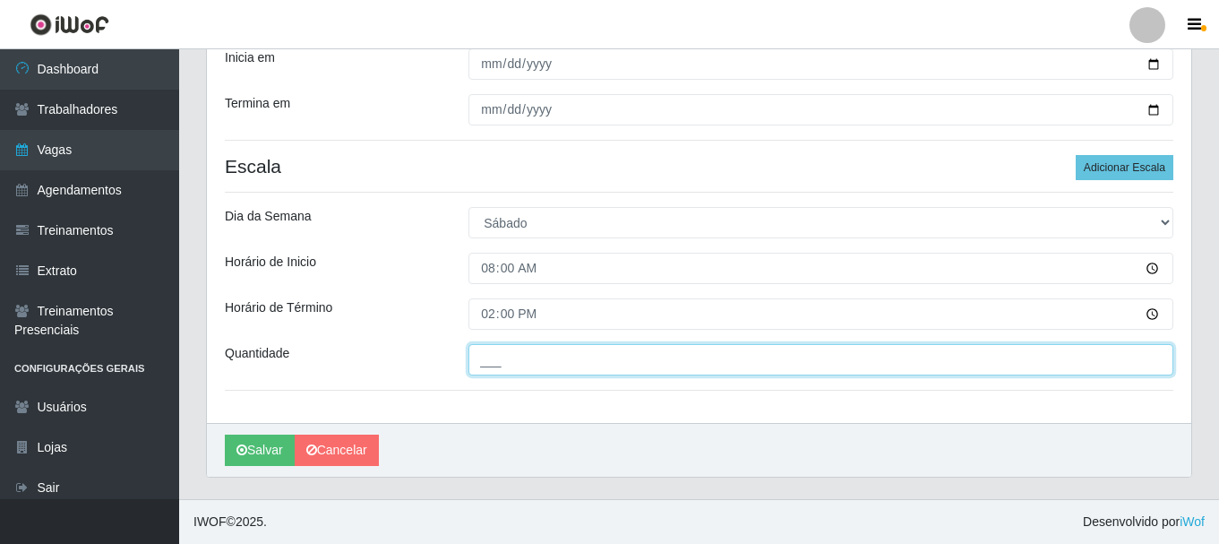
click at [524, 355] on input "___" at bounding box center [820, 359] width 705 height 31
type input "1__"
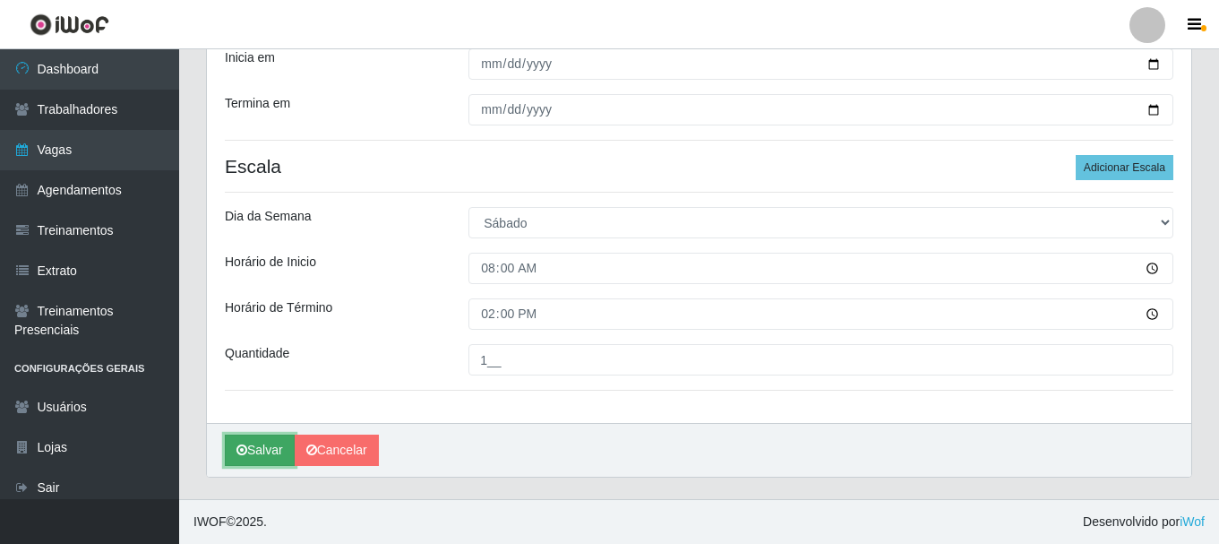
click at [276, 450] on button "Salvar" at bounding box center [260, 449] width 70 height 31
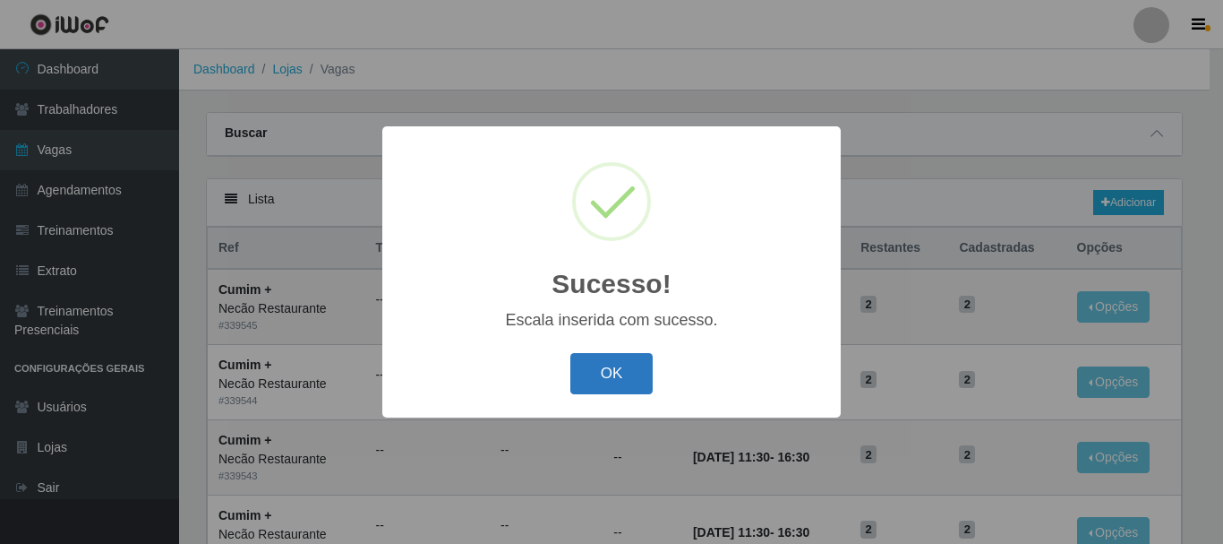
click at [633, 369] on button "OK" at bounding box center [612, 374] width 83 height 42
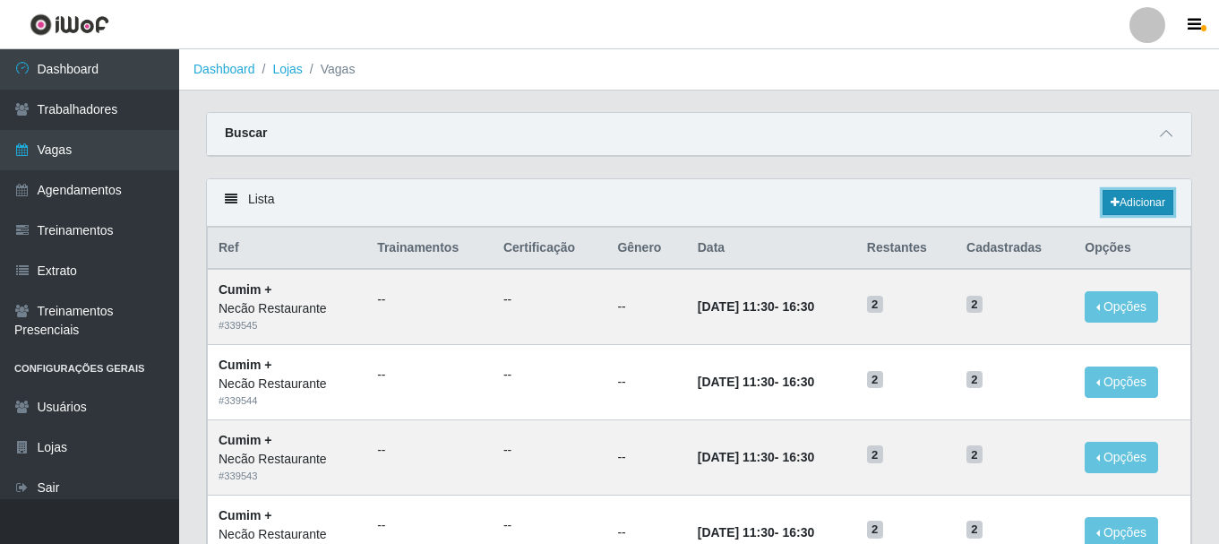
click at [1139, 197] on link "Adicionar" at bounding box center [1138, 202] width 71 height 25
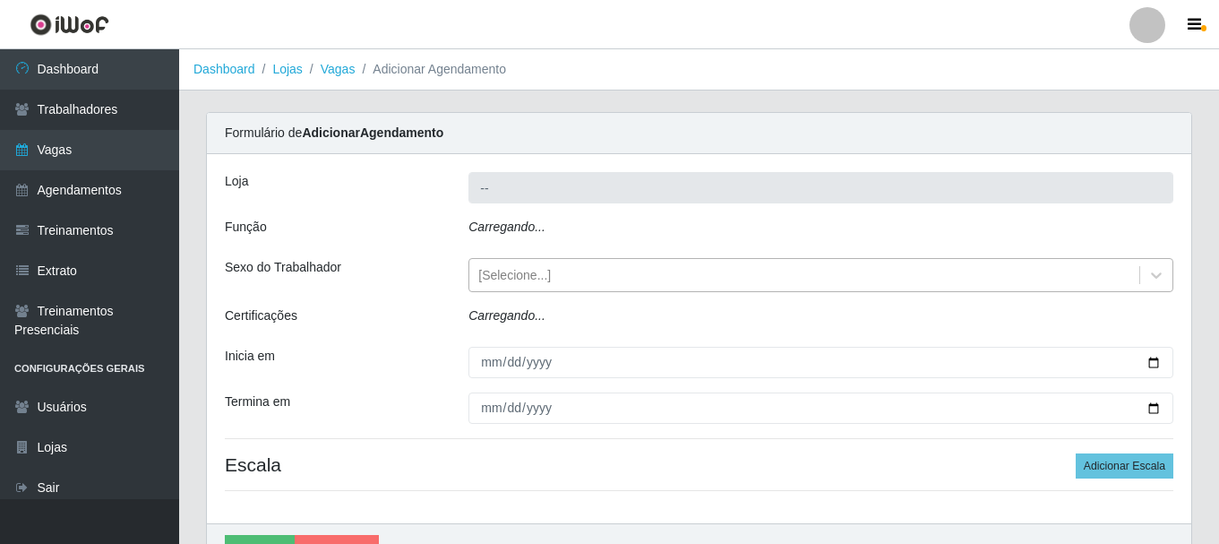
type input "Necão Restaurante"
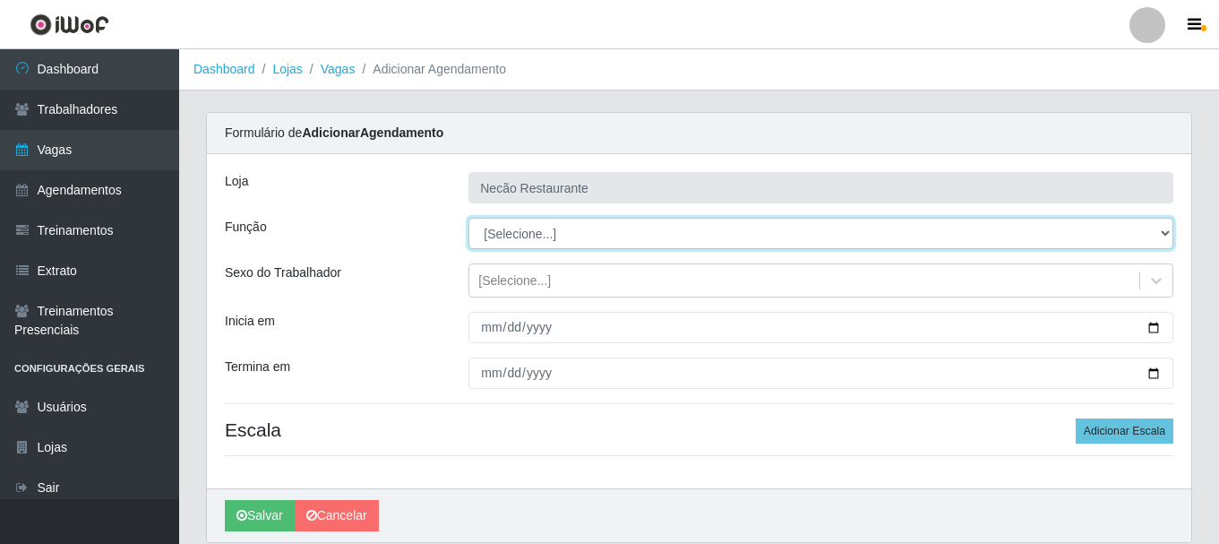
click at [641, 228] on select "[Selecione...] ASG ASG + ASG ++ Auxiliar de Cozinha Auxiliar de Cozinha + Auxil…" at bounding box center [820, 233] width 705 height 31
select select "96"
click at [468, 218] on select "[Selecione...] ASG ASG + ASG ++ Auxiliar de Cozinha Auxiliar de Cozinha + Auxil…" at bounding box center [820, 233] width 705 height 31
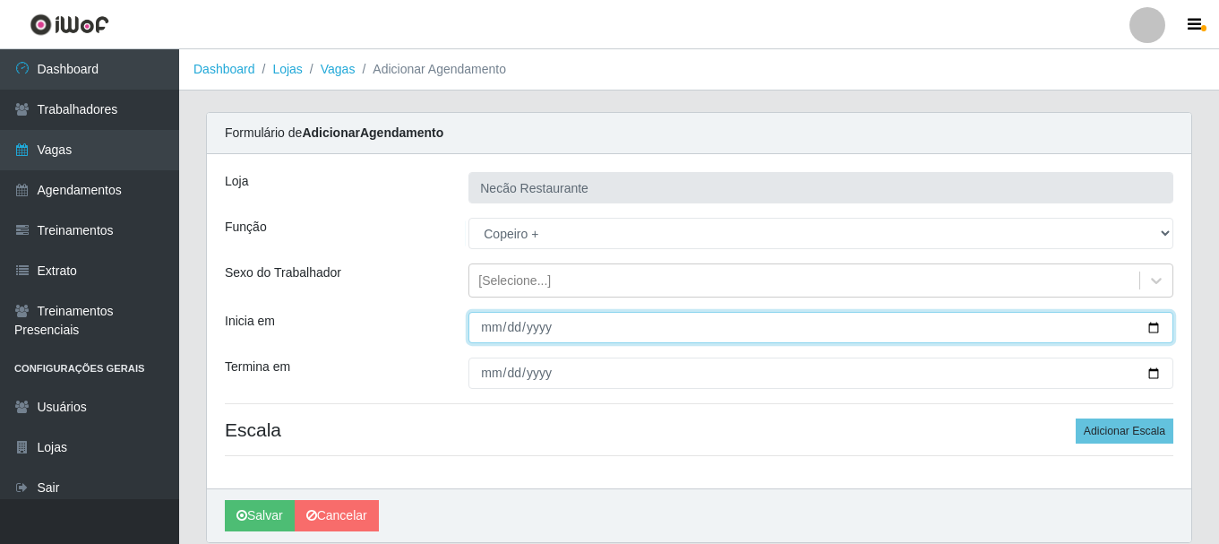
click at [493, 325] on input "Inicia em" at bounding box center [820, 327] width 705 height 31
click at [1154, 326] on input "Inicia em" at bounding box center [820, 327] width 705 height 31
type input "2025-10-01"
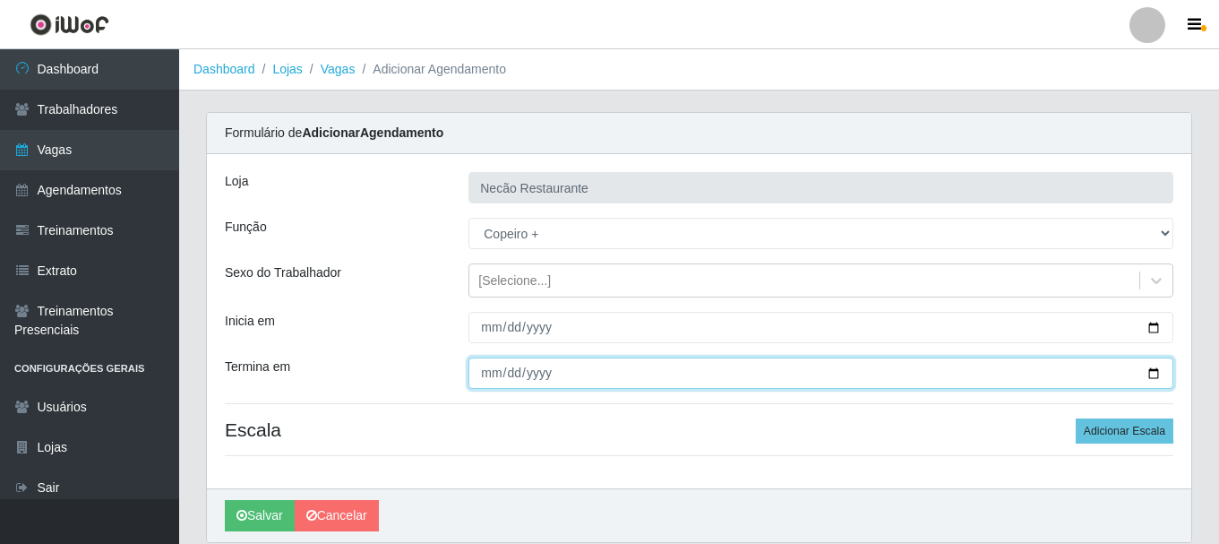
click at [1153, 374] on input "Termina em" at bounding box center [820, 372] width 705 height 31
type input "2025-11-30"
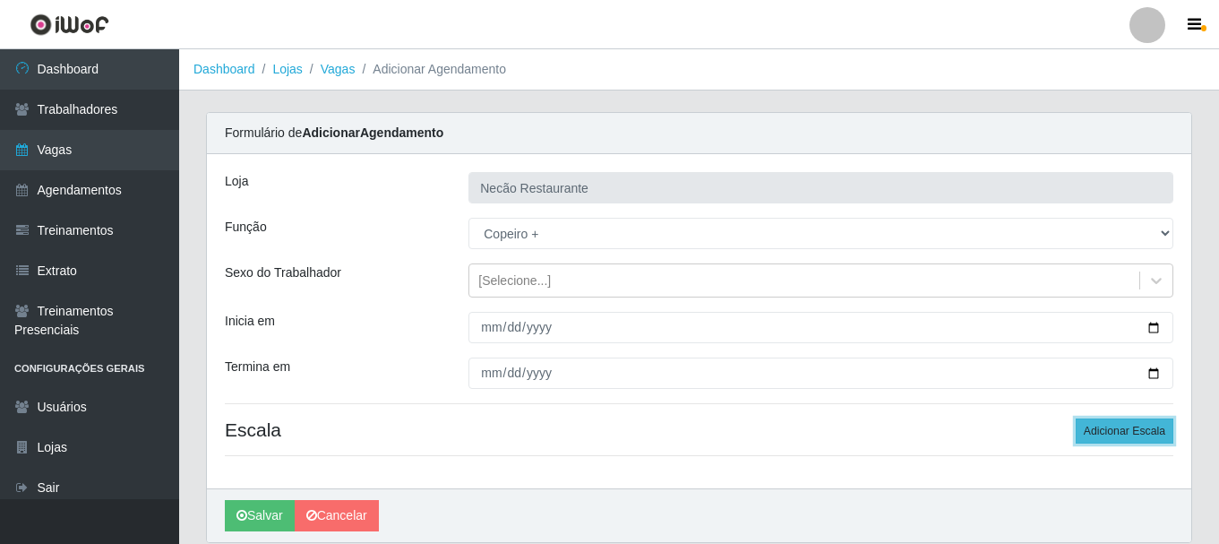
click at [1160, 438] on button "Adicionar Escala" at bounding box center [1125, 430] width 98 height 25
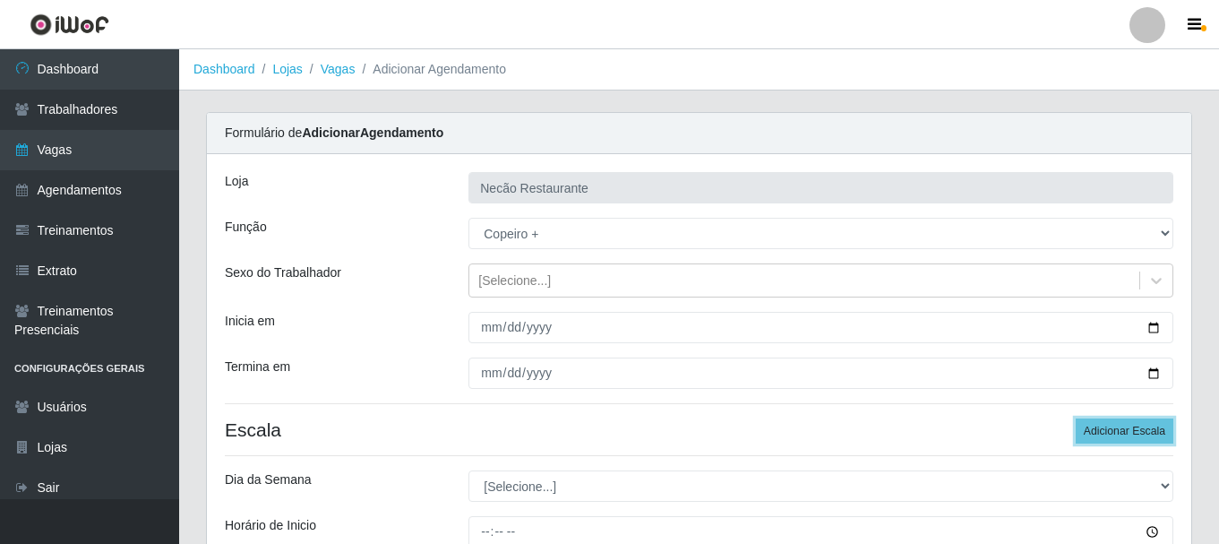
scroll to position [179, 0]
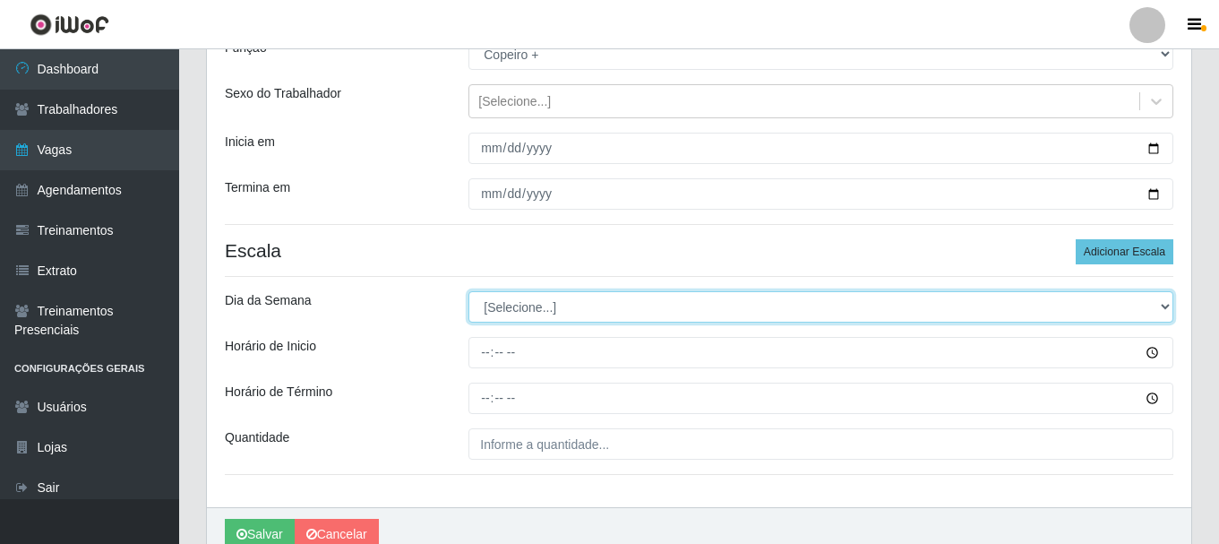
click at [544, 306] on select "[Selecione...] Segunda Terça Quarta Quinta Sexta Sábado Domingo" at bounding box center [820, 306] width 705 height 31
select select "6"
click at [468, 291] on select "[Selecione...] Segunda Terça Quarta Quinta Sexta Sábado Domingo" at bounding box center [820, 306] width 705 height 31
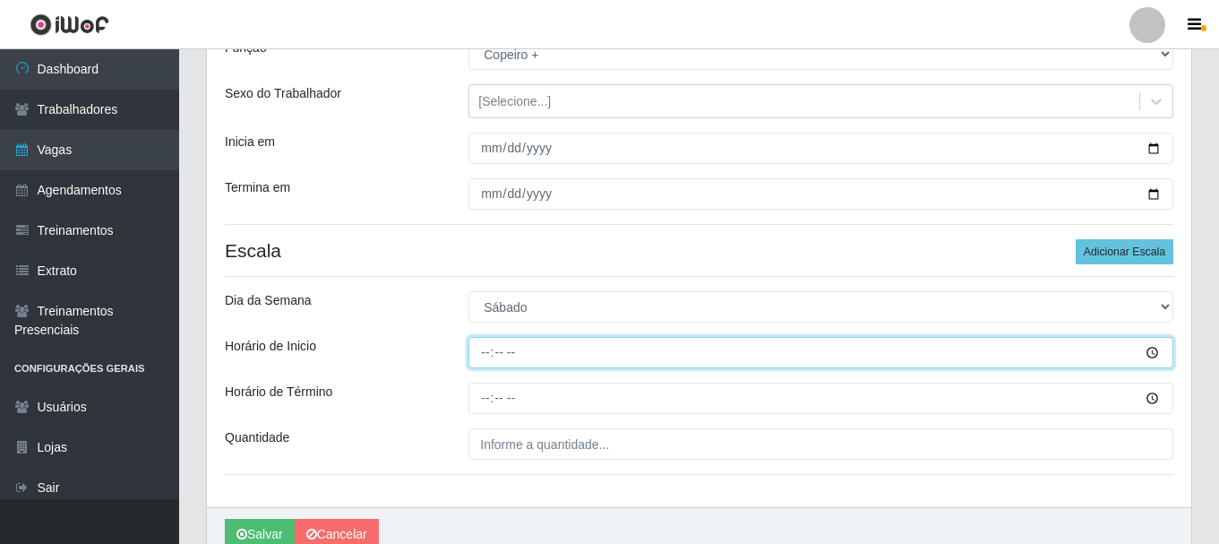
click at [482, 358] on input "Horário de Inicio" at bounding box center [820, 352] width 705 height 31
click at [225, 519] on button "Salvar" at bounding box center [260, 534] width 70 height 31
type input "11:00"
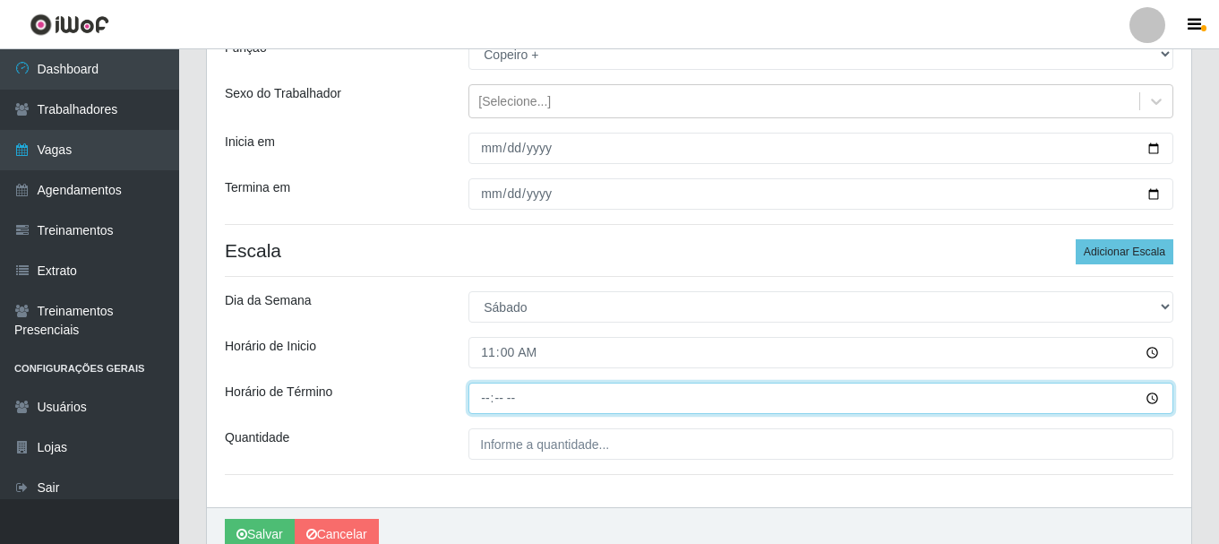
click at [481, 394] on input "Horário de Término" at bounding box center [820, 397] width 705 height 31
click at [225, 519] on button "Salvar" at bounding box center [260, 534] width 70 height 31
type input "17:00"
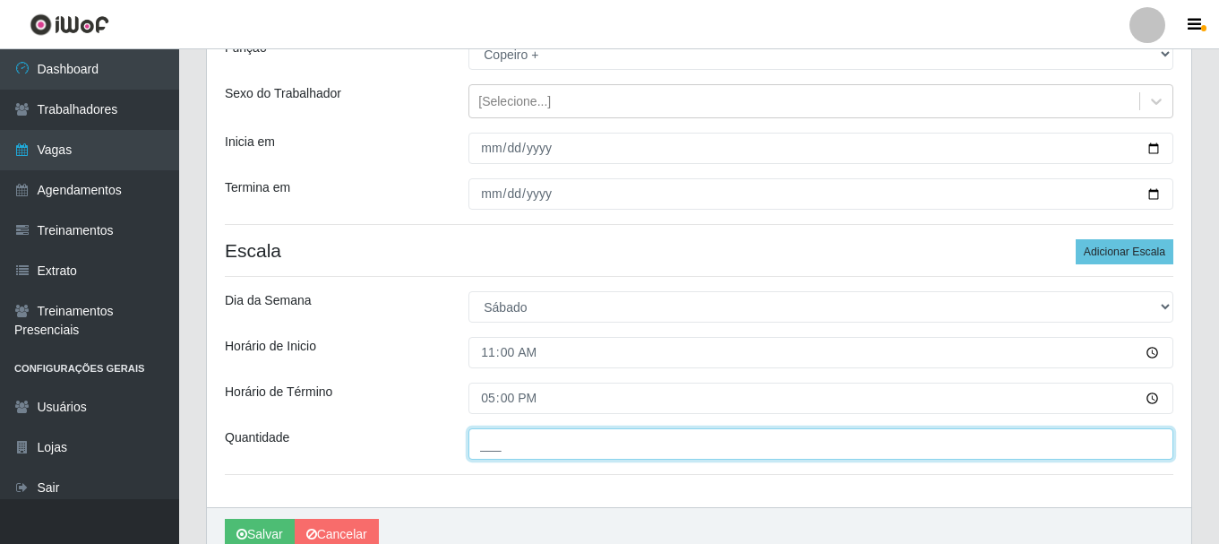
click at [489, 442] on input "___" at bounding box center [820, 443] width 705 height 31
type input "1__"
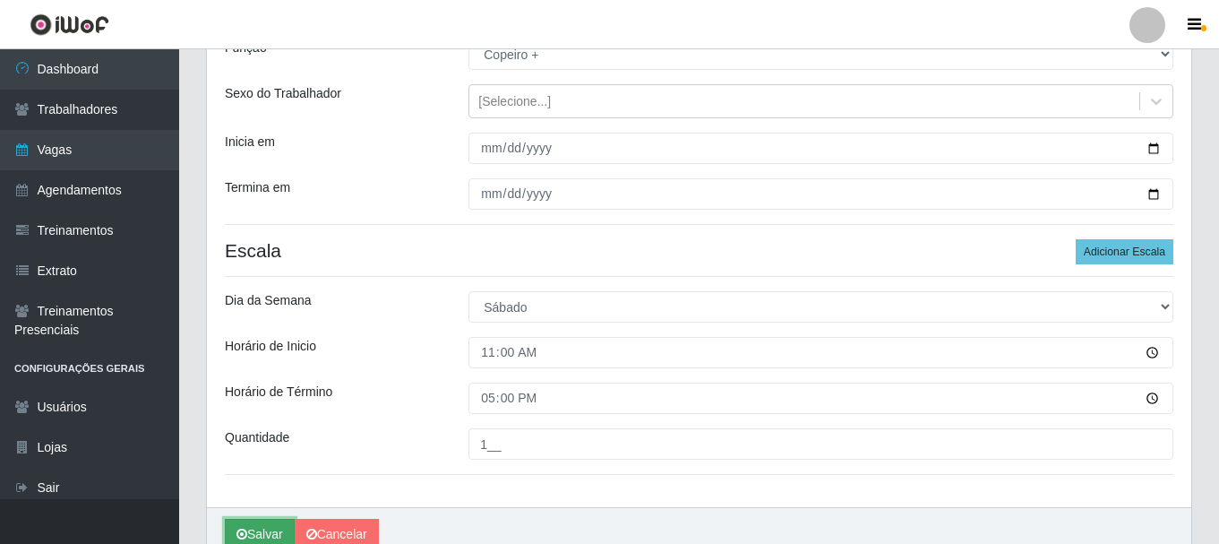
click at [279, 529] on button "Salvar" at bounding box center [260, 534] width 70 height 31
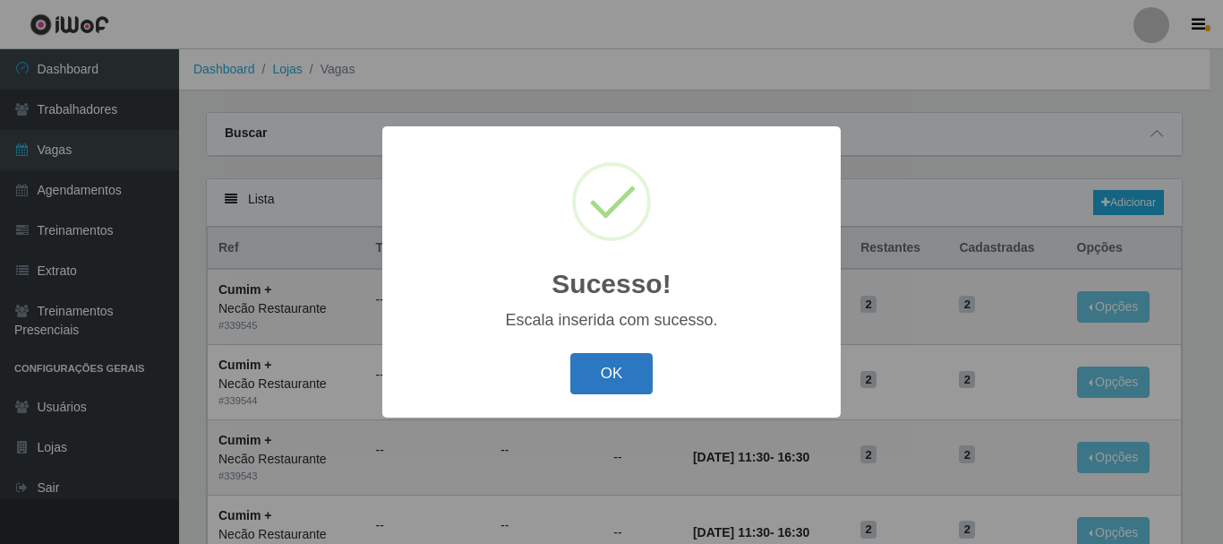
click at [645, 376] on button "OK" at bounding box center [612, 374] width 83 height 42
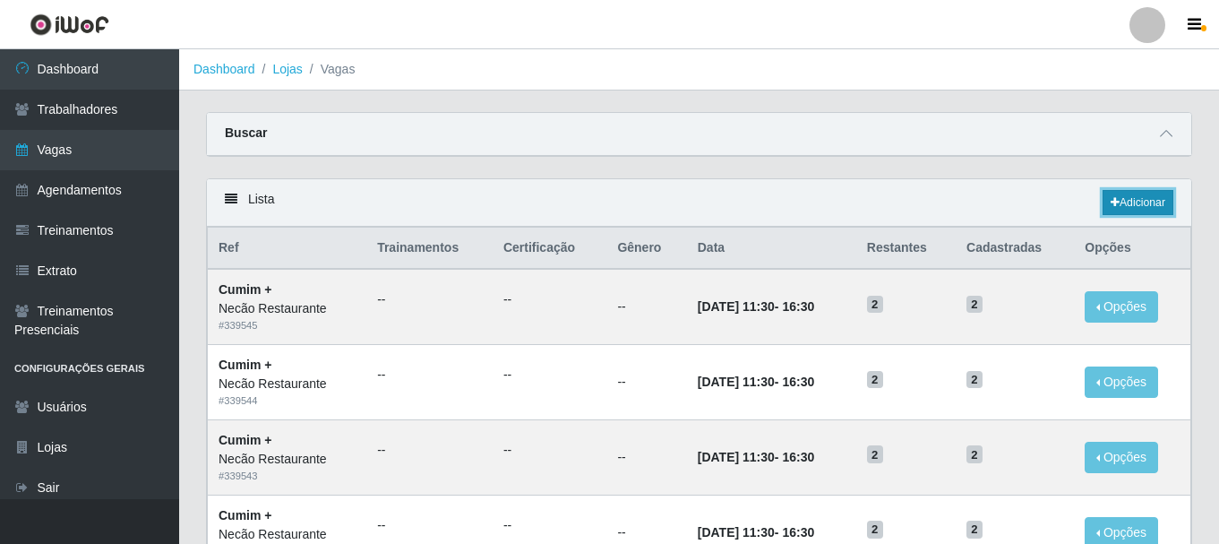
click at [1162, 215] on link "Adicionar" at bounding box center [1138, 202] width 71 height 25
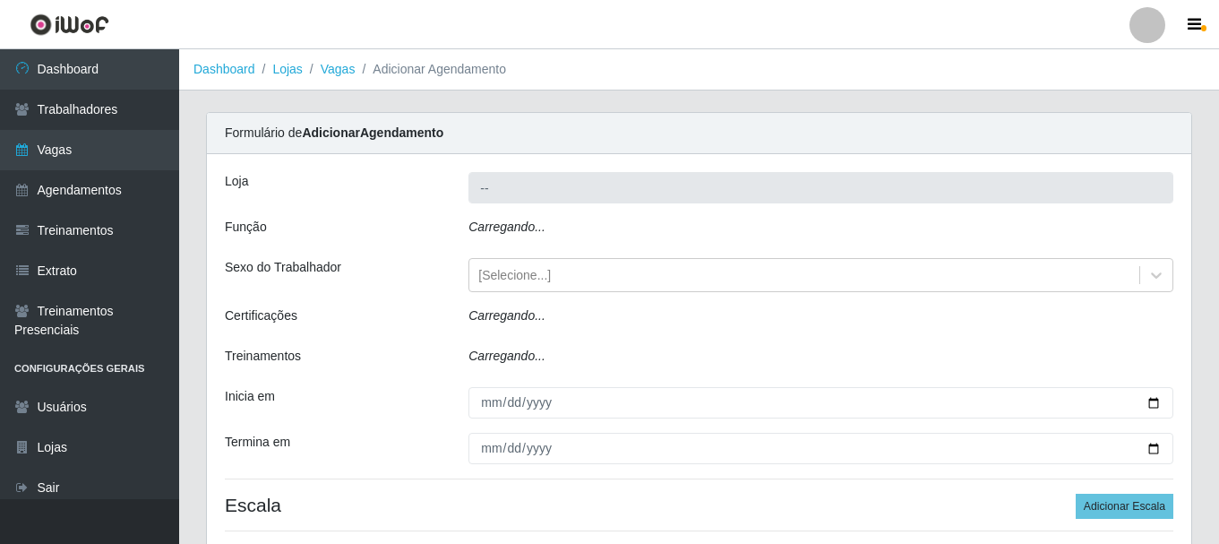
type input "Necão Restaurante"
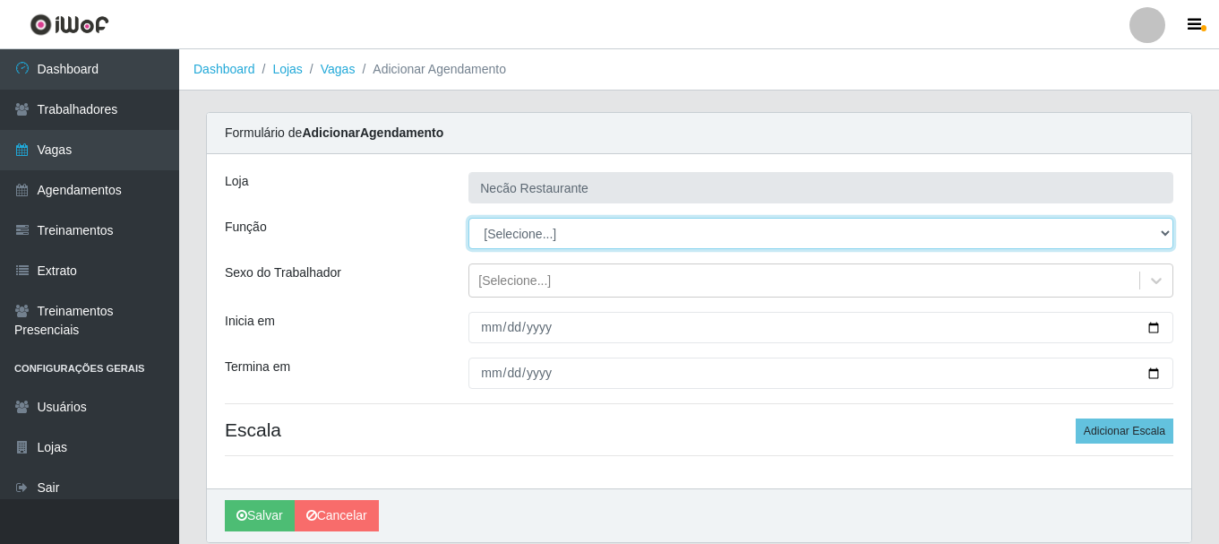
click at [579, 245] on select "[Selecione...] ASG ASG + ASG ++ Auxiliar de Cozinha Auxiliar de Cozinha + Auxil…" at bounding box center [820, 233] width 705 height 31
select select "96"
click at [468, 218] on select "[Selecione...] ASG ASG + ASG ++ Auxiliar de Cozinha Auxiliar de Cozinha + Auxil…" at bounding box center [820, 233] width 705 height 31
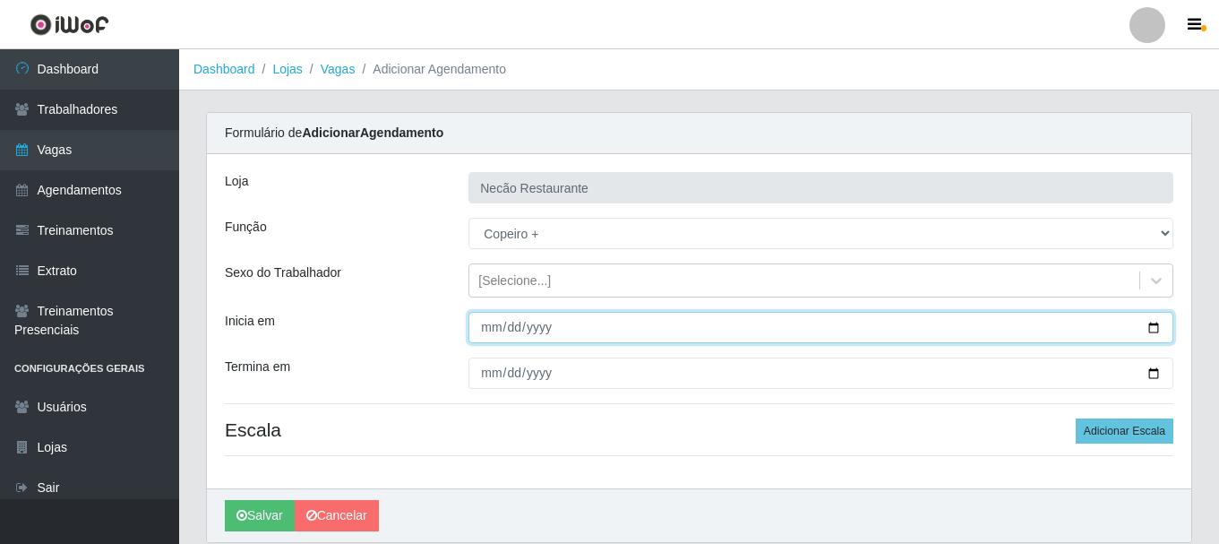
click at [485, 327] on input "Inicia em" at bounding box center [820, 327] width 705 height 31
click at [1155, 323] on input "Inicia em" at bounding box center [820, 327] width 705 height 31
type input "2025-10-01"
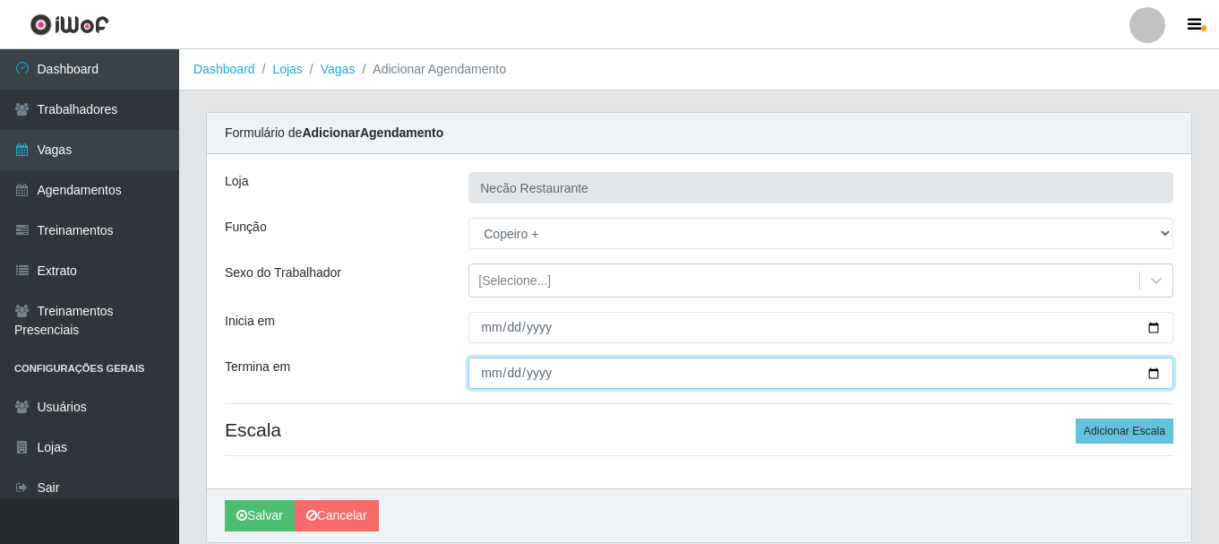
click at [1148, 376] on input "Termina em" at bounding box center [820, 372] width 705 height 31
type input "2025-11-30"
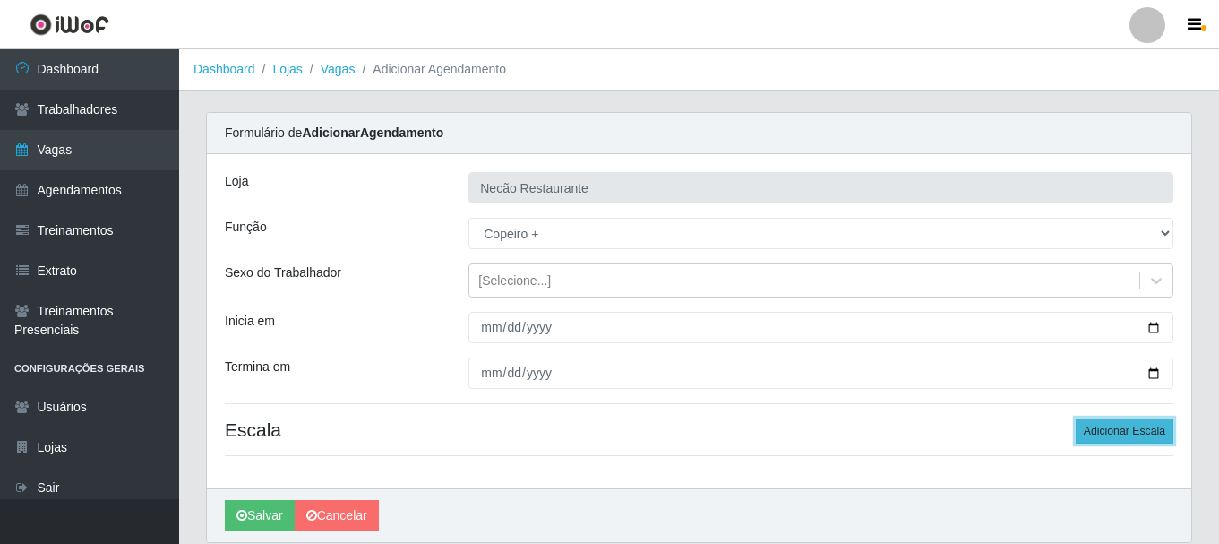
click at [1124, 434] on button "Adicionar Escala" at bounding box center [1125, 430] width 98 height 25
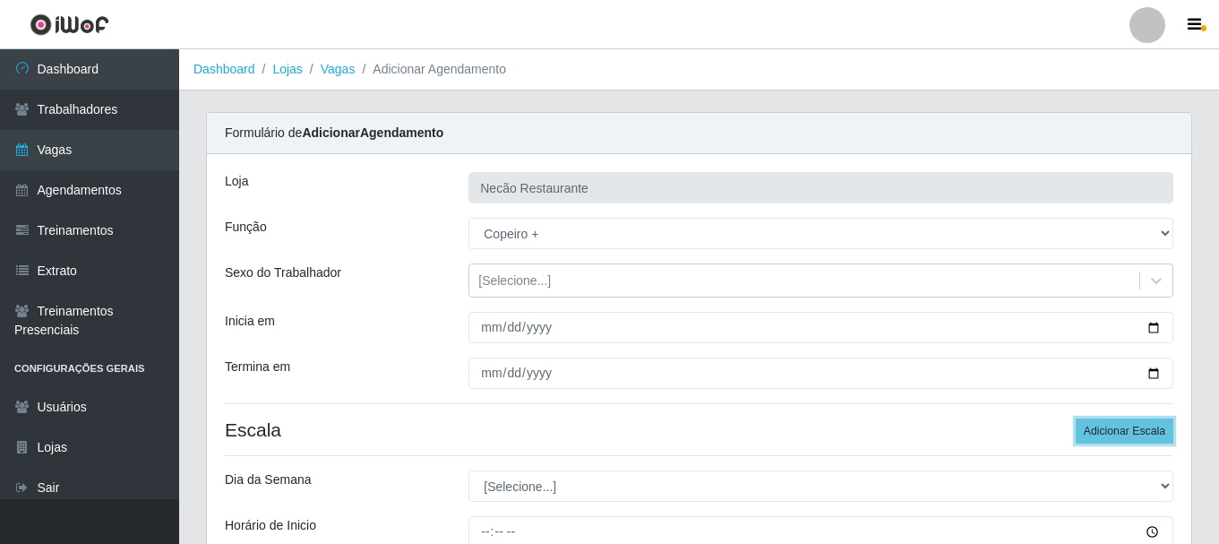
scroll to position [179, 0]
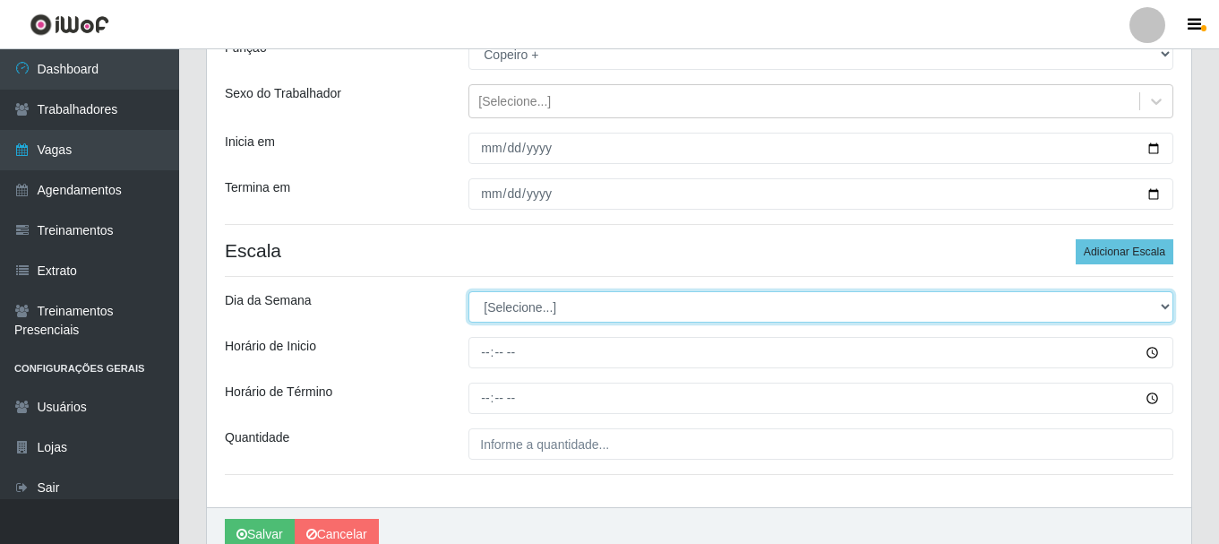
click at [1157, 303] on select "[Selecione...] Segunda Terça Quarta Quinta Sexta Sábado Domingo" at bounding box center [820, 306] width 705 height 31
select select "6"
click at [468, 291] on select "[Selecione...] Segunda Terça Quarta Quinta Sexta Sábado Domingo" at bounding box center [820, 306] width 705 height 31
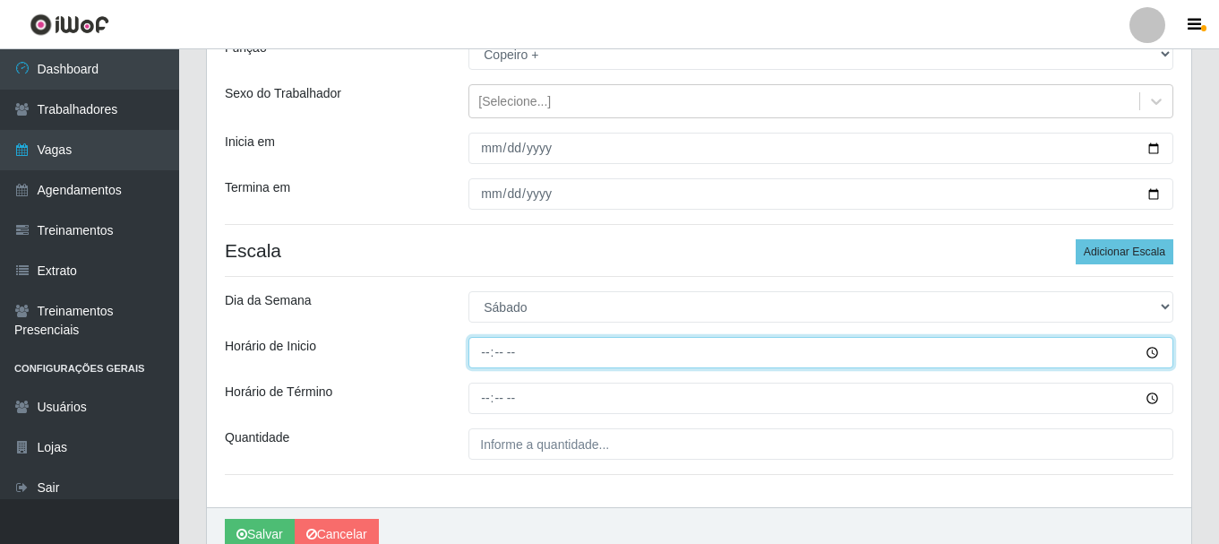
click at [488, 356] on input "Horário de Inicio" at bounding box center [820, 352] width 705 height 31
type input "12:00"
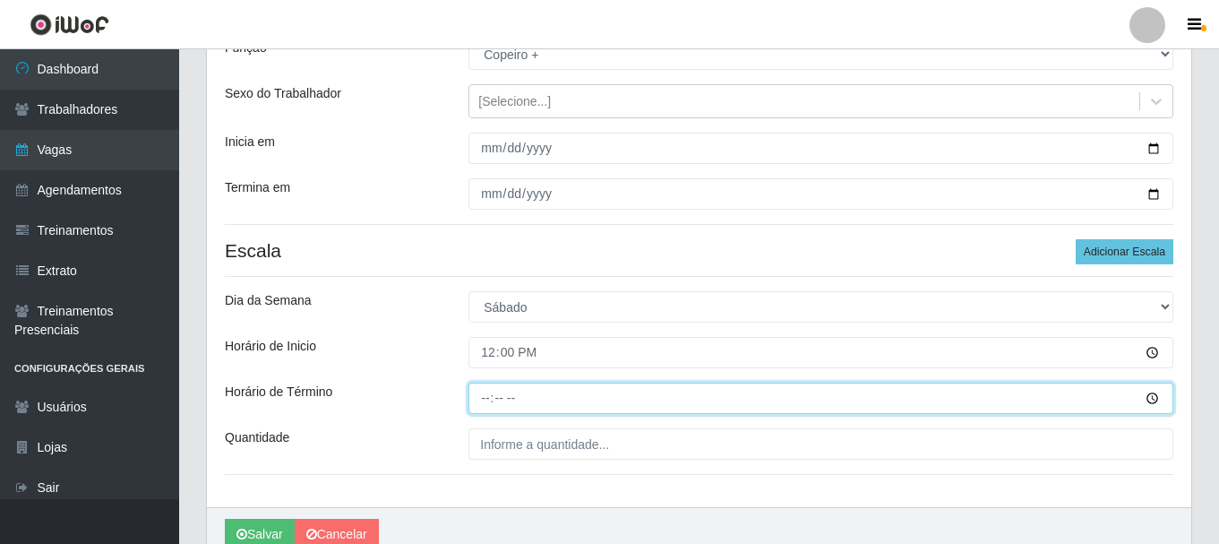
click at [485, 398] on input "Horário de Término" at bounding box center [820, 397] width 705 height 31
type input "18:00"
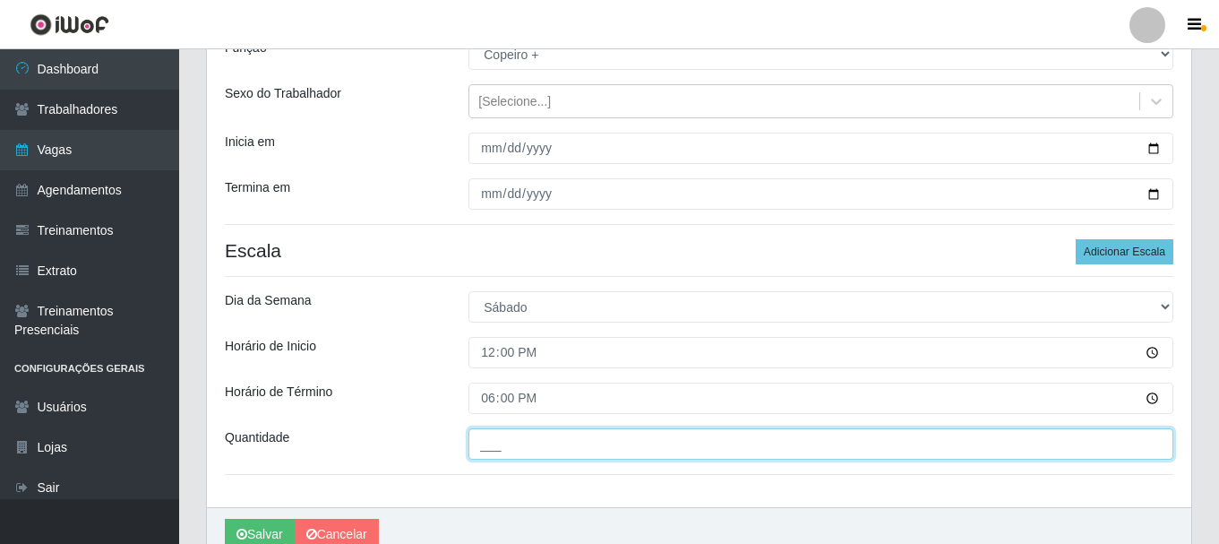
click at [517, 446] on input "___" at bounding box center [820, 443] width 705 height 31
type input "1__"
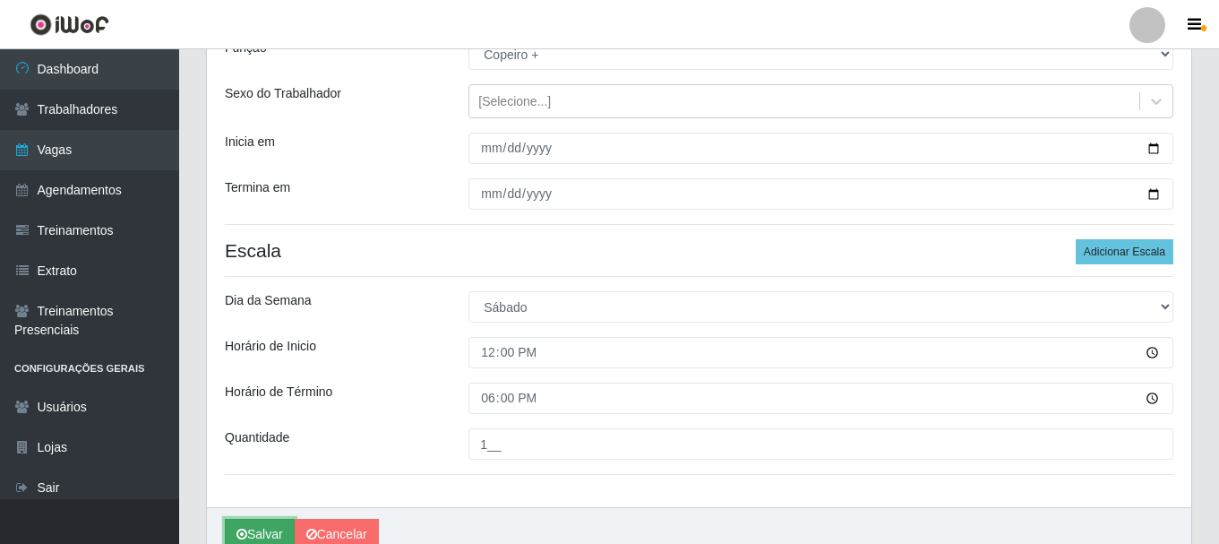
click at [278, 521] on button "Salvar" at bounding box center [260, 534] width 70 height 31
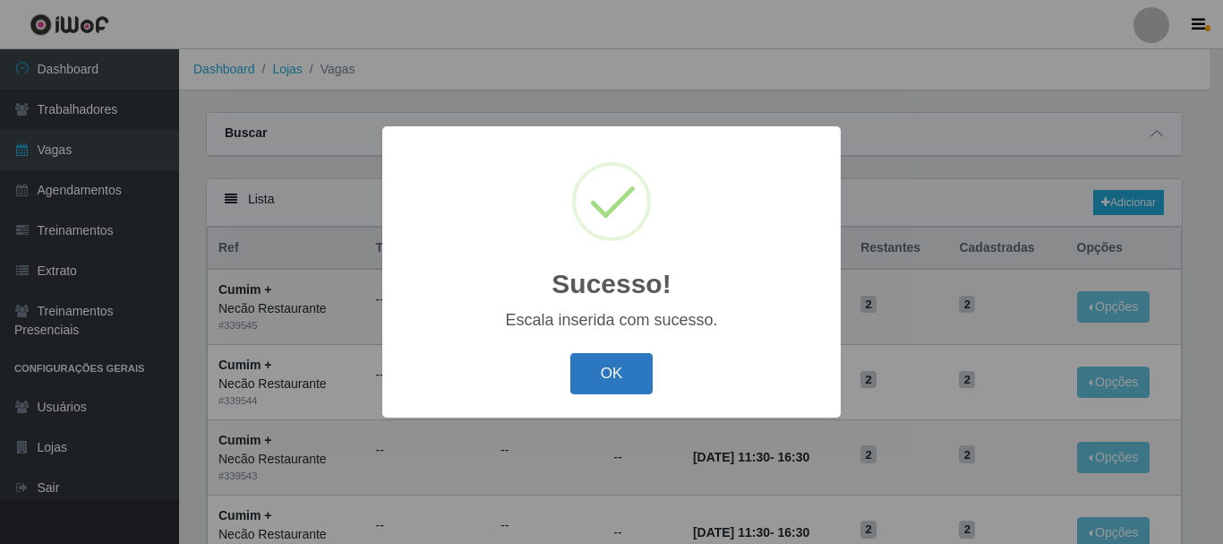
click at [625, 373] on button "OK" at bounding box center [612, 374] width 83 height 42
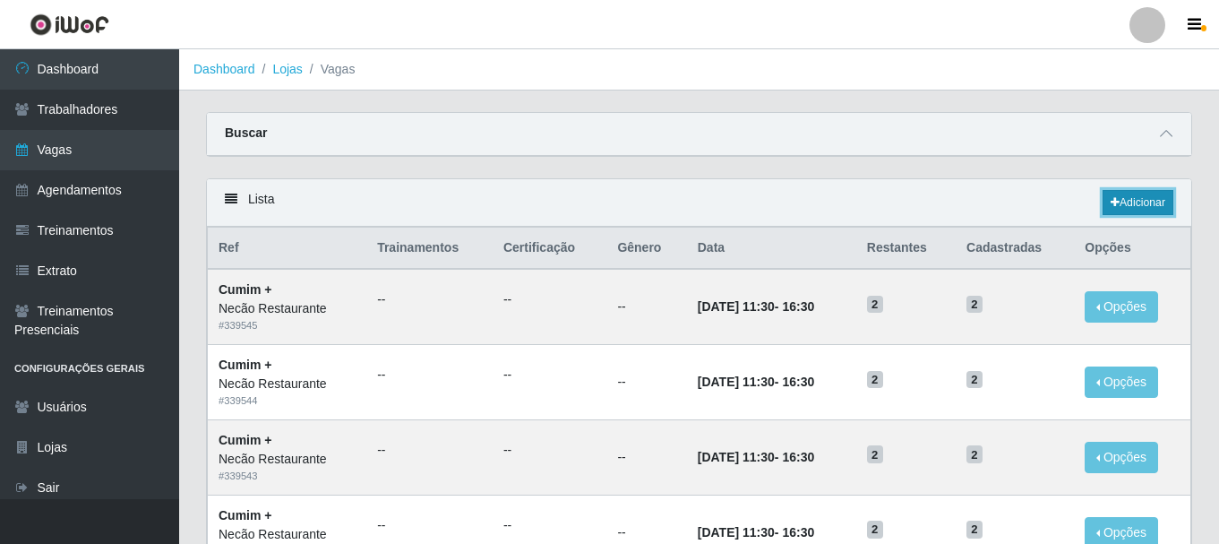
click at [1149, 202] on link "Adicionar" at bounding box center [1138, 202] width 71 height 25
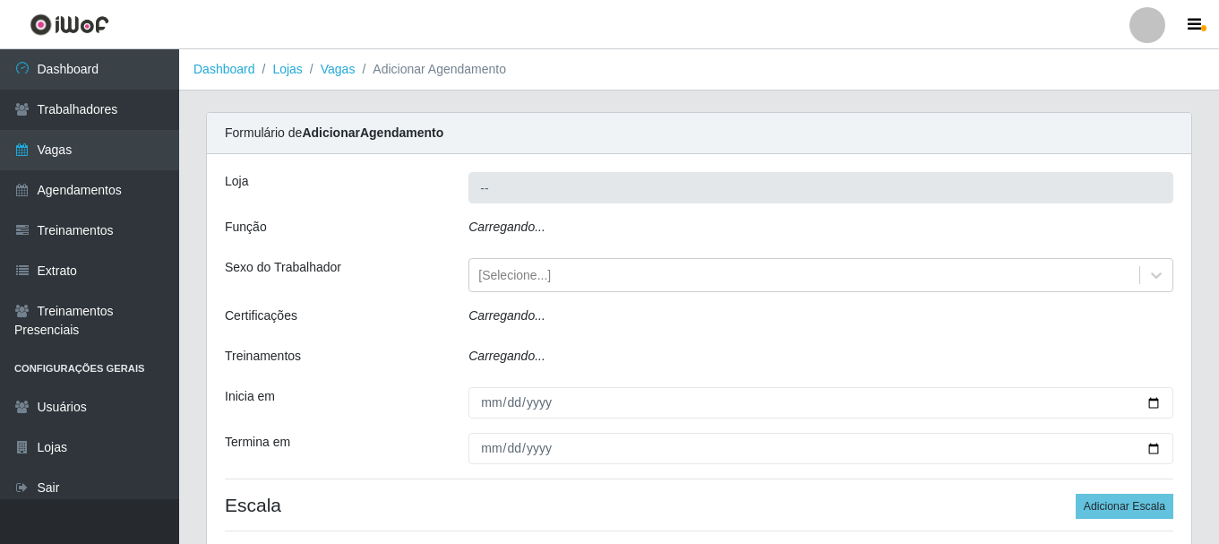
type input "Necão Restaurante"
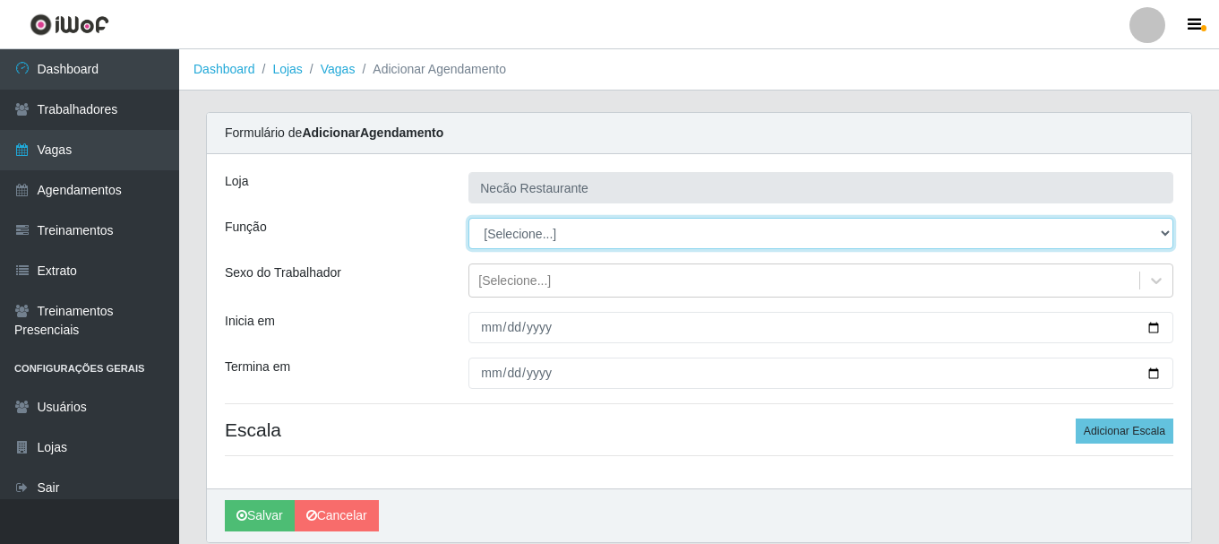
click at [1155, 236] on select "[Selecione...] ASG ASG + ASG ++ Auxiliar de Cozinha Auxiliar de Cozinha + Auxil…" at bounding box center [820, 233] width 705 height 31
select select "96"
click at [468, 218] on select "[Selecione...] ASG ASG + ASG ++ Auxiliar de Cozinha Auxiliar de Cozinha + Auxil…" at bounding box center [820, 233] width 705 height 31
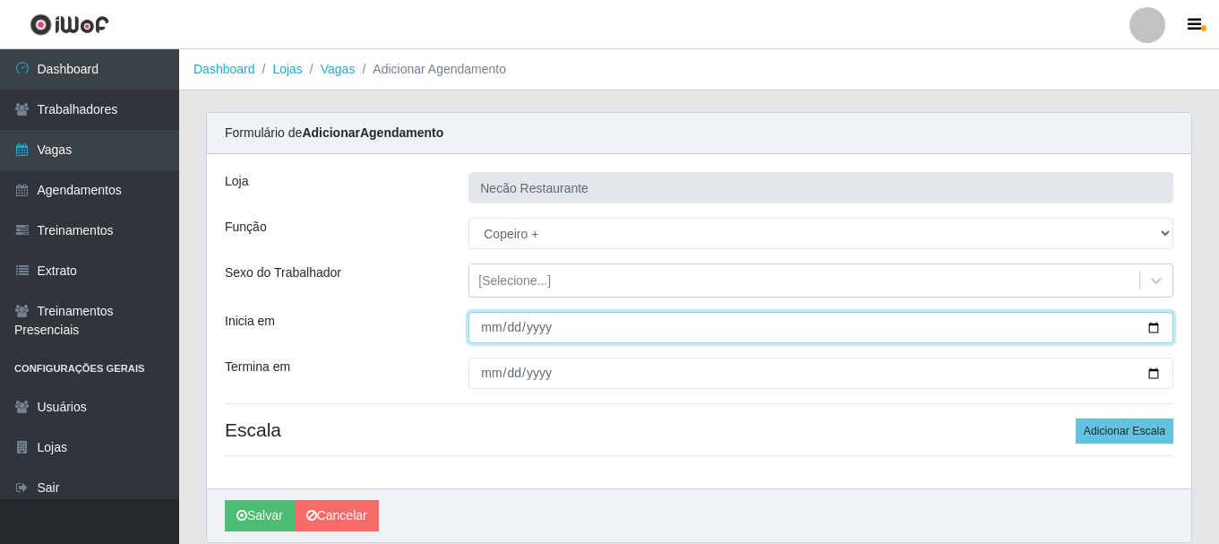
click at [487, 333] on input "Inicia em" at bounding box center [820, 327] width 705 height 31
click at [1156, 327] on input "Inicia em" at bounding box center [820, 327] width 705 height 31
type input "2025-10-01"
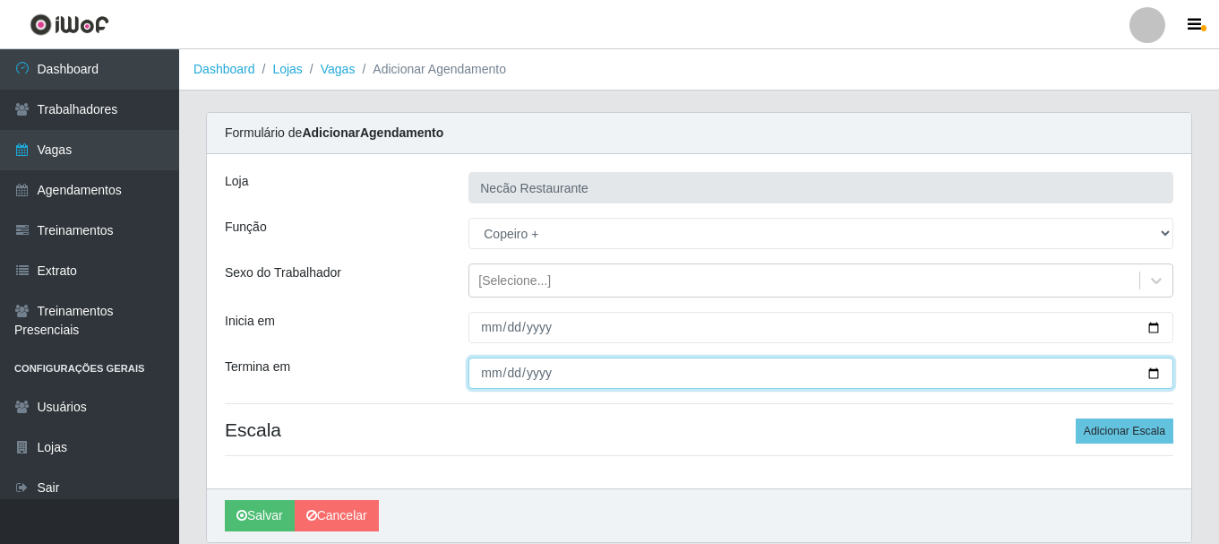
click at [1160, 371] on input "Termina em" at bounding box center [820, 372] width 705 height 31
type input "2025-11-30"
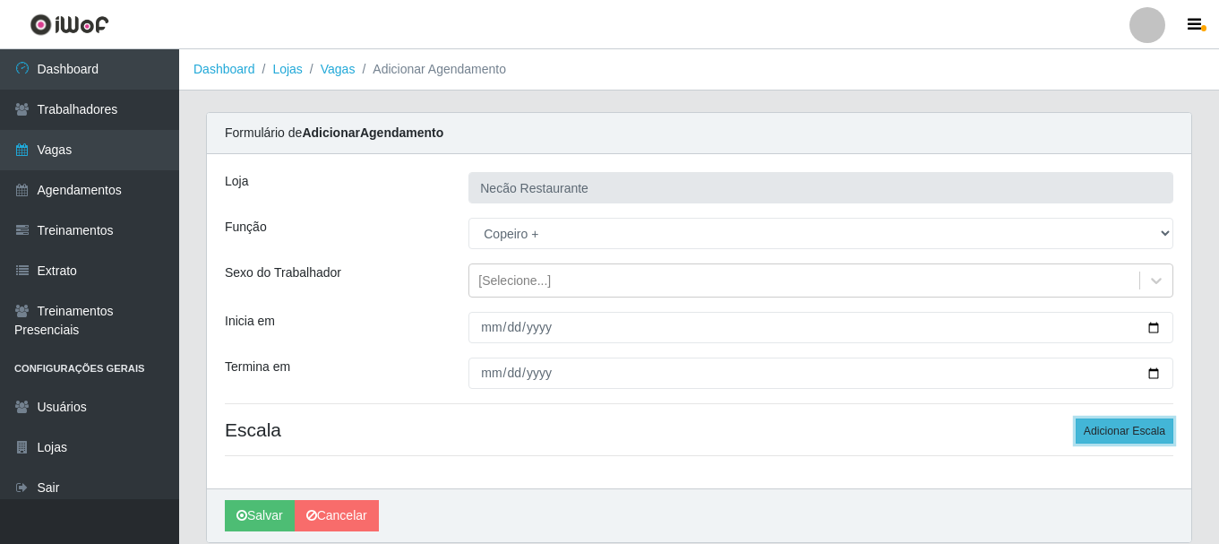
click at [1154, 429] on button "Adicionar Escala" at bounding box center [1125, 430] width 98 height 25
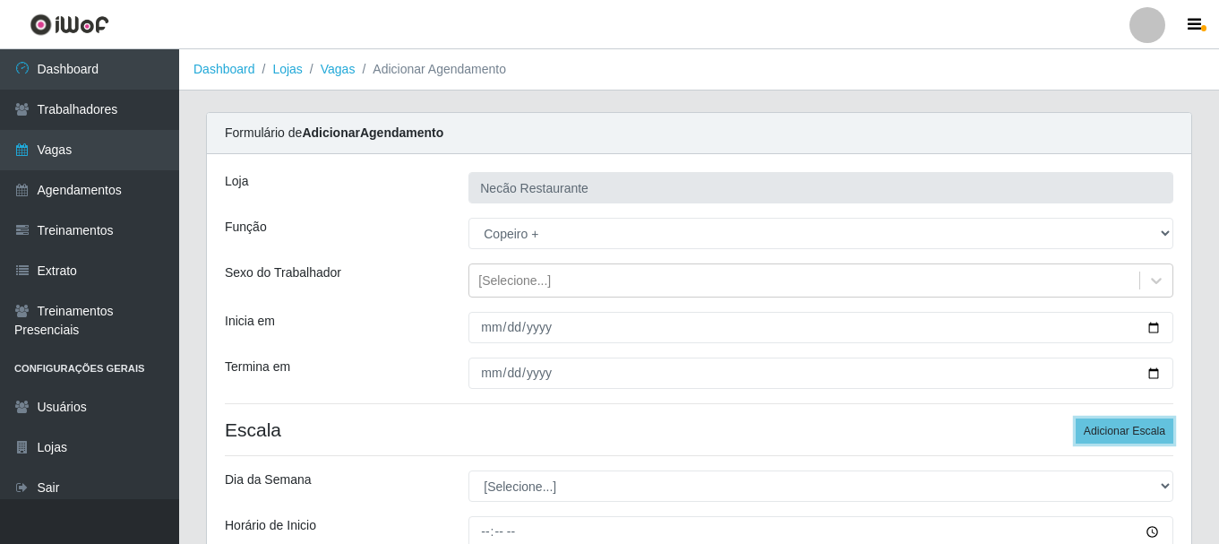
scroll to position [179, 0]
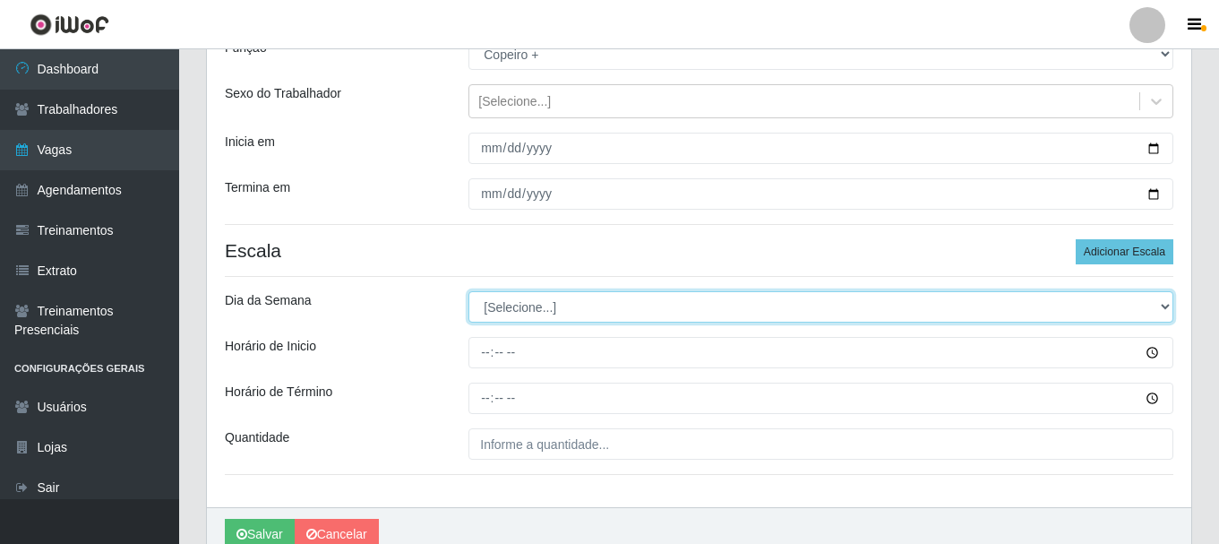
click at [1123, 305] on select "[Selecione...] Segunda Terça Quarta Quinta Sexta Sábado Domingo" at bounding box center [820, 306] width 705 height 31
select select "0"
click at [468, 291] on select "[Selecione...] Segunda Terça Quarta Quinta Sexta Sábado Domingo" at bounding box center [820, 306] width 705 height 31
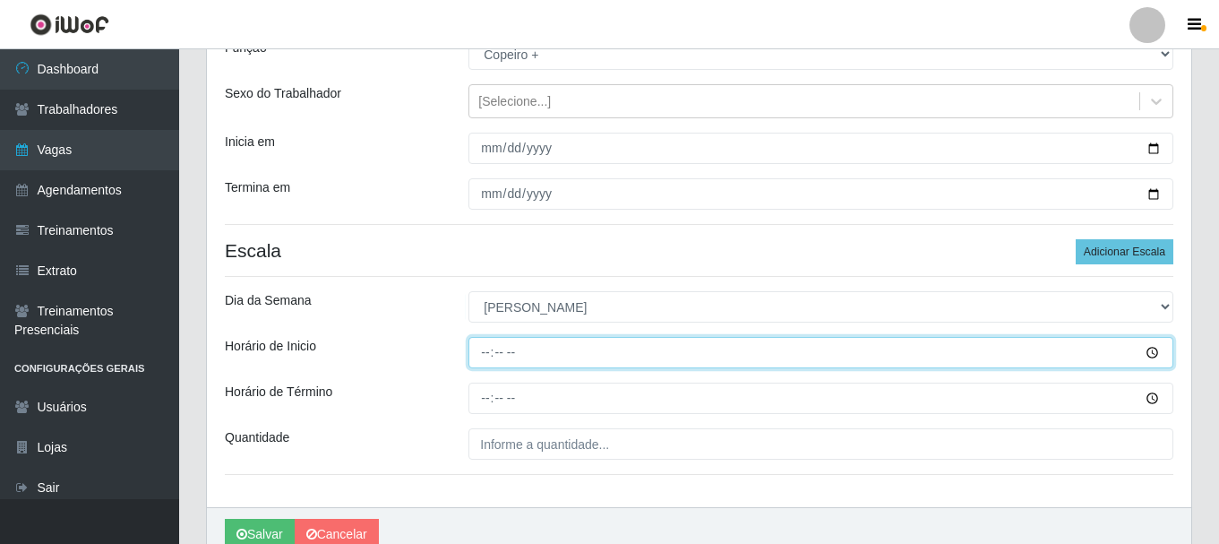
click at [482, 355] on input "Horário de Inicio" at bounding box center [820, 352] width 705 height 31
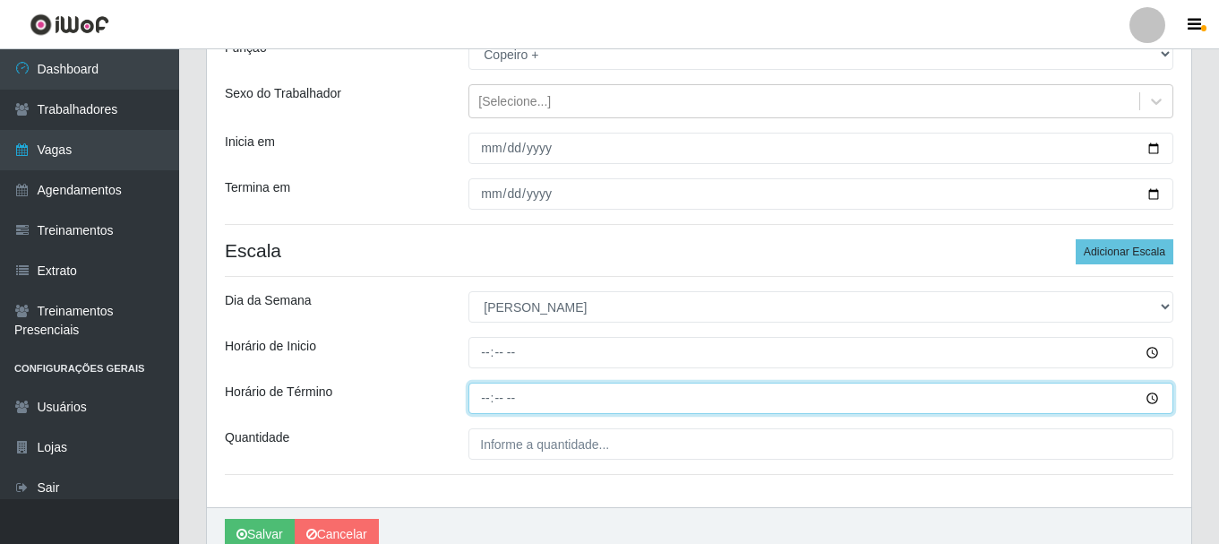
click at [486, 399] on input "Horário de Término" at bounding box center [820, 397] width 705 height 31
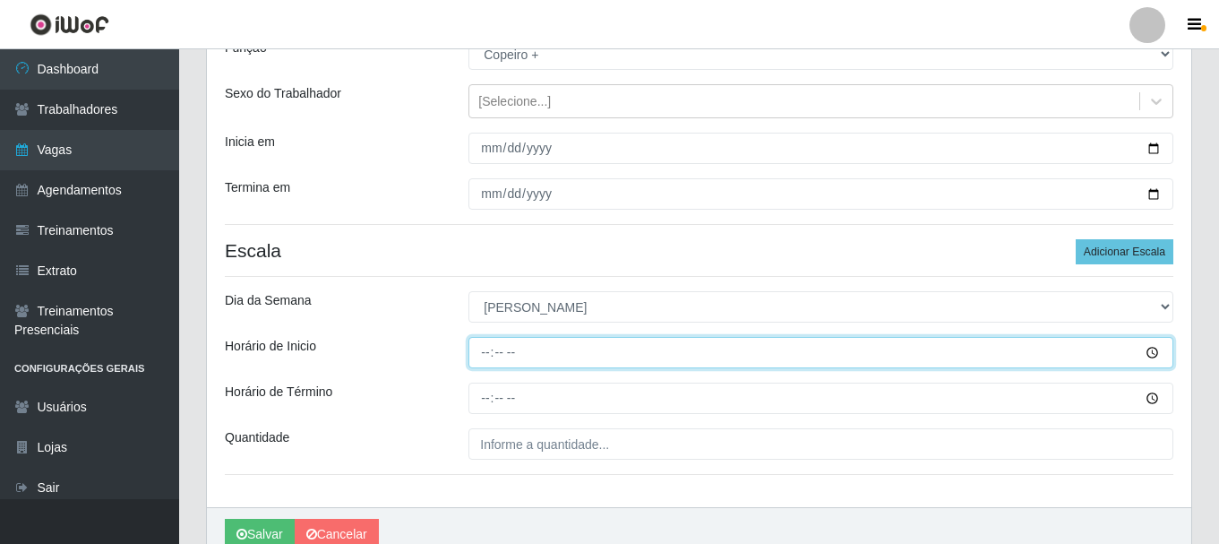
click at [504, 355] on input "Horário de Inicio" at bounding box center [820, 352] width 705 height 31
type input "07:00"
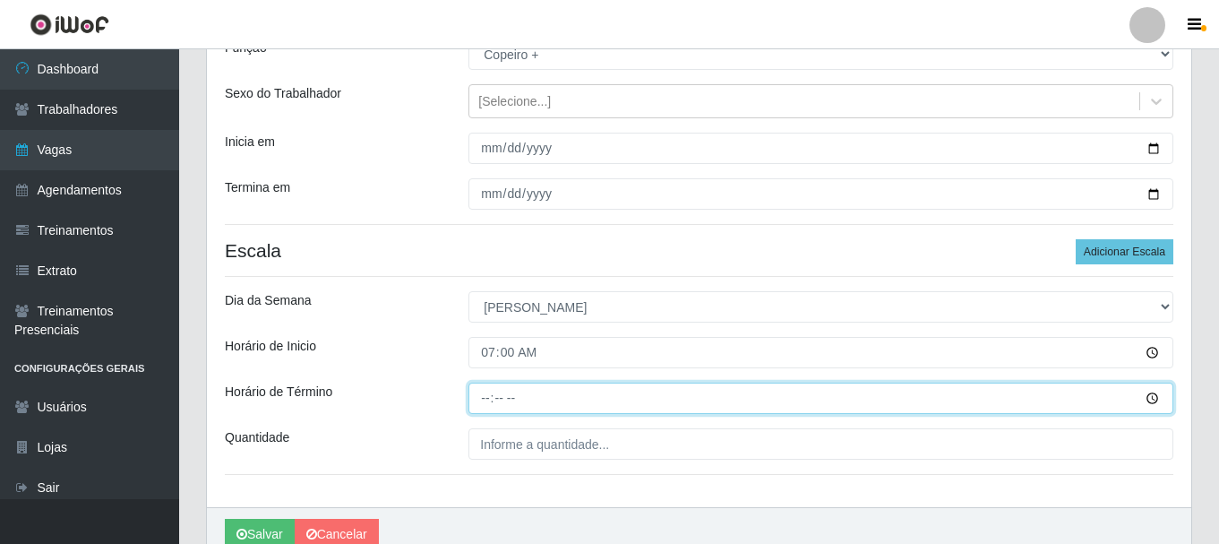
click at [479, 399] on input "Horário de Término" at bounding box center [820, 397] width 705 height 31
type input "13:00"
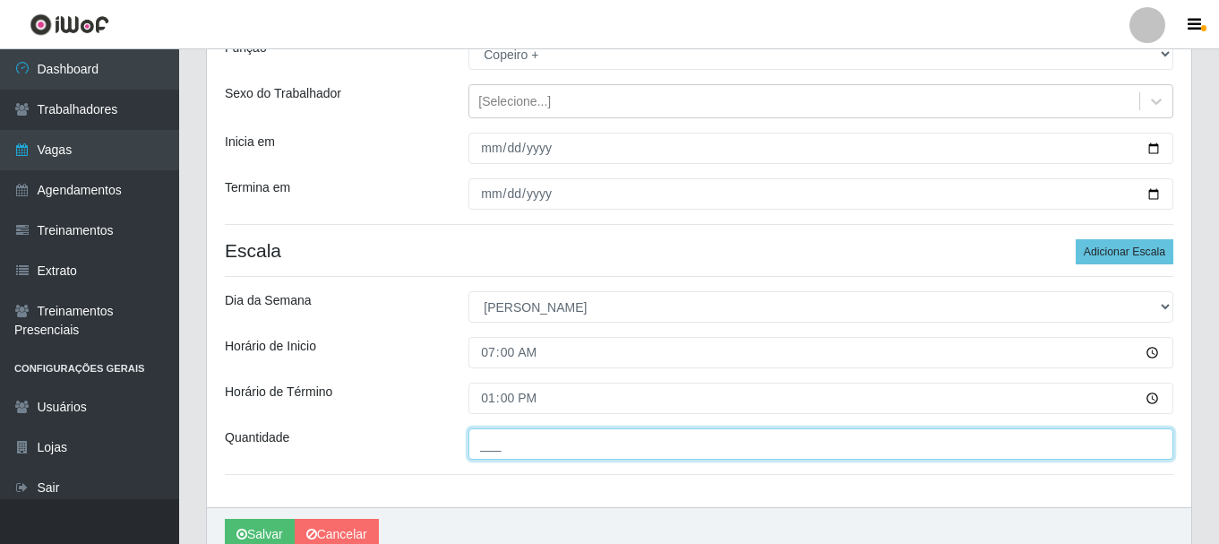
click at [516, 450] on input "___" at bounding box center [820, 443] width 705 height 31
type input "1__"
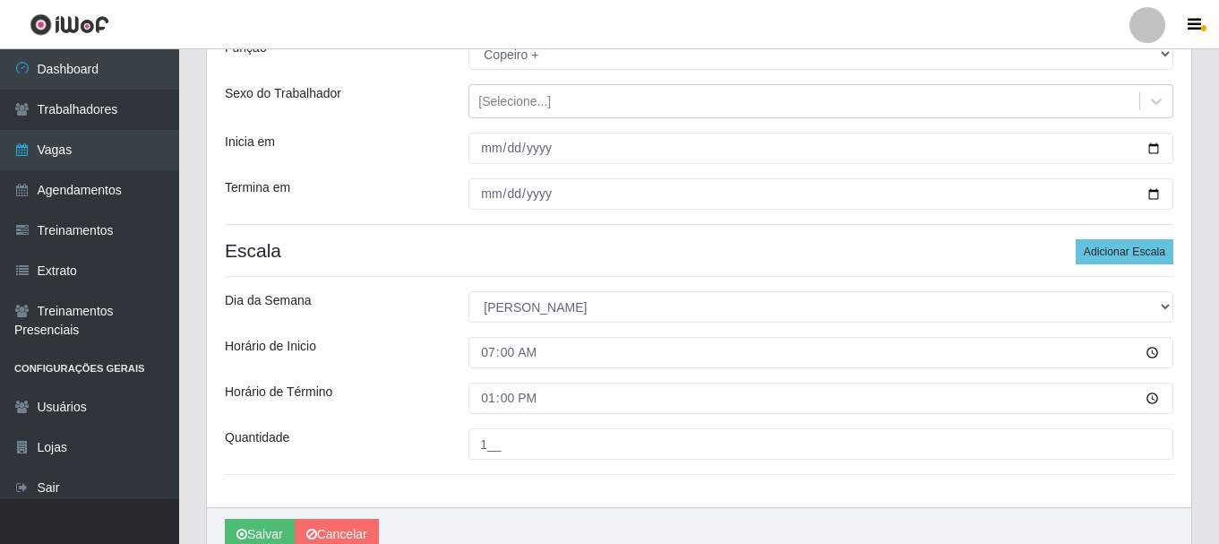
click at [352, 429] on div "Quantidade" at bounding box center [333, 443] width 244 height 31
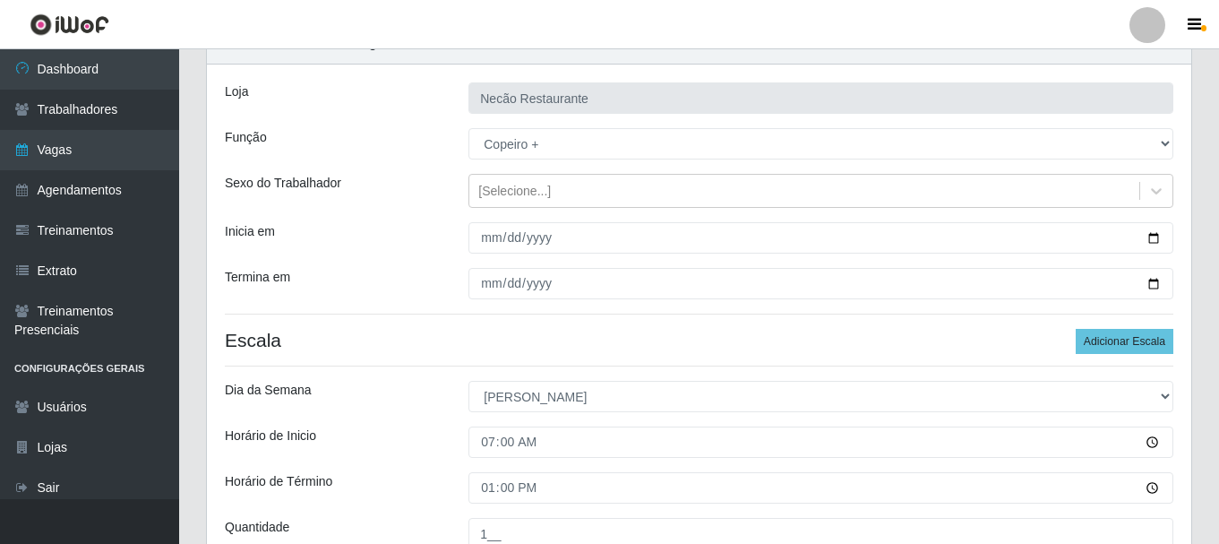
scroll to position [263, 0]
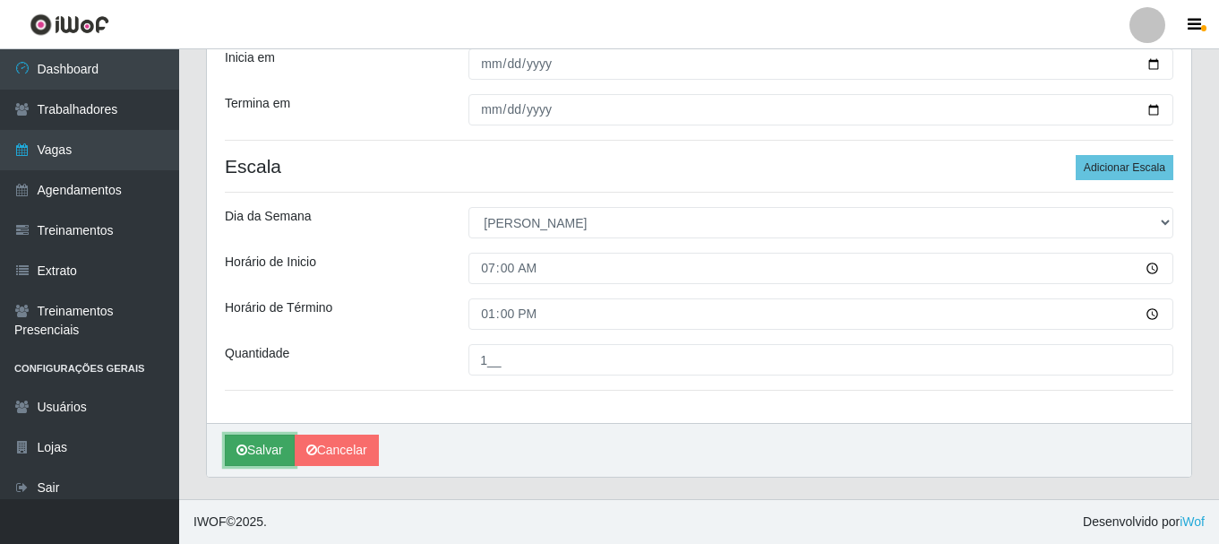
click at [262, 450] on button "Salvar" at bounding box center [260, 449] width 70 height 31
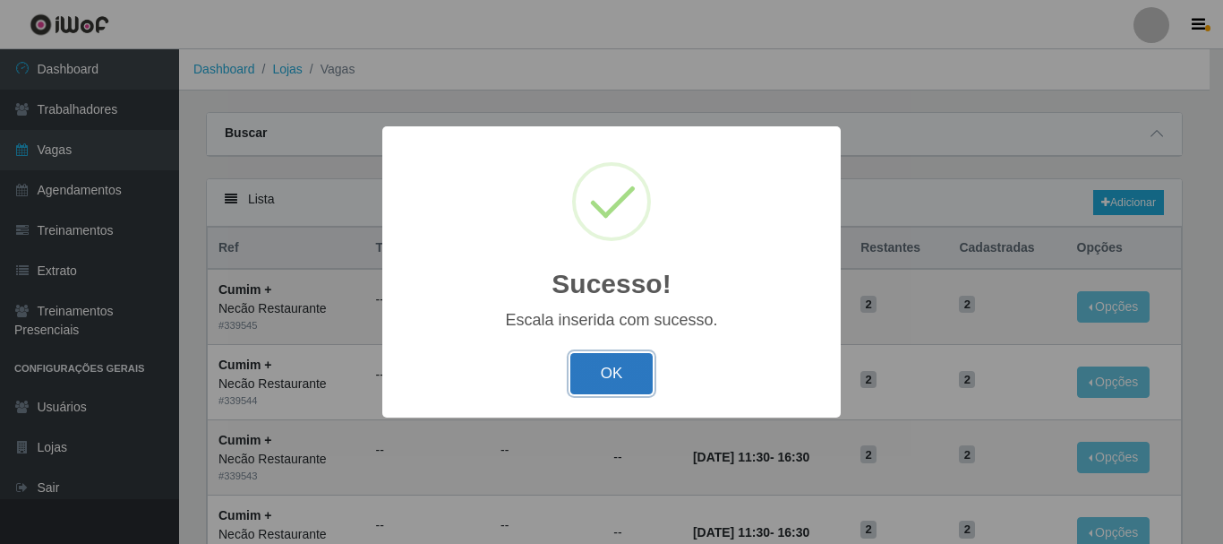
click at [588, 371] on button "OK" at bounding box center [612, 374] width 83 height 42
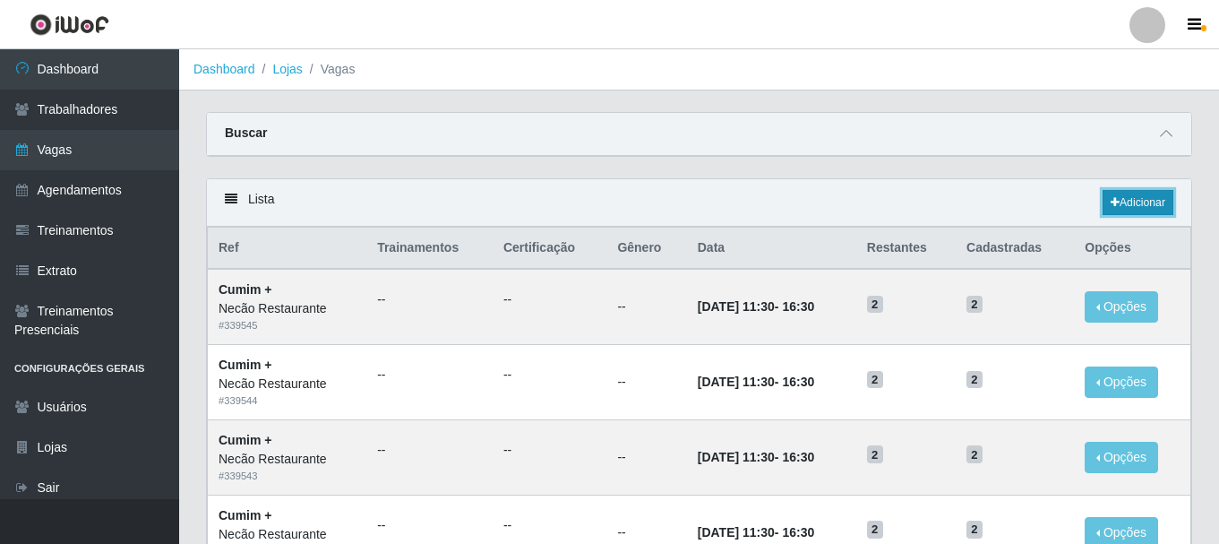
click at [1133, 203] on link "Adicionar" at bounding box center [1138, 202] width 71 height 25
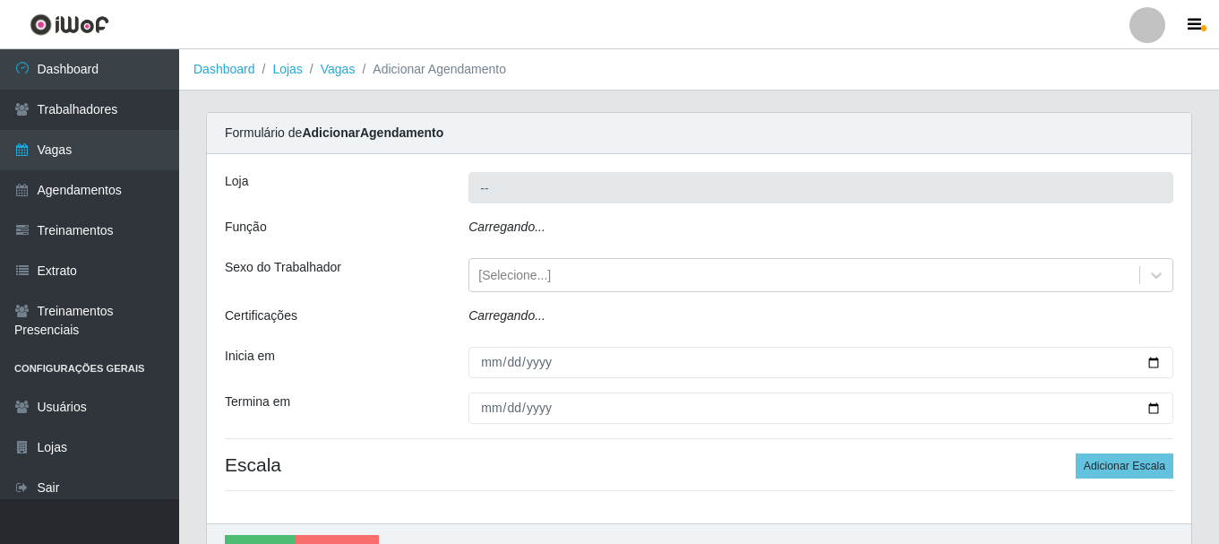
type input "Necão Restaurante"
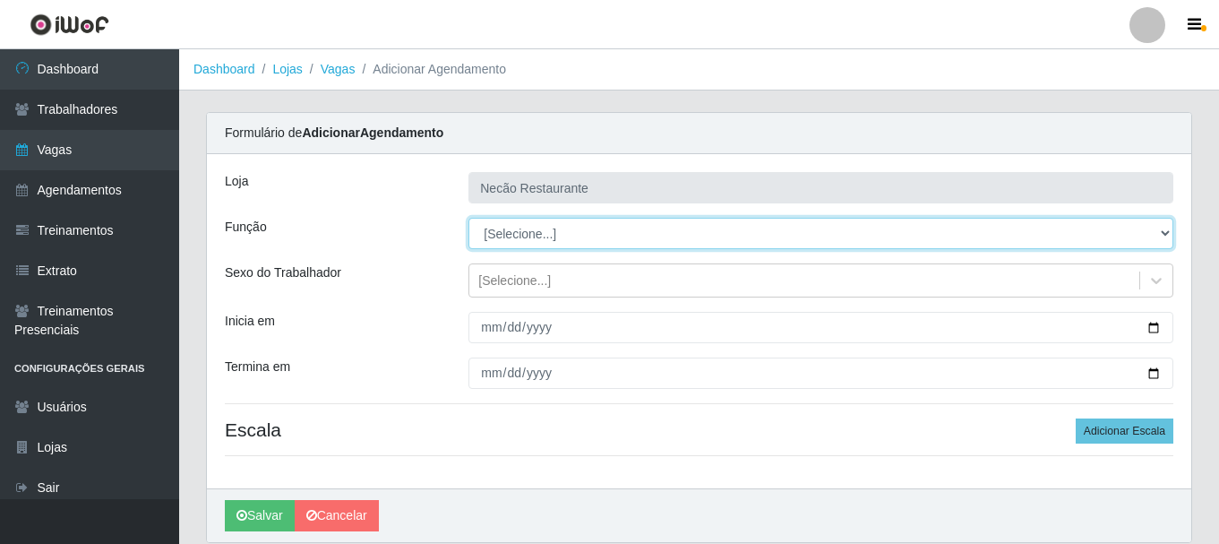
click at [1137, 236] on select "[Selecione...] ASG ASG + ASG ++ Auxiliar de Cozinha Auxiliar de Cozinha + Auxil…" at bounding box center [820, 233] width 705 height 31
select select "96"
click at [468, 218] on select "[Selecione...] ASG ASG + ASG ++ Auxiliar de Cozinha Auxiliar de Cozinha + Auxil…" at bounding box center [820, 233] width 705 height 31
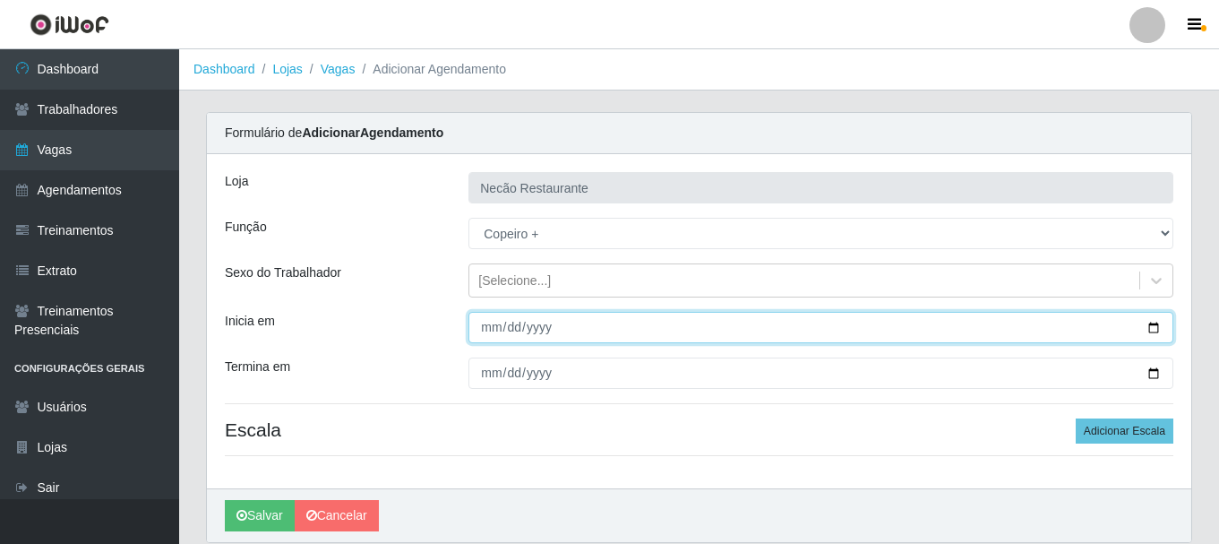
click at [1159, 326] on input "Inicia em" at bounding box center [820, 327] width 705 height 31
type input "2025-10-01"
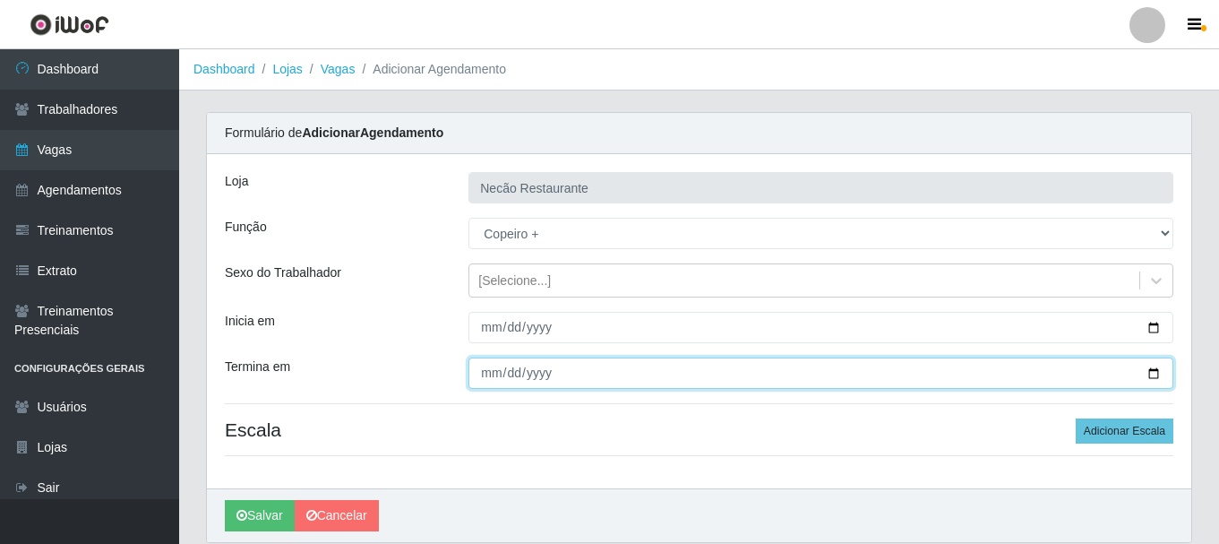
click at [1153, 367] on input "Termina em" at bounding box center [820, 372] width 705 height 31
type input "2025-11-30"
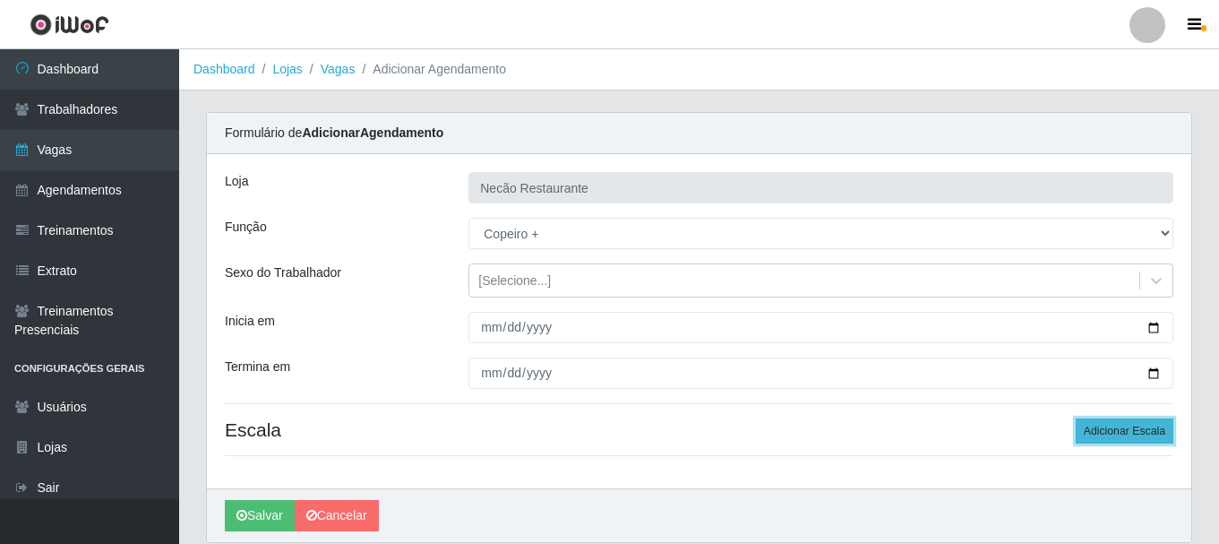
click at [1117, 435] on button "Adicionar Escala" at bounding box center [1125, 430] width 98 height 25
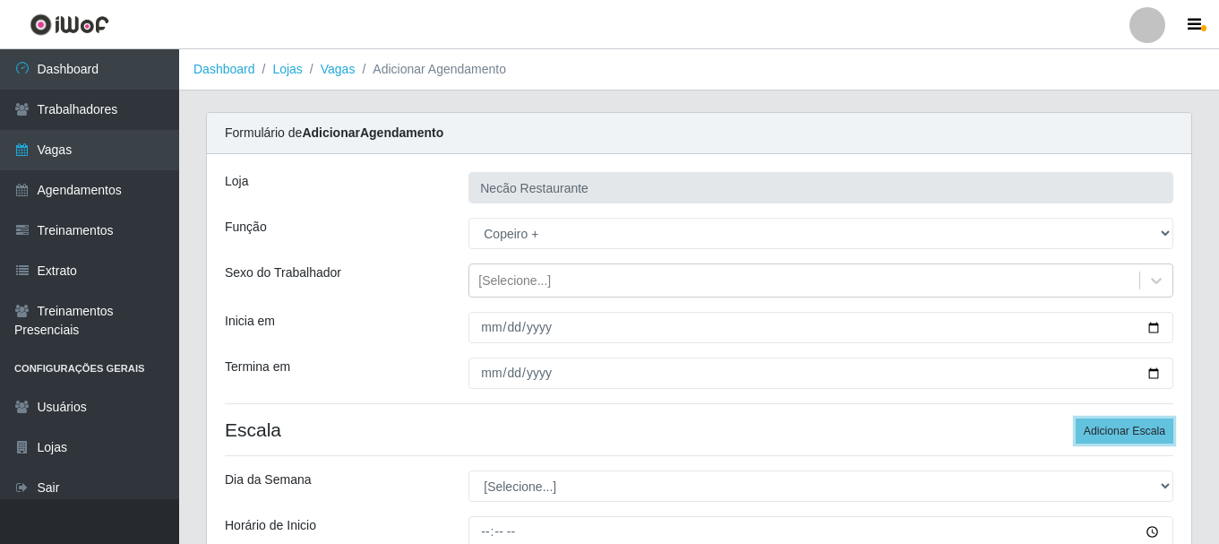
scroll to position [179, 0]
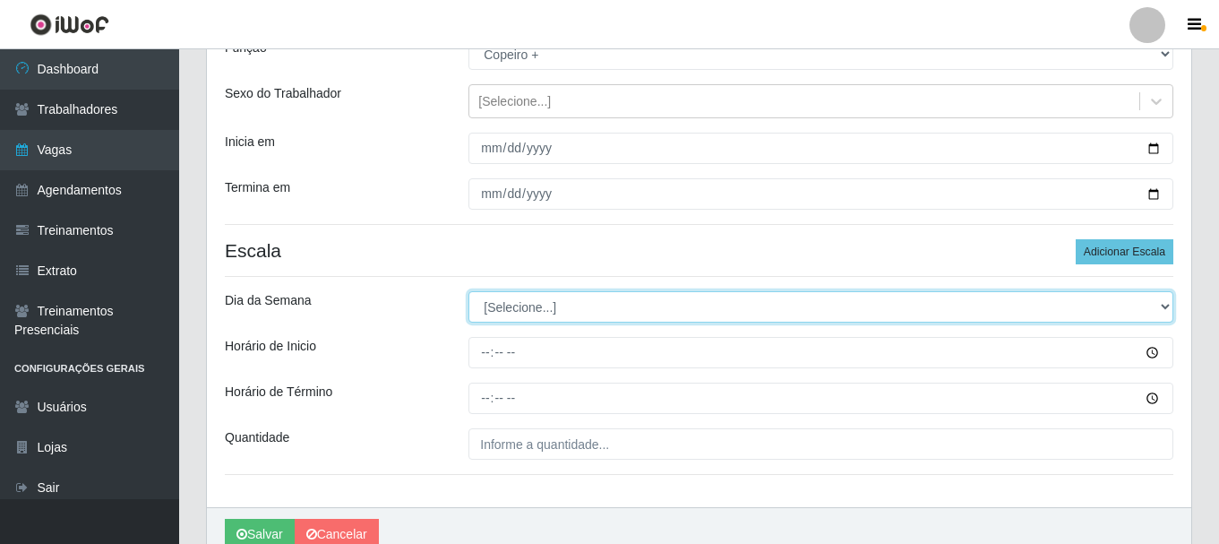
click at [484, 315] on select "[Selecione...] Segunda Terça Quarta Quinta Sexta Sábado Domingo" at bounding box center [820, 306] width 705 height 31
select select "0"
click at [468, 291] on select "[Selecione...] Segunda Terça Quarta Quinta Sexta Sábado Domingo" at bounding box center [820, 306] width 705 height 31
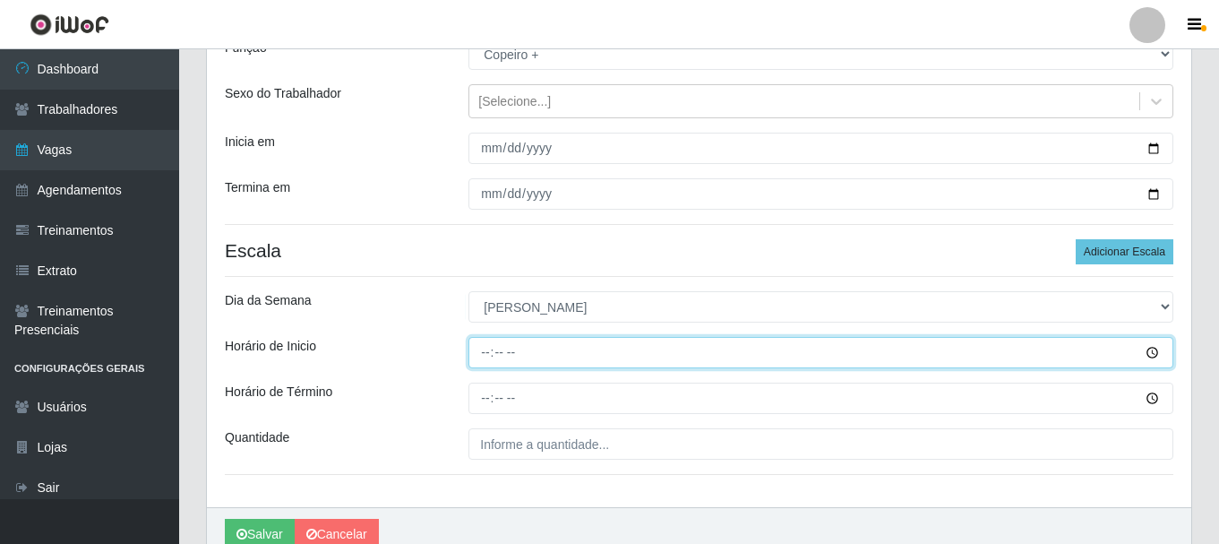
click at [486, 358] on input "Horário de Inicio" at bounding box center [820, 352] width 705 height 31
type input "10:00"
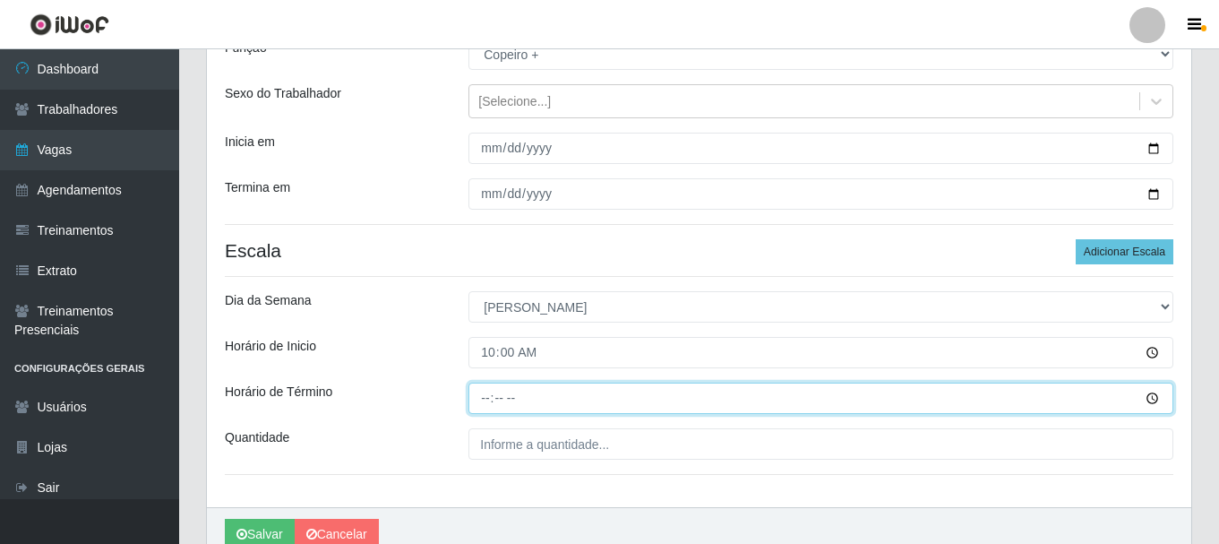
click at [486, 405] on input "Horário de Término" at bounding box center [820, 397] width 705 height 31
type input "16:00"
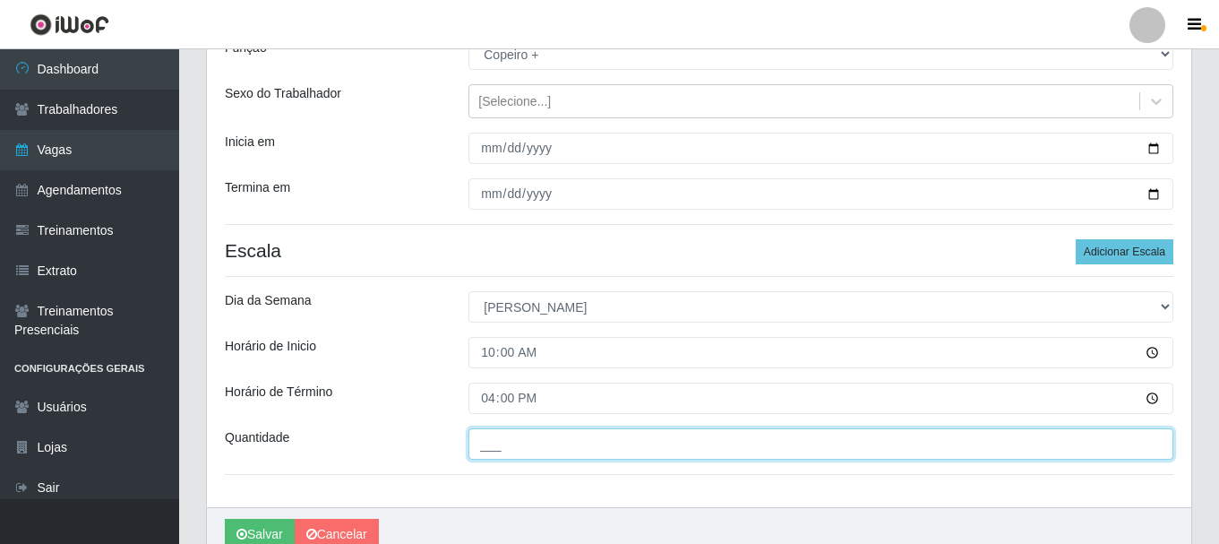
click at [493, 446] on input "___" at bounding box center [820, 443] width 705 height 31
type input "1__"
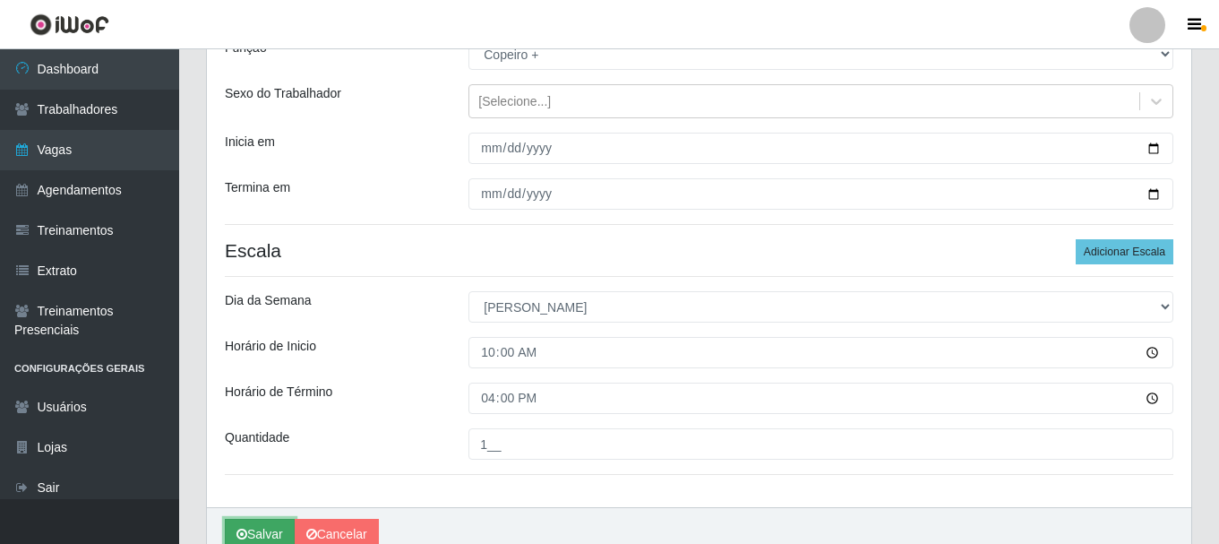
click at [248, 528] on button "Salvar" at bounding box center [260, 534] width 70 height 31
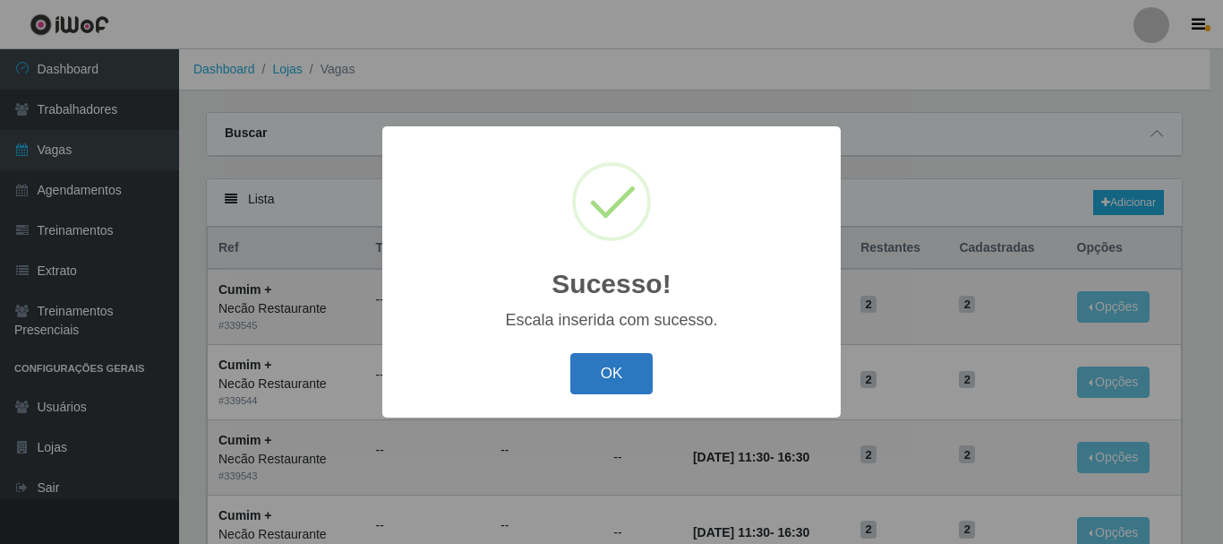
click at [627, 384] on button "OK" at bounding box center [612, 374] width 83 height 42
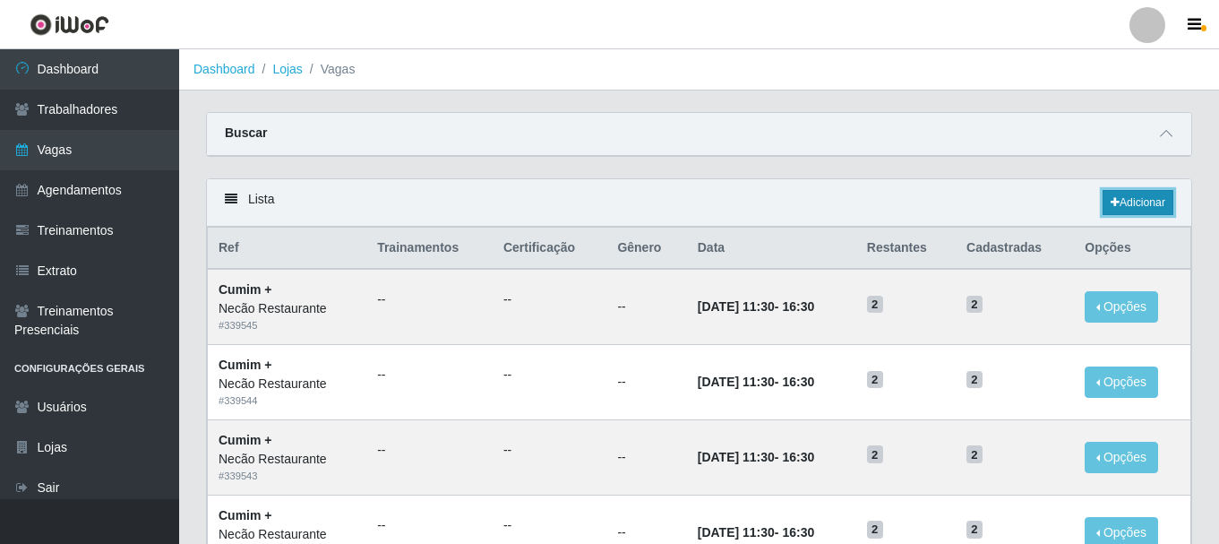
click at [1122, 192] on link "Adicionar" at bounding box center [1138, 202] width 71 height 25
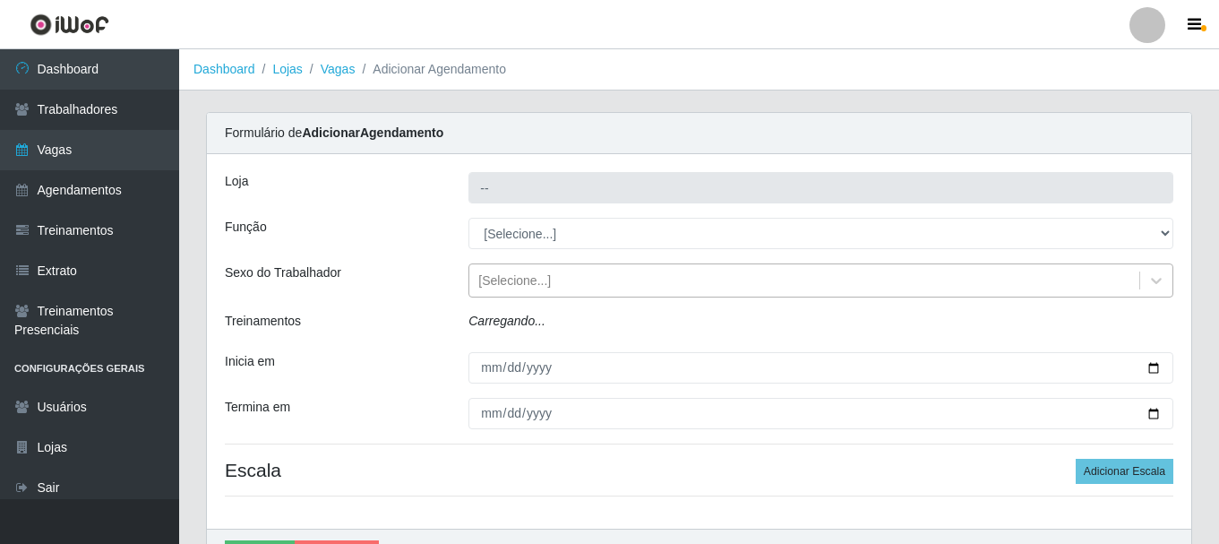
type input "Necão Restaurante"
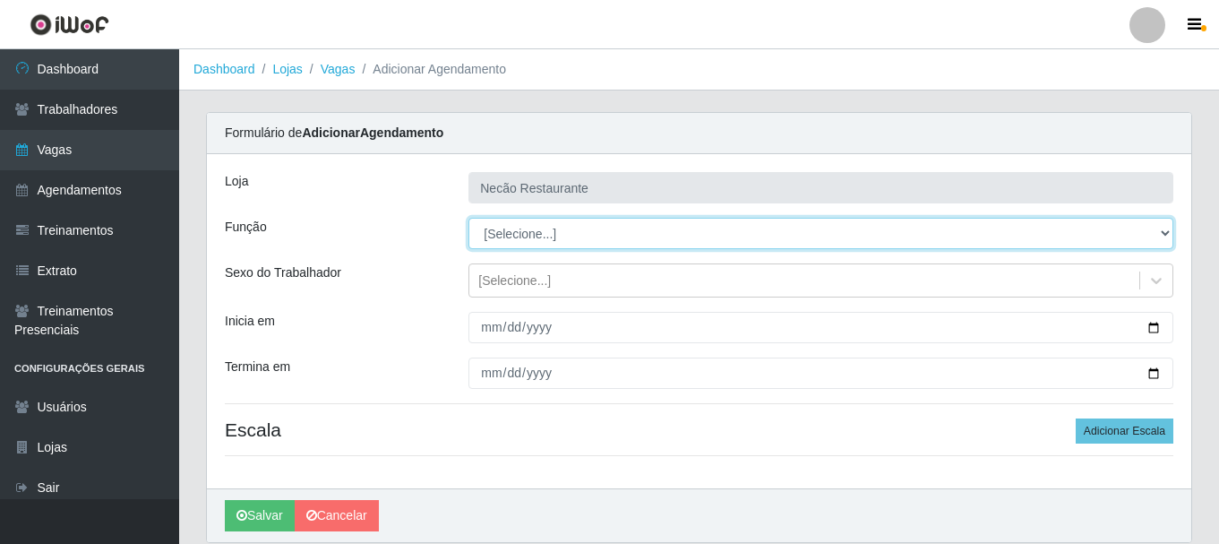
click at [581, 234] on select "[Selecione...] ASG ASG + ASG ++ Auxiliar de Cozinha Auxiliar de Cozinha + Auxil…" at bounding box center [820, 233] width 705 height 31
select select "96"
click at [468, 218] on select "[Selecione...] ASG ASG + ASG ++ Auxiliar de Cozinha Auxiliar de Cozinha + Auxil…" at bounding box center [820, 233] width 705 height 31
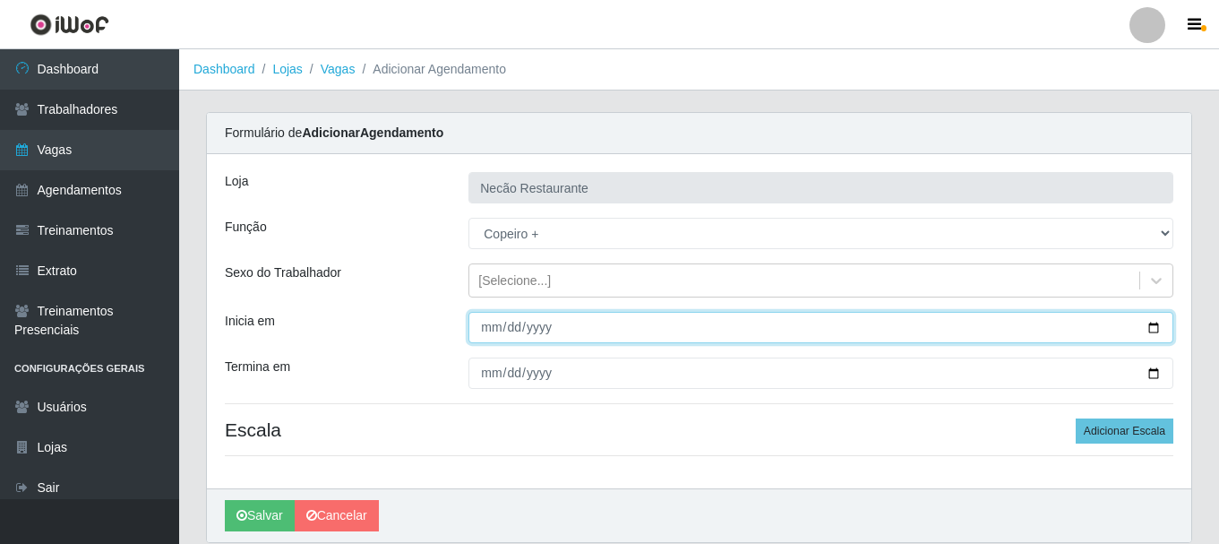
click at [1158, 323] on input "Inicia em" at bounding box center [820, 327] width 705 height 31
type input "2025-10-01"
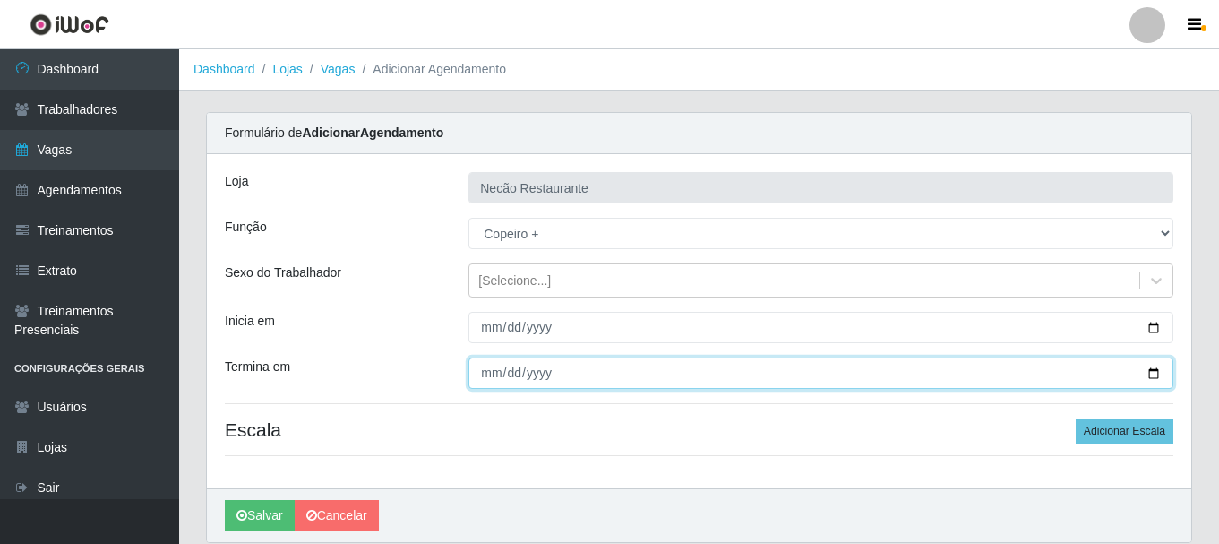
click at [1156, 377] on input "Termina em" at bounding box center [820, 372] width 705 height 31
type input "2025-11-30"
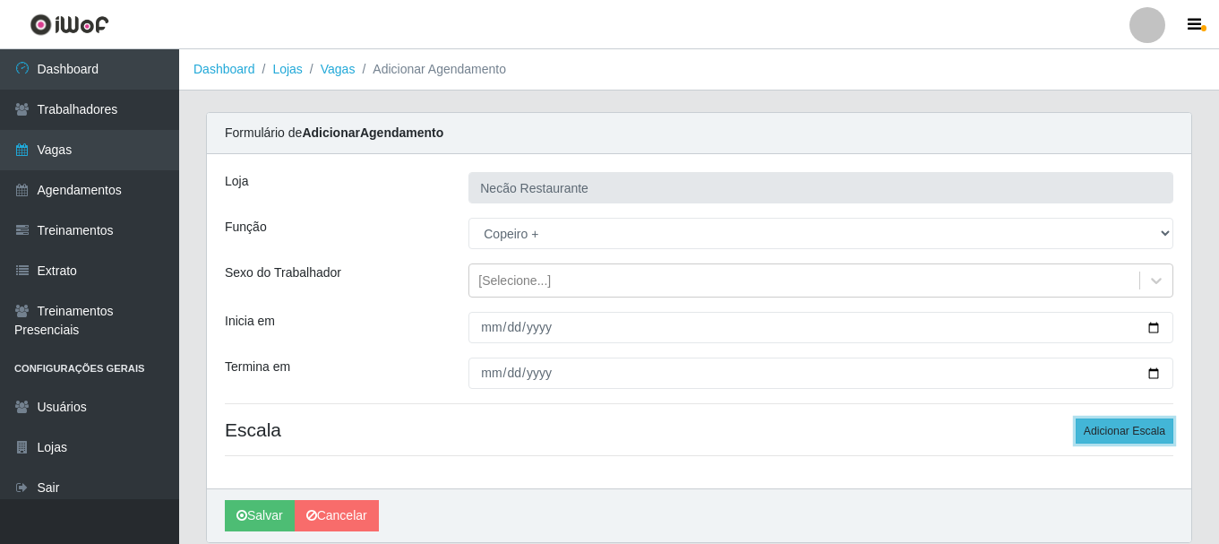
click at [1079, 427] on button "Adicionar Escala" at bounding box center [1125, 430] width 98 height 25
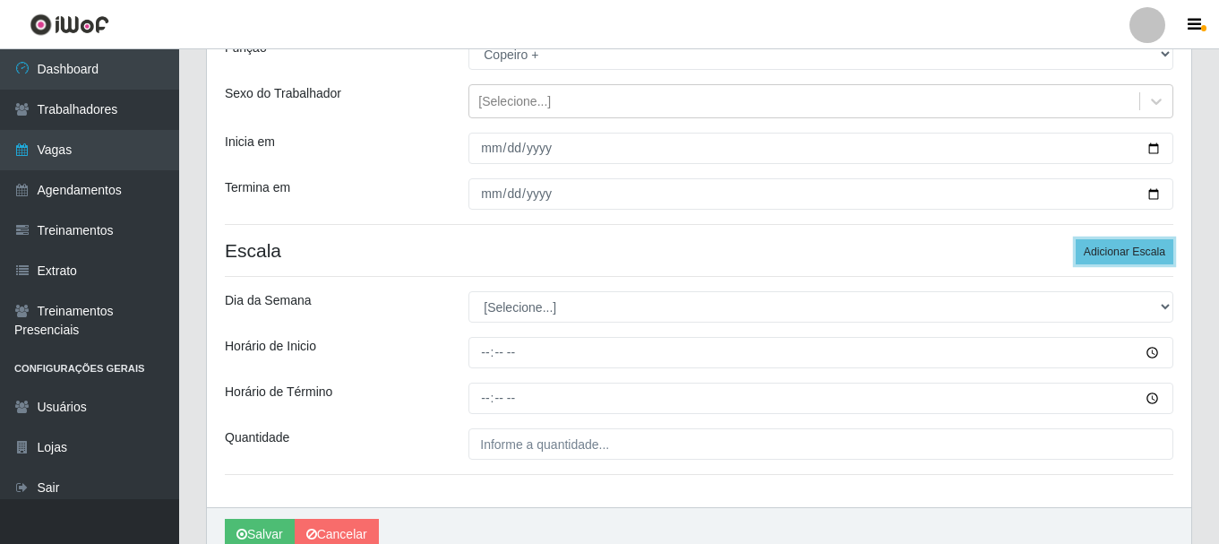
scroll to position [263, 0]
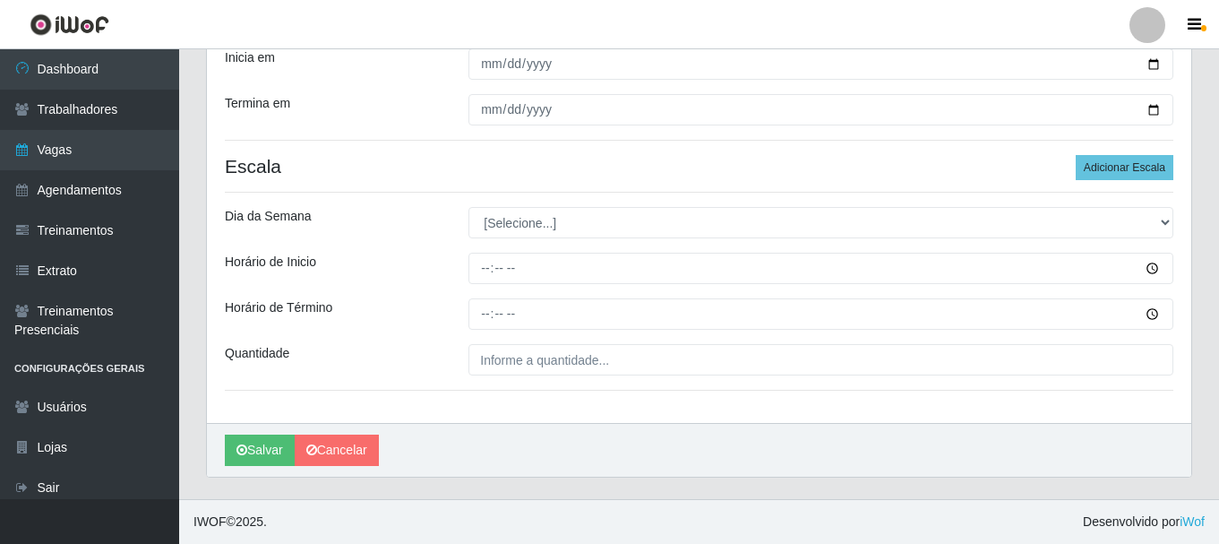
click at [781, 205] on div "Loja Necão Restaurante Função [Selecione...] ASG ASG + ASG ++ Auxiliar de Cozin…" at bounding box center [699, 157] width 984 height 532
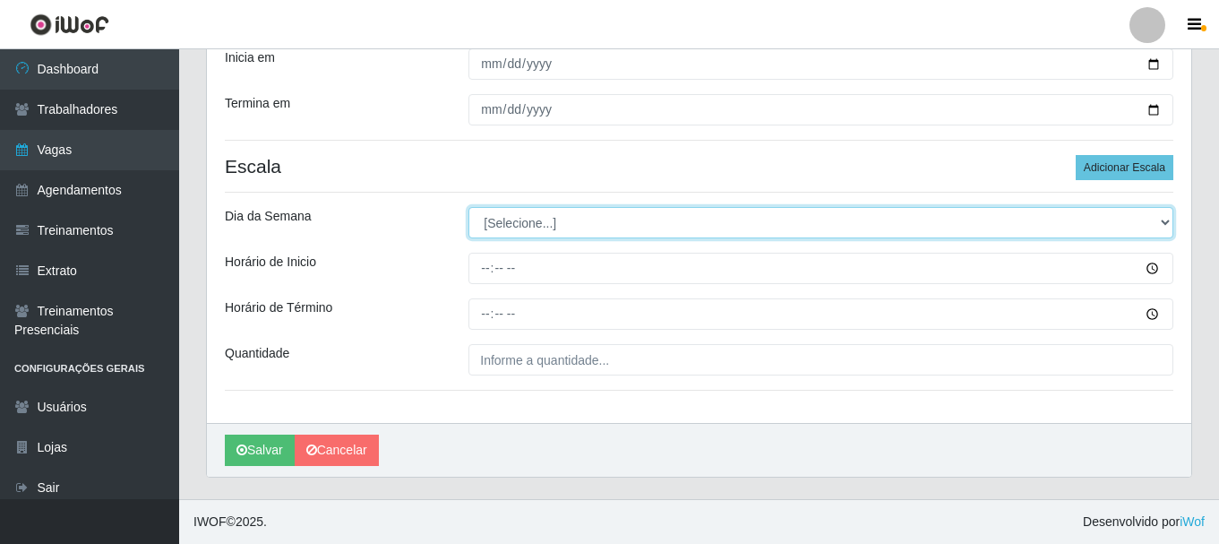
click at [749, 210] on select "[Selecione...] Segunda Terça Quarta Quinta Sexta Sábado Domingo" at bounding box center [820, 222] width 705 height 31
select select "0"
click at [468, 207] on select "[Selecione...] Segunda Terça Quarta Quinta Sexta Sábado Domingo" at bounding box center [820, 222] width 705 height 31
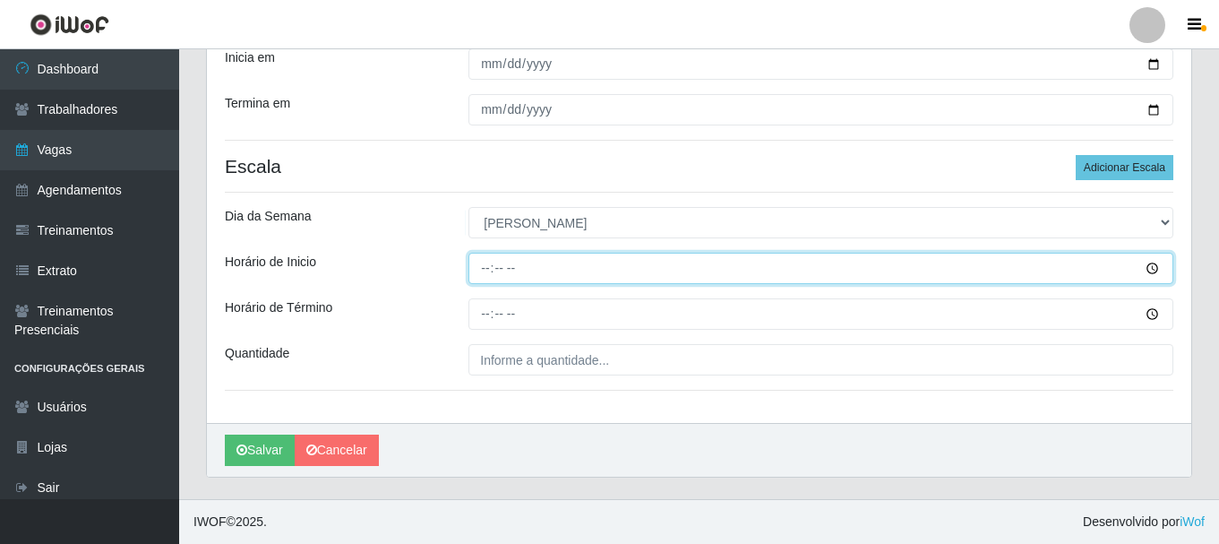
click at [492, 265] on input "Horário de Inicio" at bounding box center [820, 268] width 705 height 31
type input "11:00"
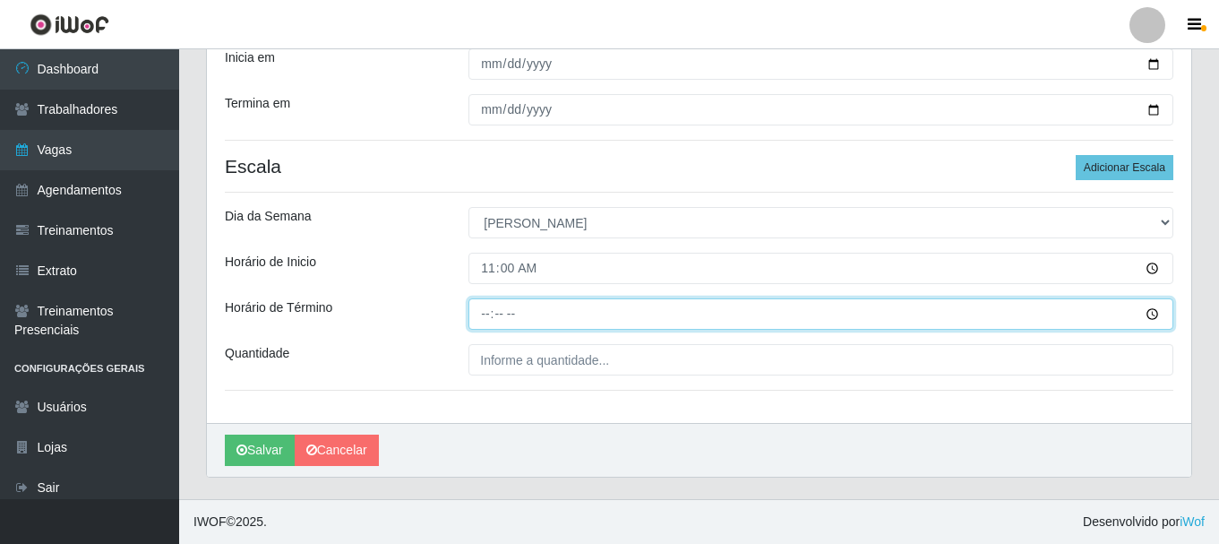
click at [485, 321] on input "Horário de Término" at bounding box center [820, 313] width 705 height 31
type input "17:00"
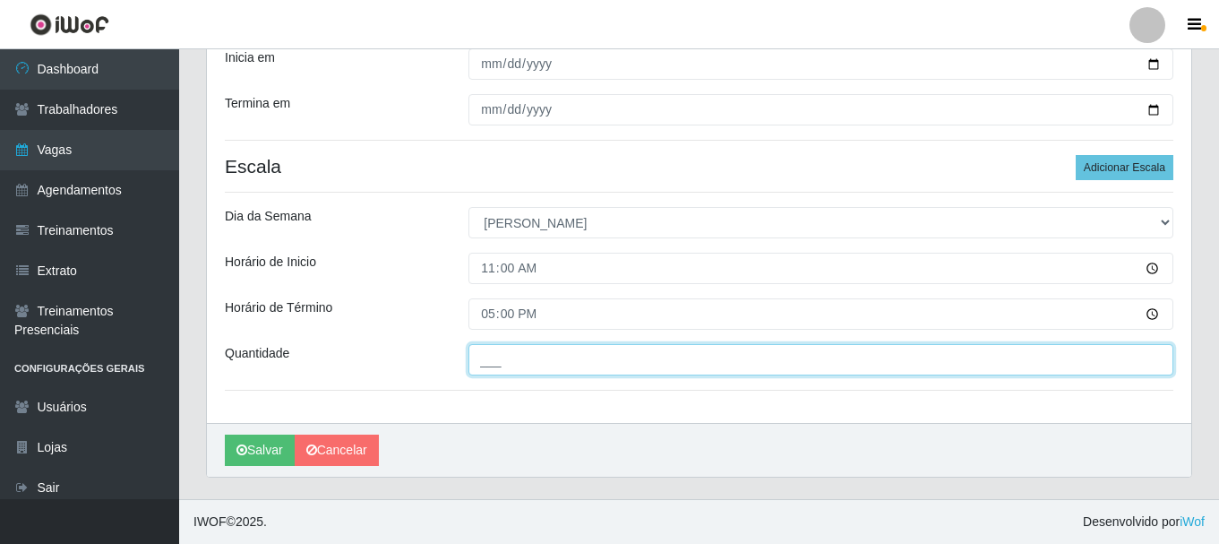
click at [493, 365] on input "___" at bounding box center [820, 359] width 705 height 31
type input "2__"
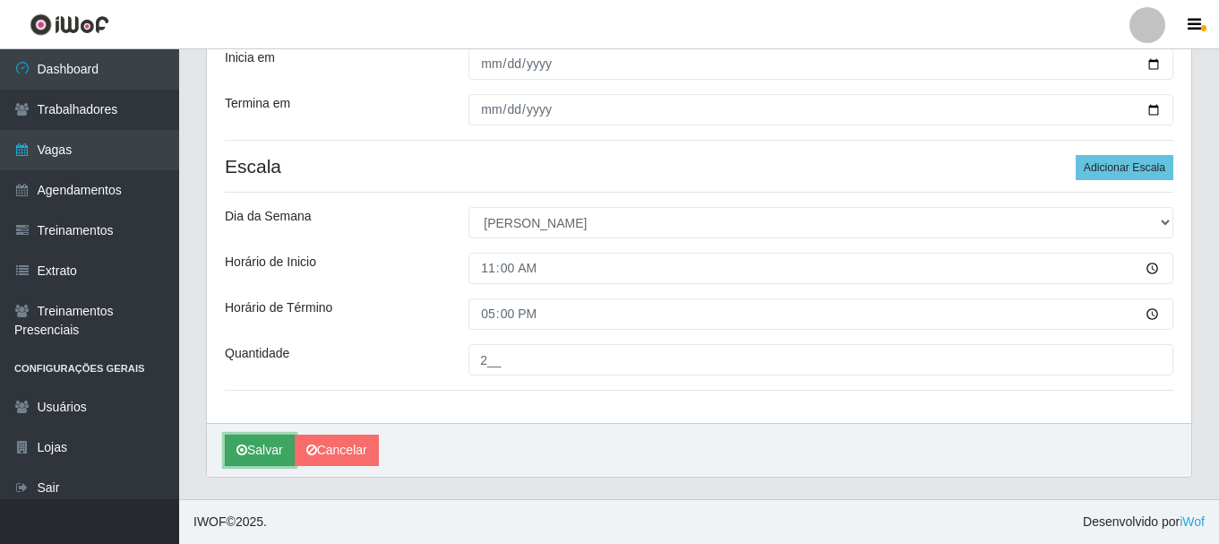
click at [266, 459] on button "Salvar" at bounding box center [260, 449] width 70 height 31
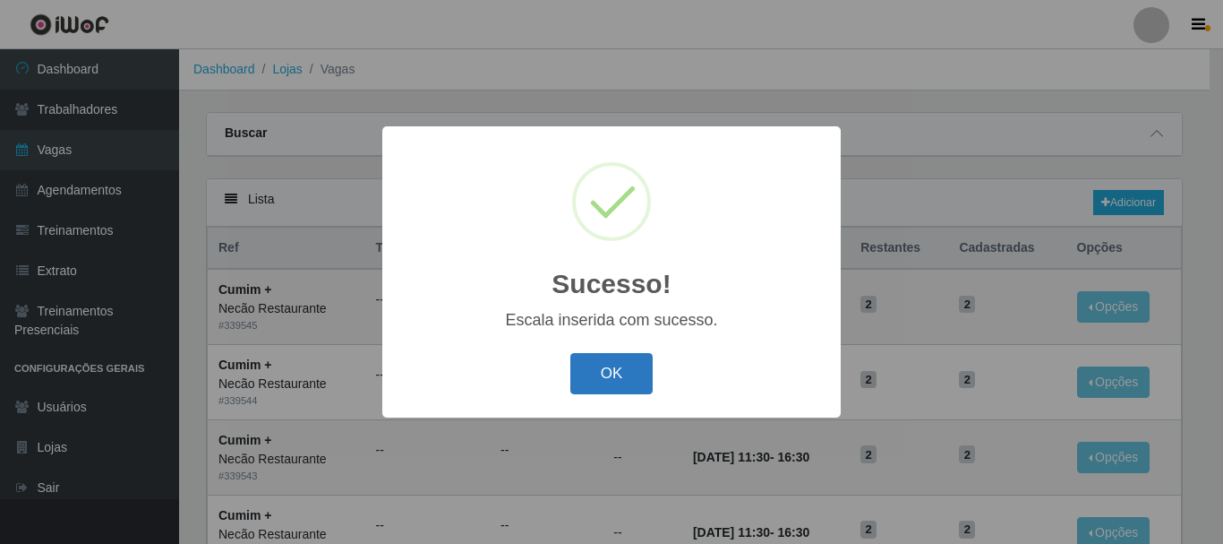
click at [641, 382] on button "OK" at bounding box center [612, 374] width 83 height 42
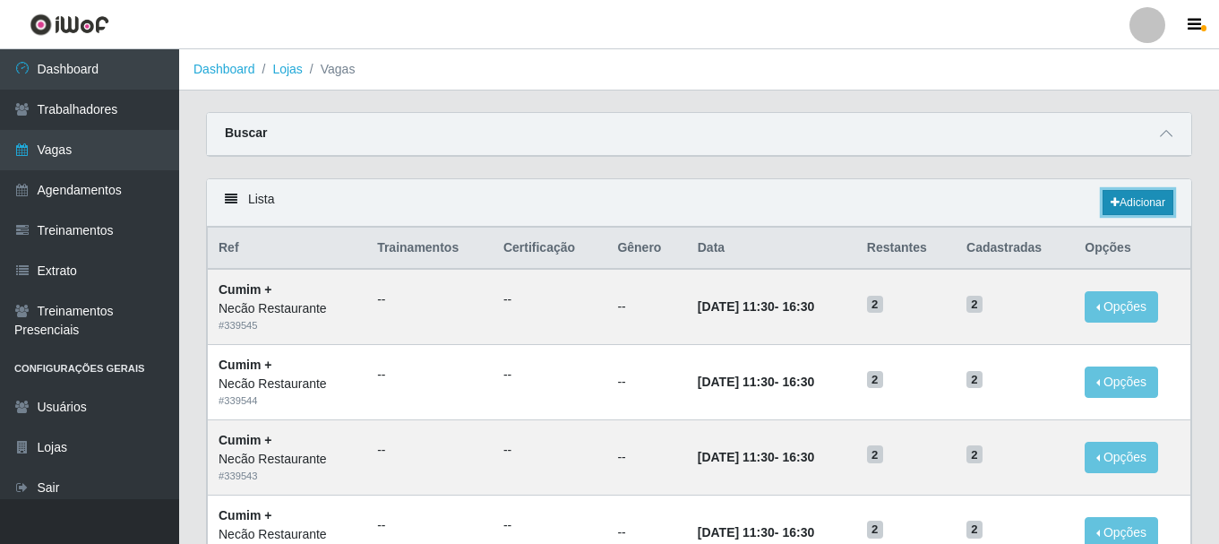
click at [1137, 210] on link "Adicionar" at bounding box center [1138, 202] width 71 height 25
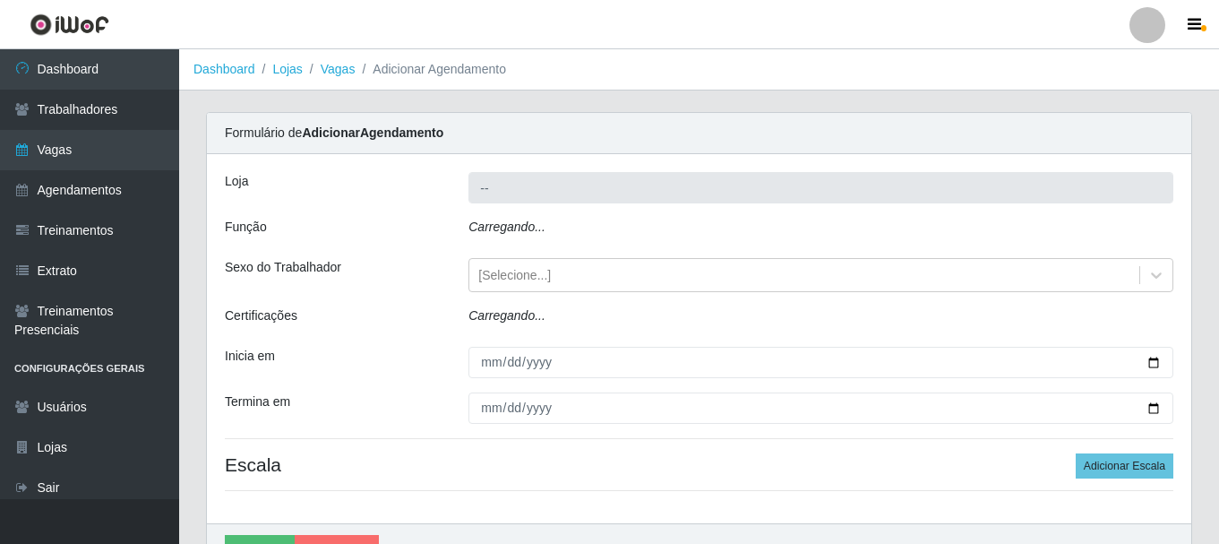
type input "Necão Restaurante"
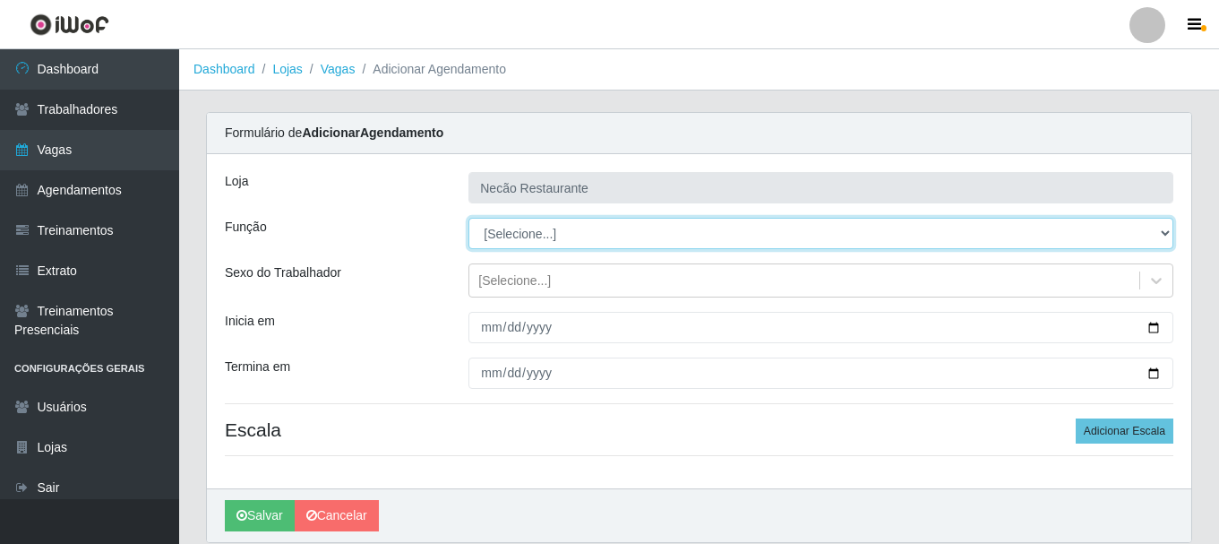
drag, startPoint x: 1156, startPoint y: 242, endPoint x: 1143, endPoint y: 242, distance: 13.4
click at [1156, 242] on select "[Selecione...] ASG ASG + ASG ++ Auxiliar de Cozinha Auxiliar de Cozinha + Auxil…" at bounding box center [820, 233] width 705 height 31
select select "96"
click at [468, 218] on select "[Selecione...] ASG ASG + ASG ++ Auxiliar de Cozinha Auxiliar de Cozinha + Auxil…" at bounding box center [820, 233] width 705 height 31
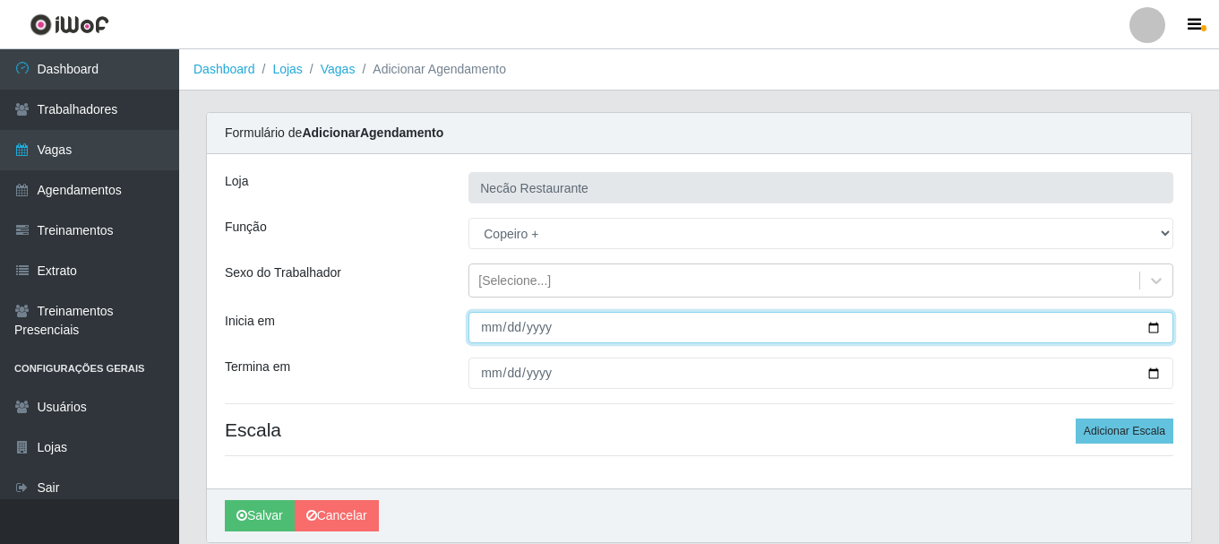
click at [1156, 329] on input "Inicia em" at bounding box center [820, 327] width 705 height 31
type input "2025-10-01"
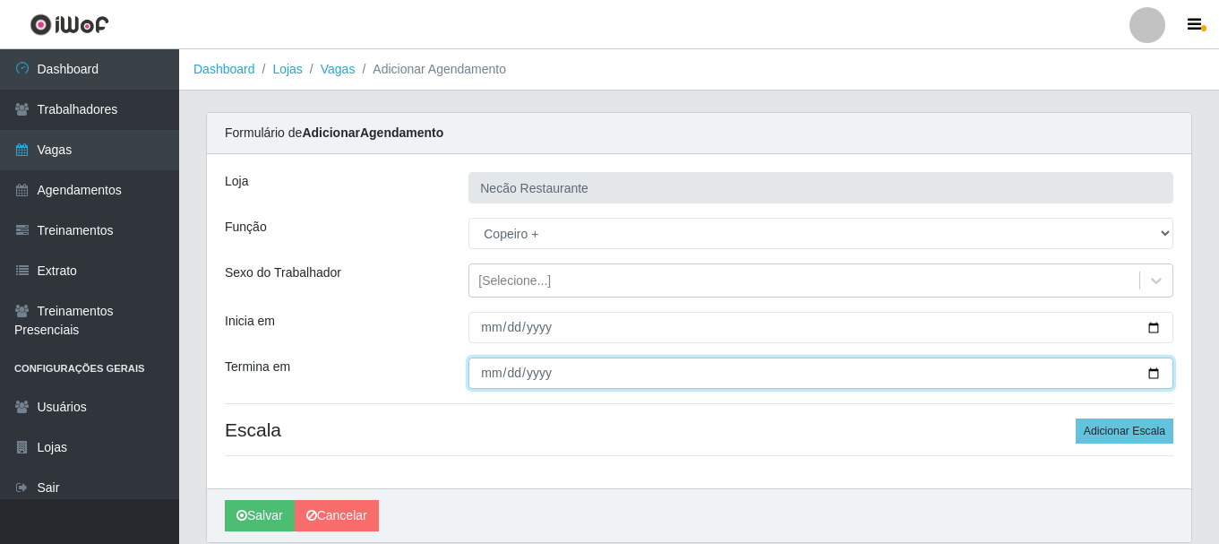
click at [1154, 375] on input "Termina em" at bounding box center [820, 372] width 705 height 31
type input "2025-11-30"
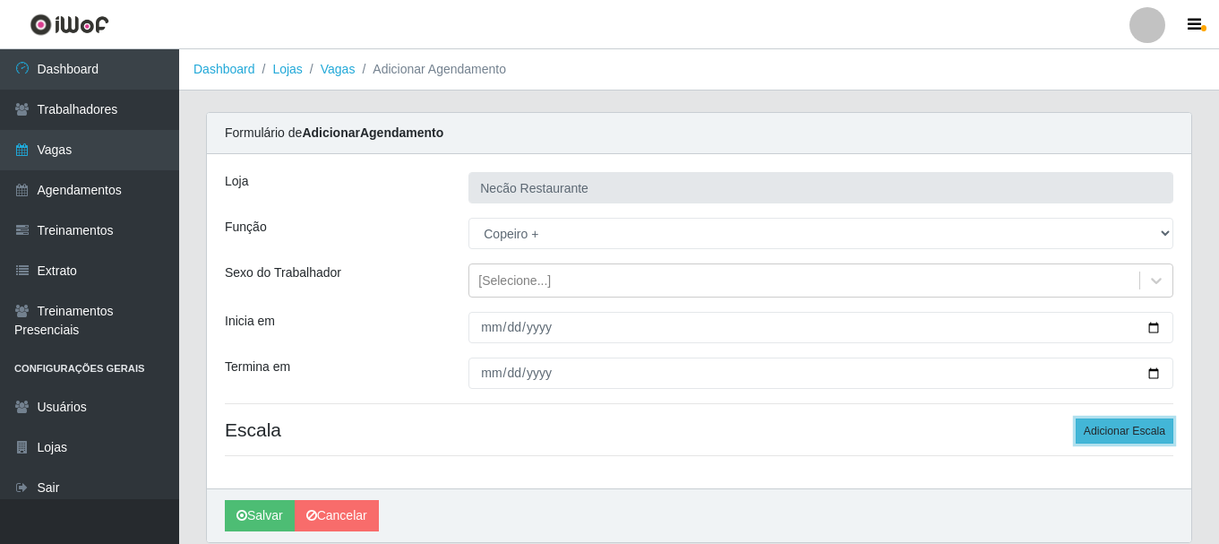
click at [1150, 432] on button "Adicionar Escala" at bounding box center [1125, 430] width 98 height 25
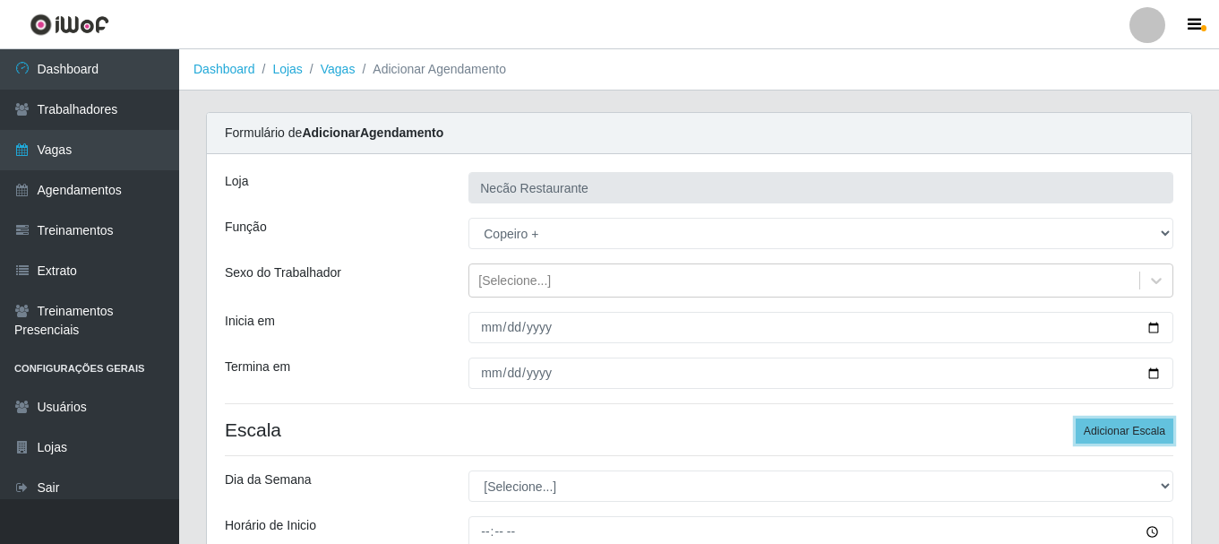
scroll to position [263, 0]
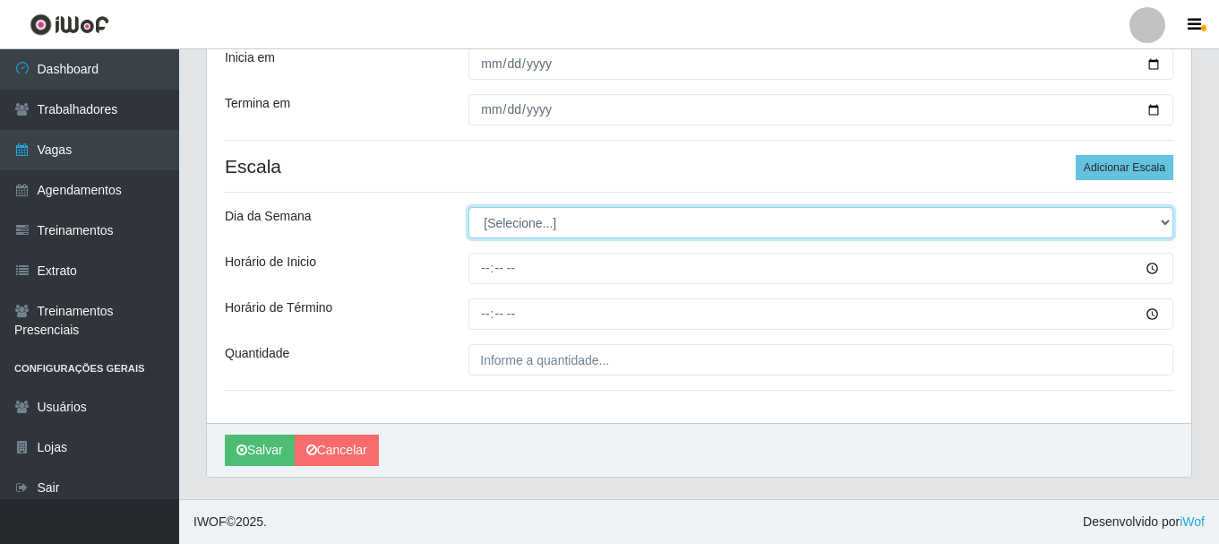
click at [1146, 228] on select "[Selecione...] Segunda Terça Quarta Quinta Sexta Sábado Domingo" at bounding box center [820, 222] width 705 height 31
select select "0"
click at [468, 207] on select "[Selecione...] Segunda Terça Quarta Quinta Sexta Sábado Domingo" at bounding box center [820, 222] width 705 height 31
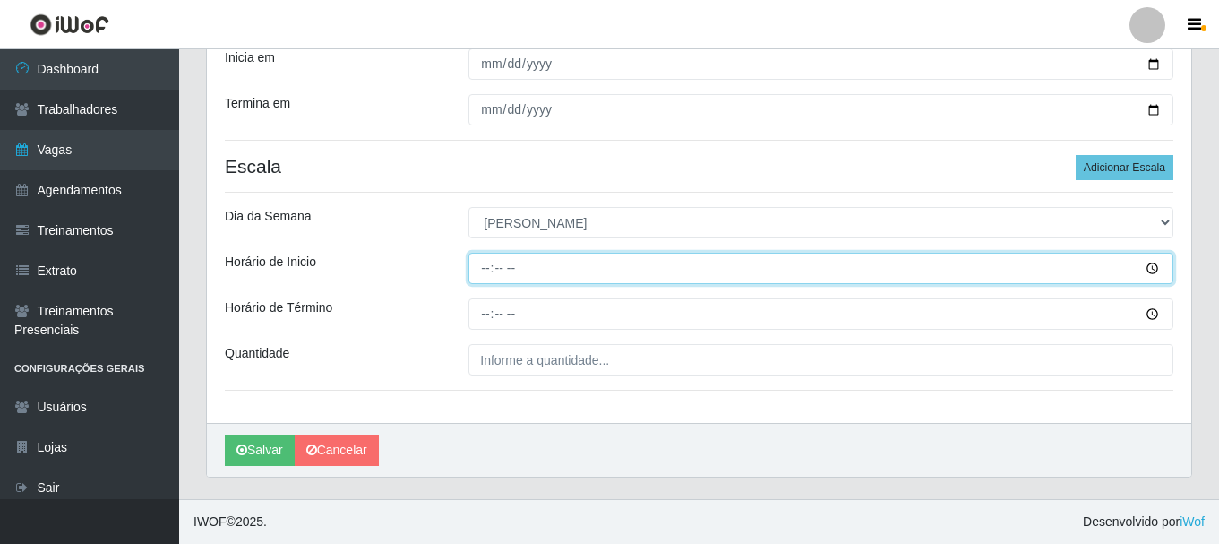
click at [481, 271] on input "Horário de Inicio" at bounding box center [820, 268] width 705 height 31
type input "12:00"
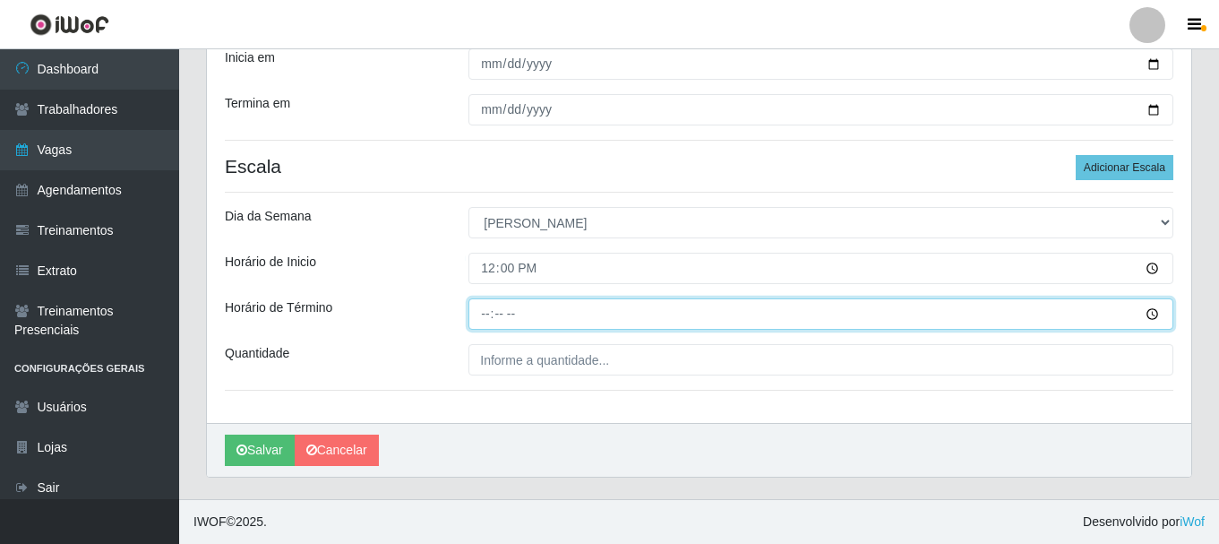
click at [488, 307] on input "Horário de Término" at bounding box center [820, 313] width 705 height 31
type input "18:00"
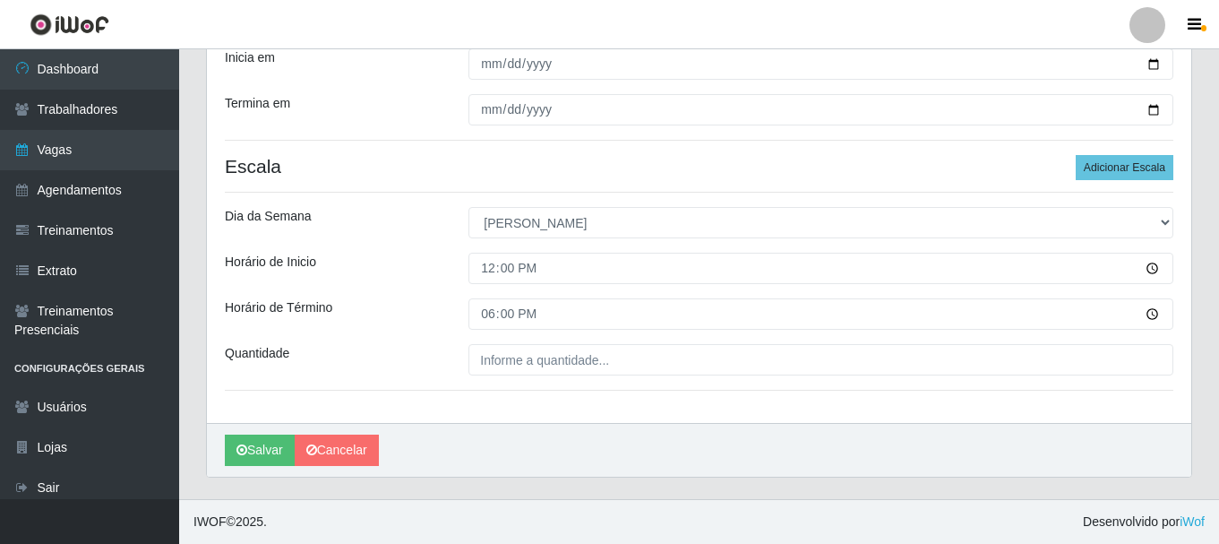
click at [515, 378] on div "Loja Necão Restaurante Função [Selecione...] ASG ASG + ASG ++ Auxiliar de Cozin…" at bounding box center [699, 157] width 984 height 532
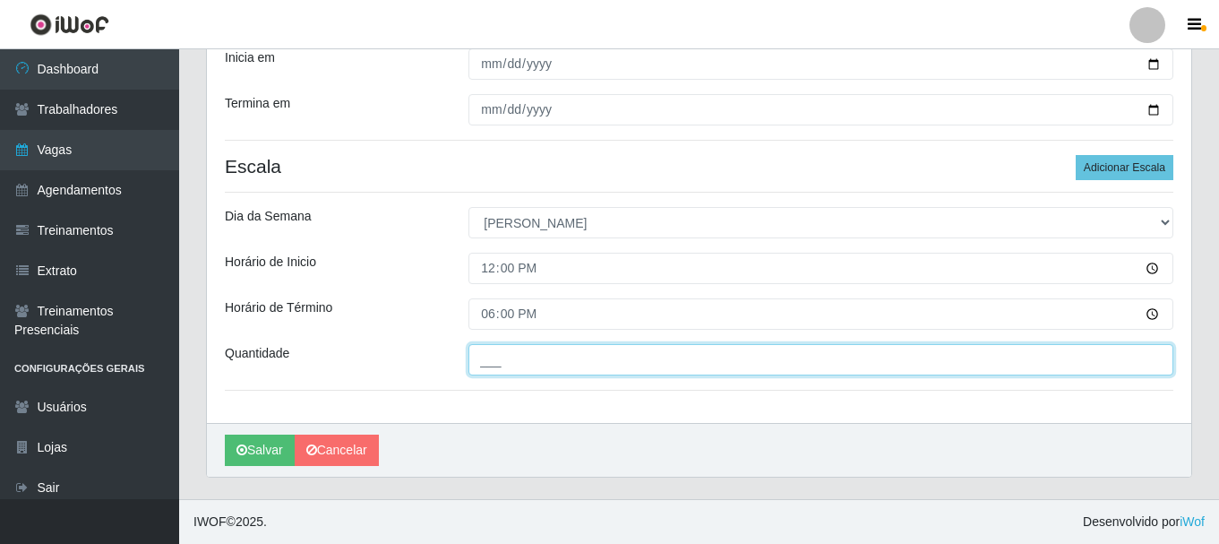
click at [527, 359] on input "___" at bounding box center [820, 359] width 705 height 31
type input "1__"
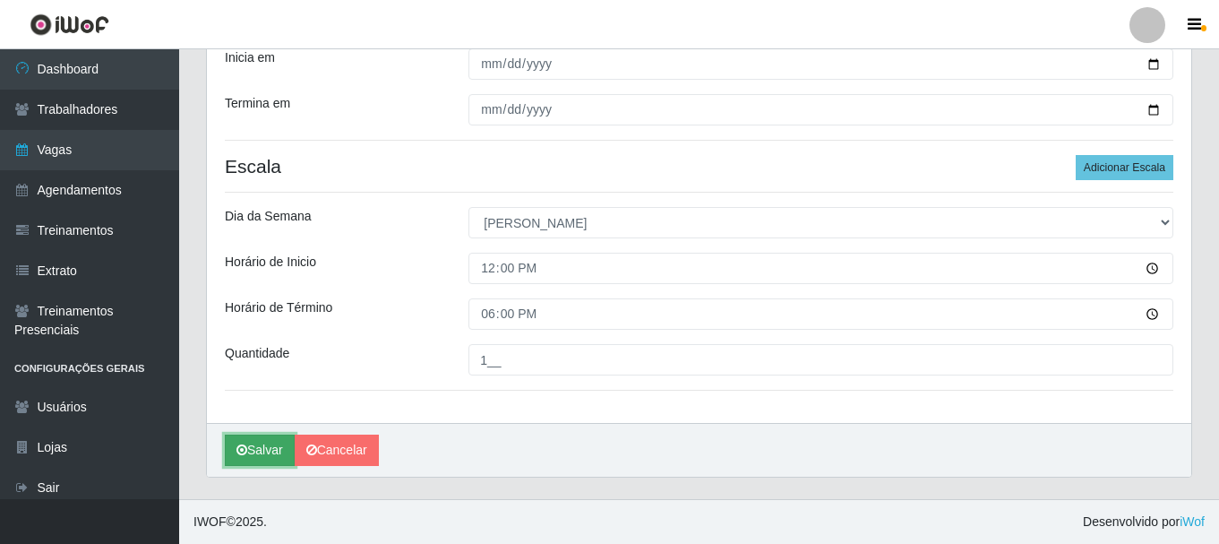
click at [281, 443] on button "Salvar" at bounding box center [260, 449] width 70 height 31
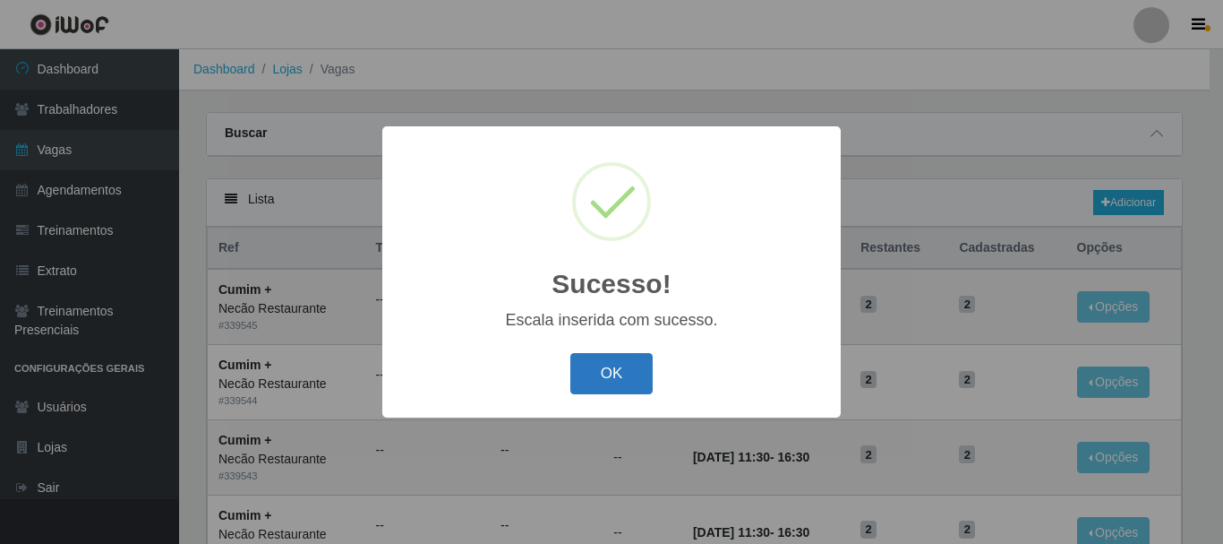
click at [623, 354] on button "OK" at bounding box center [612, 374] width 83 height 42
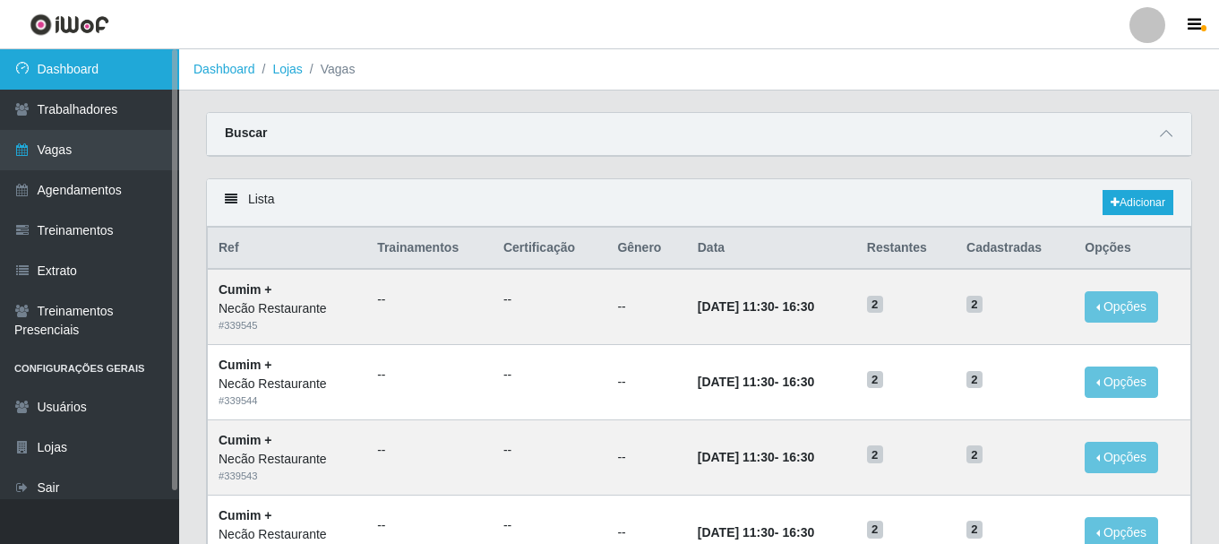
click at [106, 58] on link "Dashboard" at bounding box center [89, 69] width 179 height 40
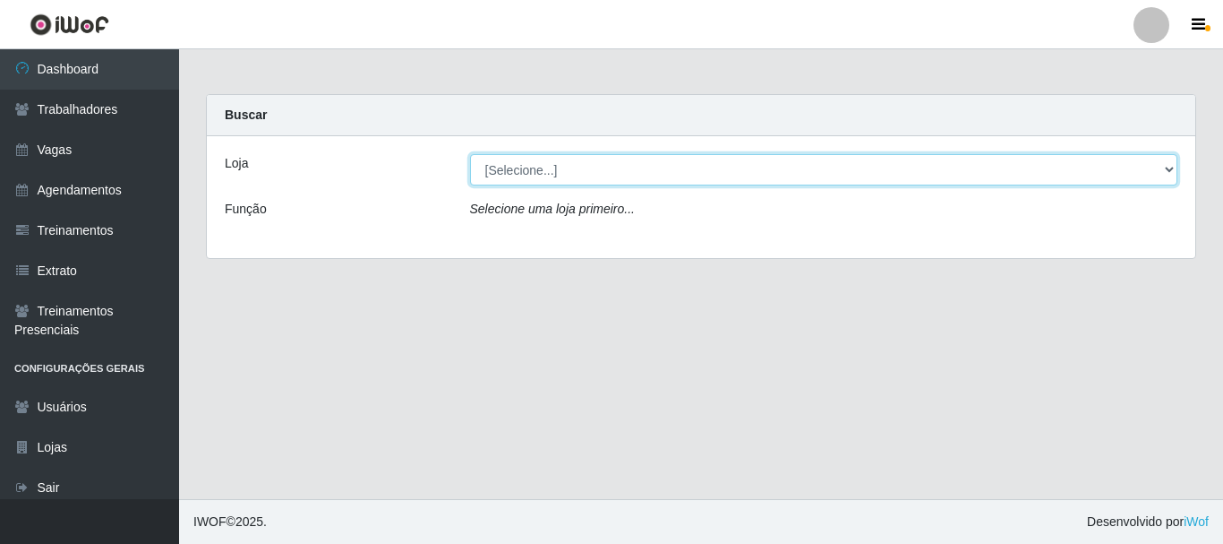
click at [540, 168] on select "[Selecione...] Necão Restaurante" at bounding box center [824, 169] width 708 height 31
select select "334"
click at [470, 154] on select "[Selecione...] Necão Restaurante" at bounding box center [824, 169] width 708 height 31
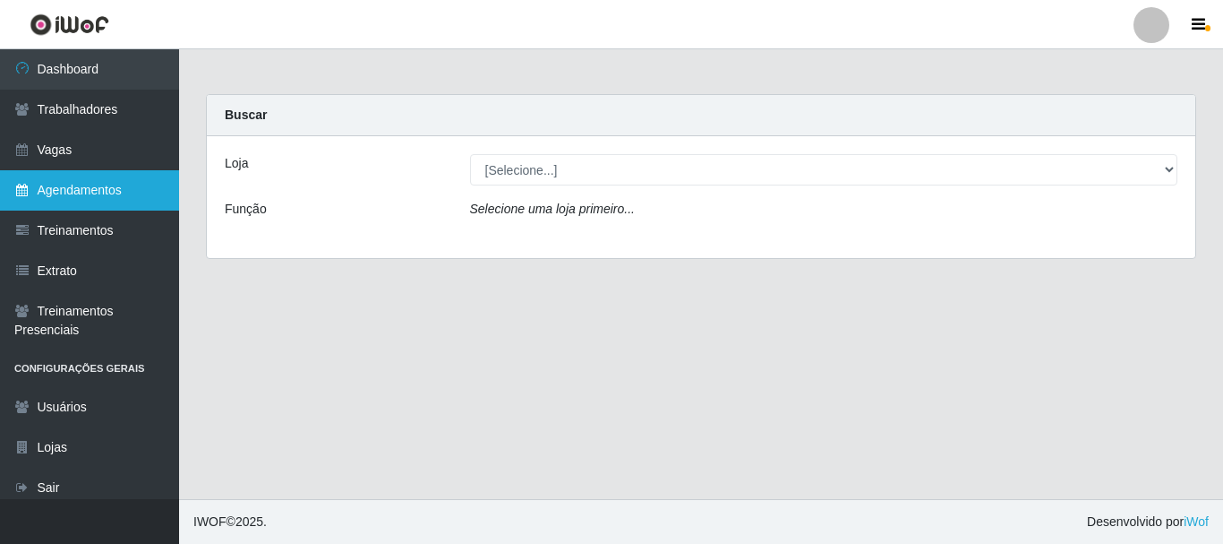
click at [114, 188] on link "Agendamentos" at bounding box center [89, 190] width 179 height 40
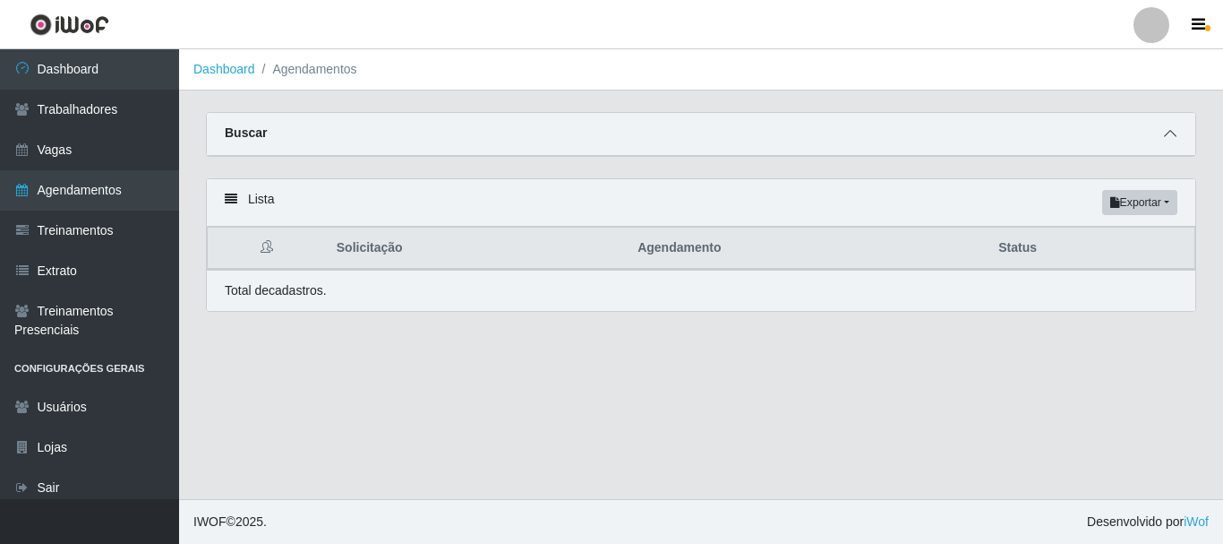
click at [1169, 138] on icon at bounding box center [1170, 133] width 13 height 13
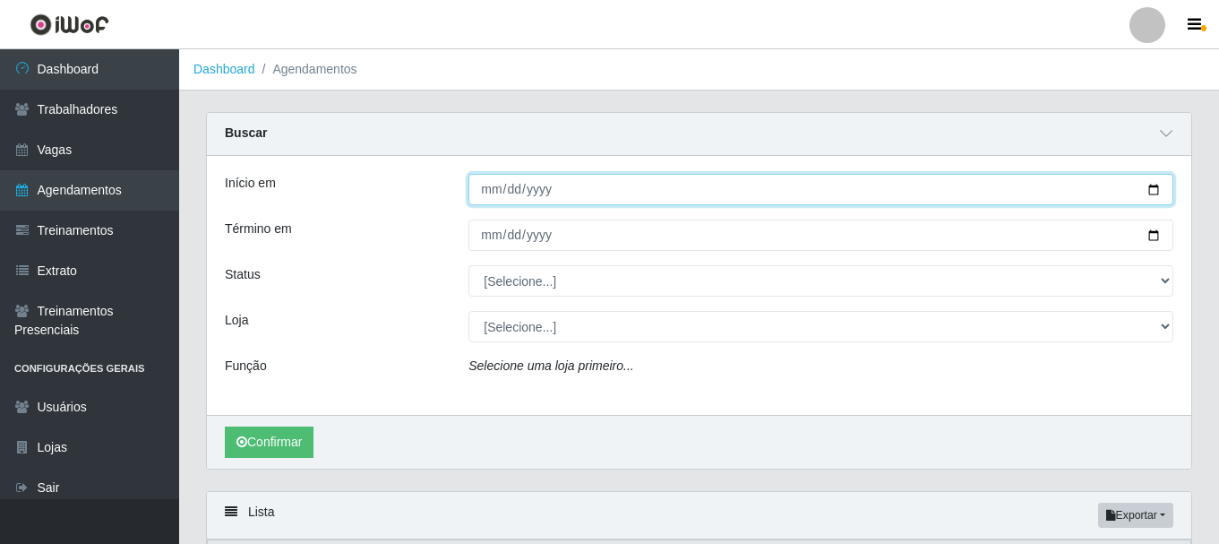
click at [1168, 191] on input "Início em" at bounding box center [820, 189] width 705 height 31
click at [1159, 192] on input "Início em" at bounding box center [820, 189] width 705 height 31
type input "[DATE]"
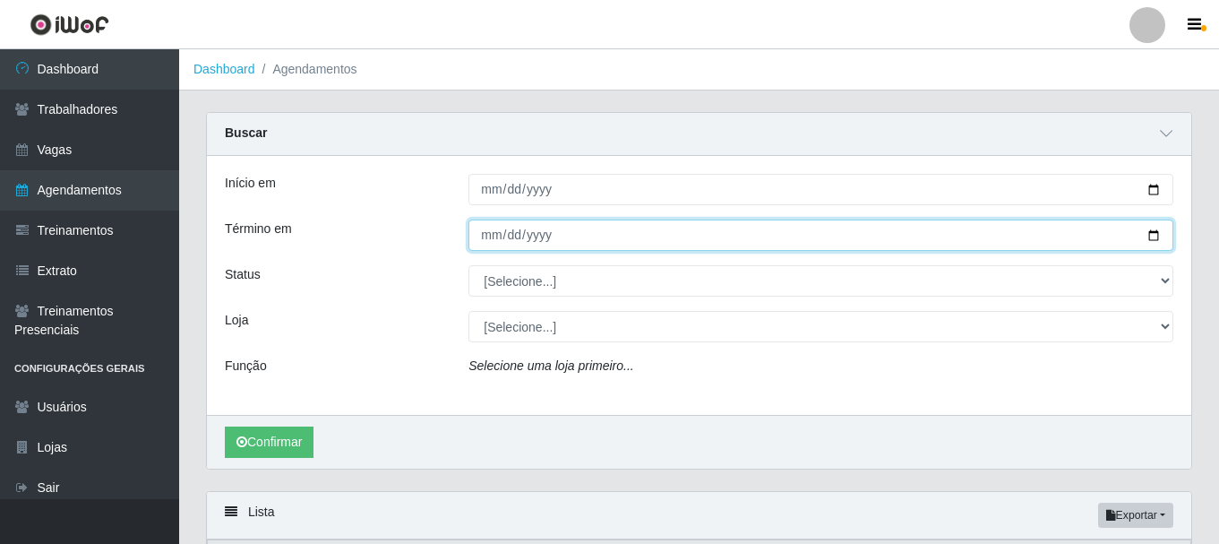
click at [1153, 241] on input "Término em" at bounding box center [820, 234] width 705 height 31
type input "[DATE]"
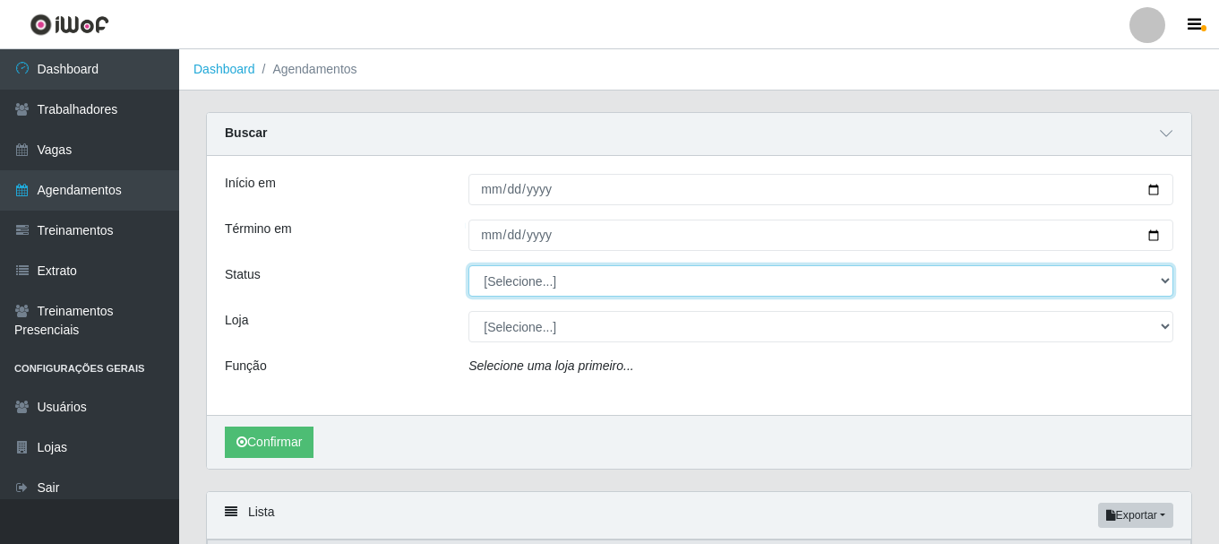
click at [516, 288] on select "[Selecione...] AGENDADO AGUARDANDO LIBERAR EM ANDAMENTO EM REVISÃO FINALIZADO C…" at bounding box center [820, 280] width 705 height 31
select select "AGENDADO"
click at [468, 266] on select "[Selecione...] AGENDADO AGUARDANDO LIBERAR EM ANDAMENTO EM REVISÃO FINALIZADO C…" at bounding box center [820, 280] width 705 height 31
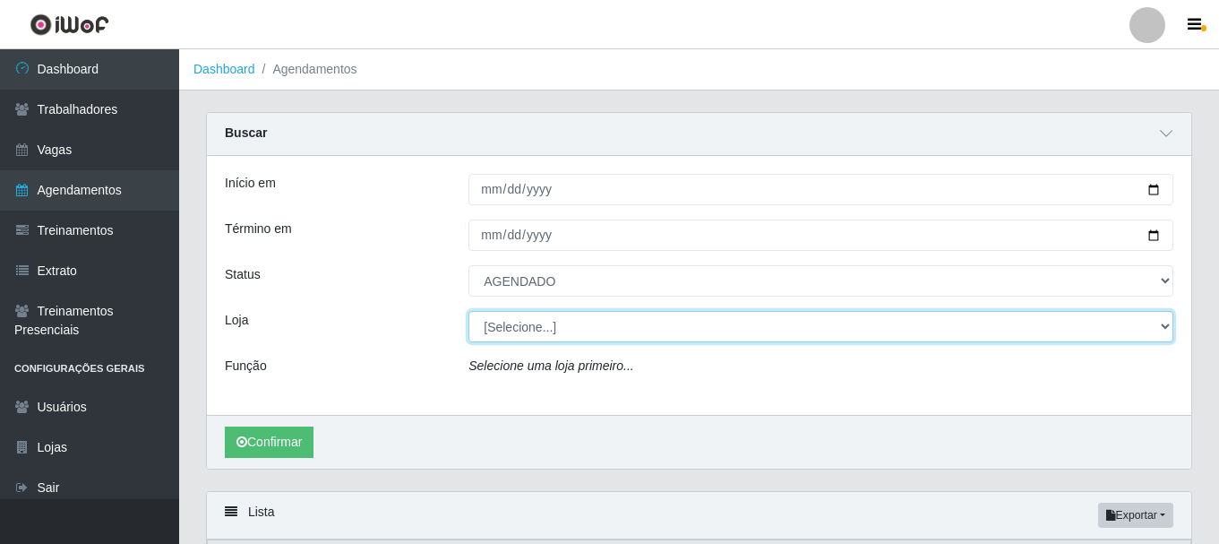
click at [517, 327] on select "[Selecione...] Necão Restaurante" at bounding box center [820, 326] width 705 height 31
click at [468, 312] on select "[Selecione...] Necão Restaurante" at bounding box center [820, 326] width 705 height 31
click at [503, 330] on select "[Selecione...] Necão Restaurante" at bounding box center [820, 326] width 705 height 31
select select "334"
click at [468, 312] on select "[Selecione...] Necão Restaurante" at bounding box center [820, 326] width 705 height 31
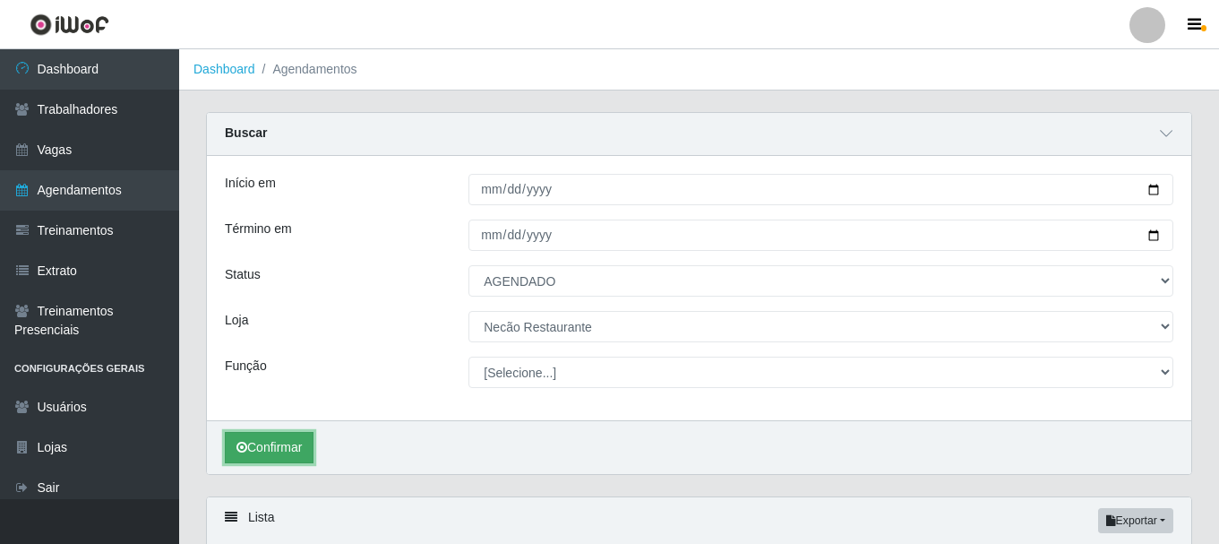
click at [253, 442] on button "Confirmar" at bounding box center [269, 447] width 89 height 31
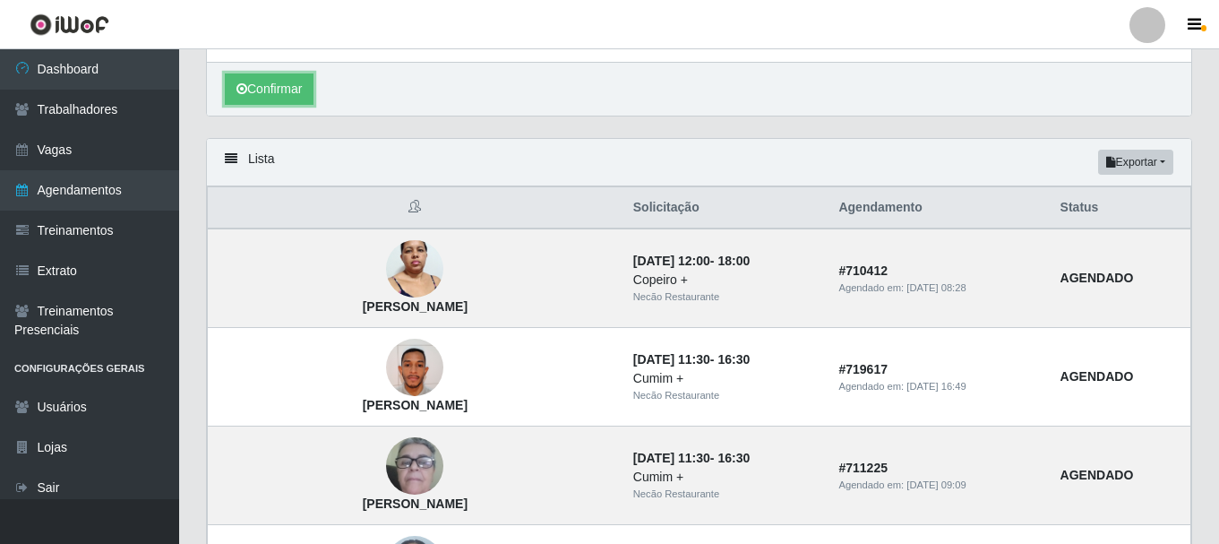
scroll to position [716, 0]
